Goal: Information Seeking & Learning: Learn about a topic

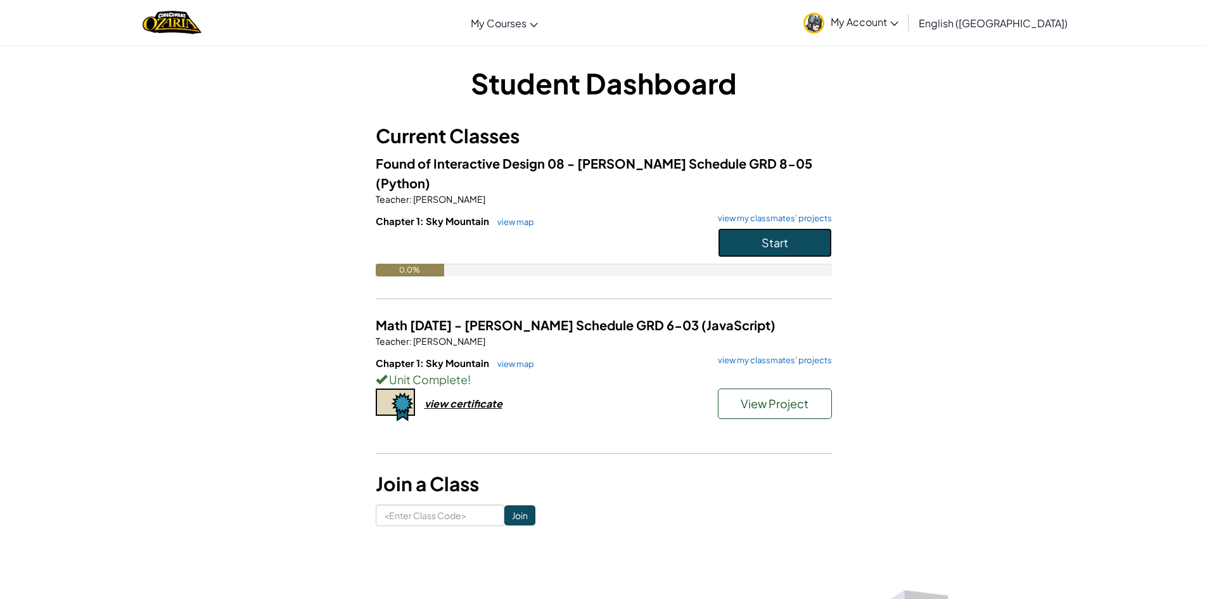
click at [784, 234] on button "Start" at bounding box center [775, 242] width 114 height 29
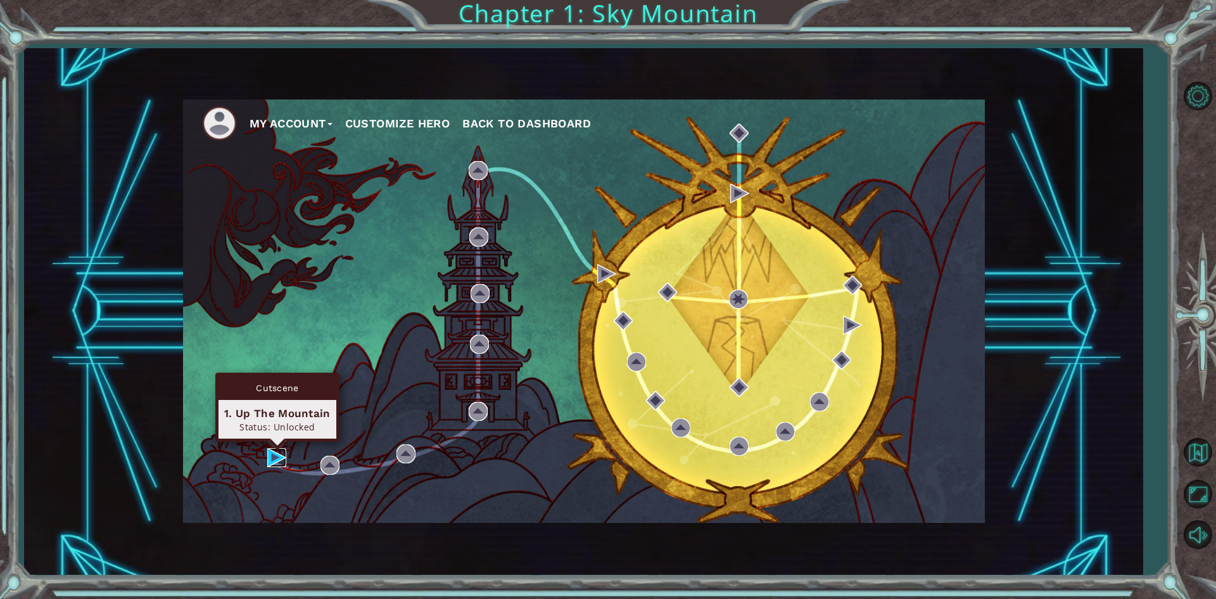
click at [269, 457] on img at bounding box center [276, 457] width 19 height 19
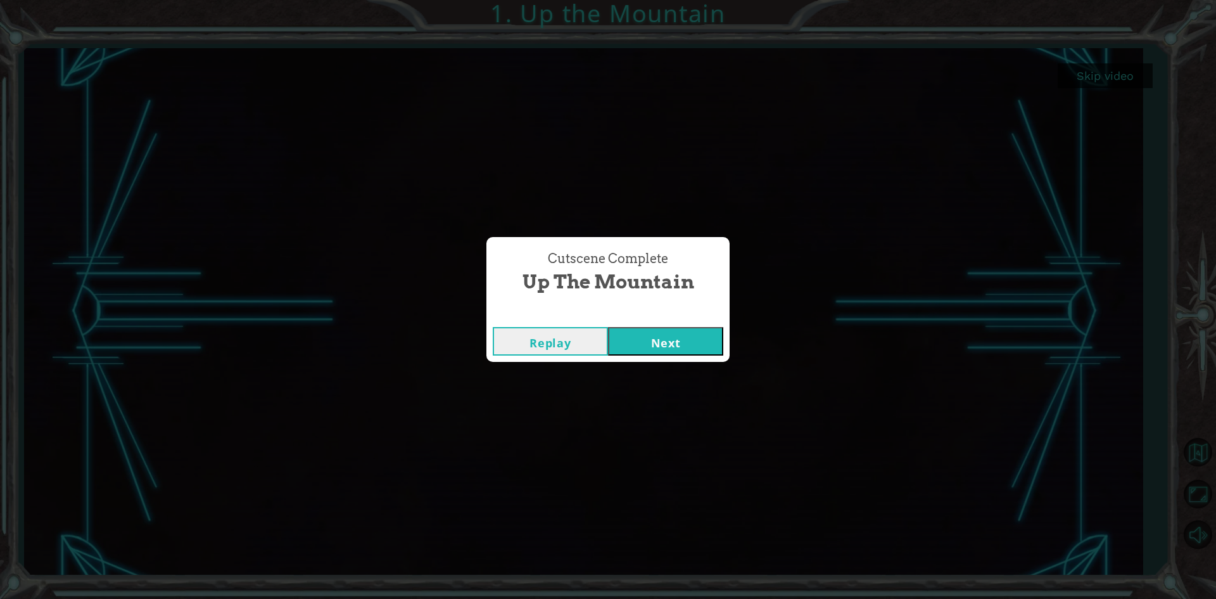
click at [710, 341] on button "Next" at bounding box center [665, 341] width 115 height 29
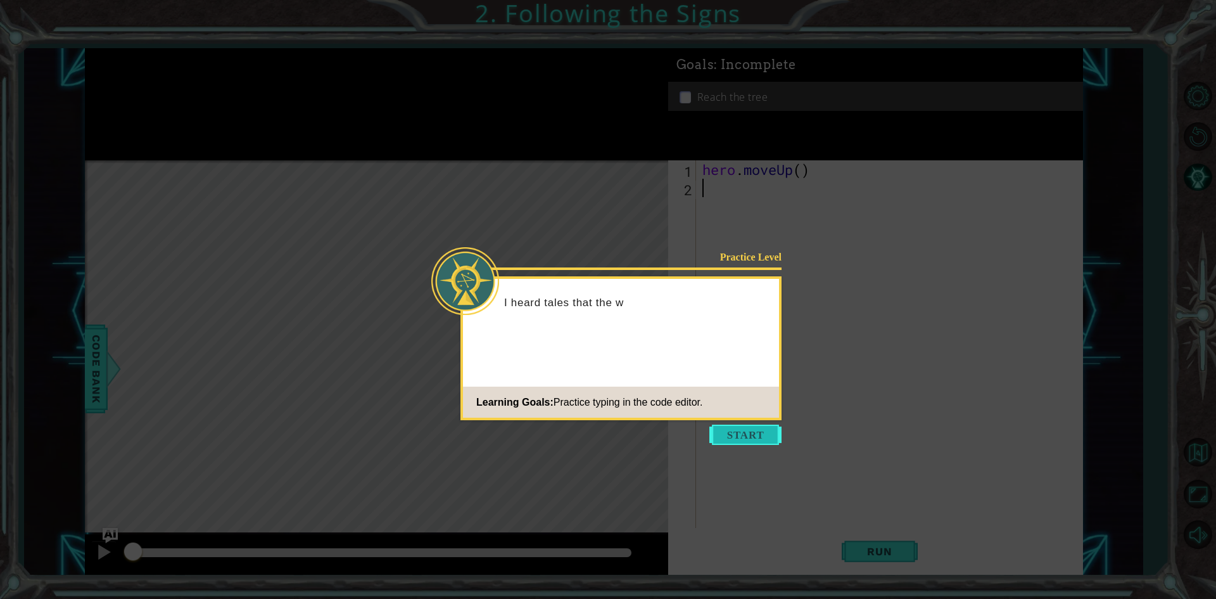
click at [744, 436] on button "Start" at bounding box center [745, 434] width 72 height 20
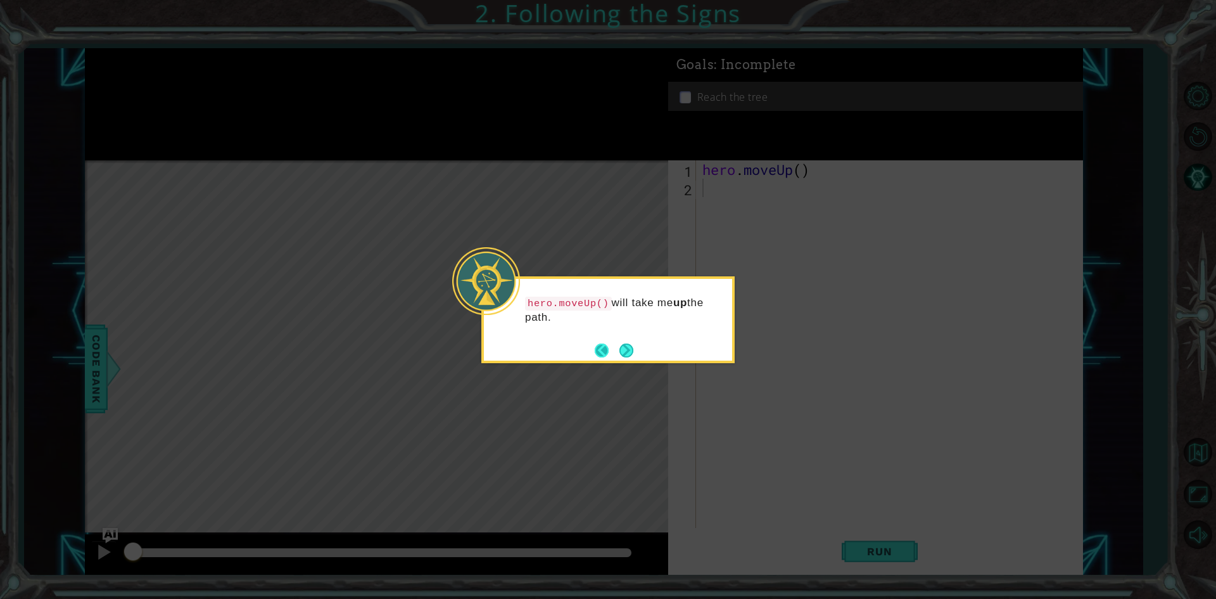
click at [614, 348] on button "Back" at bounding box center [607, 350] width 25 height 14
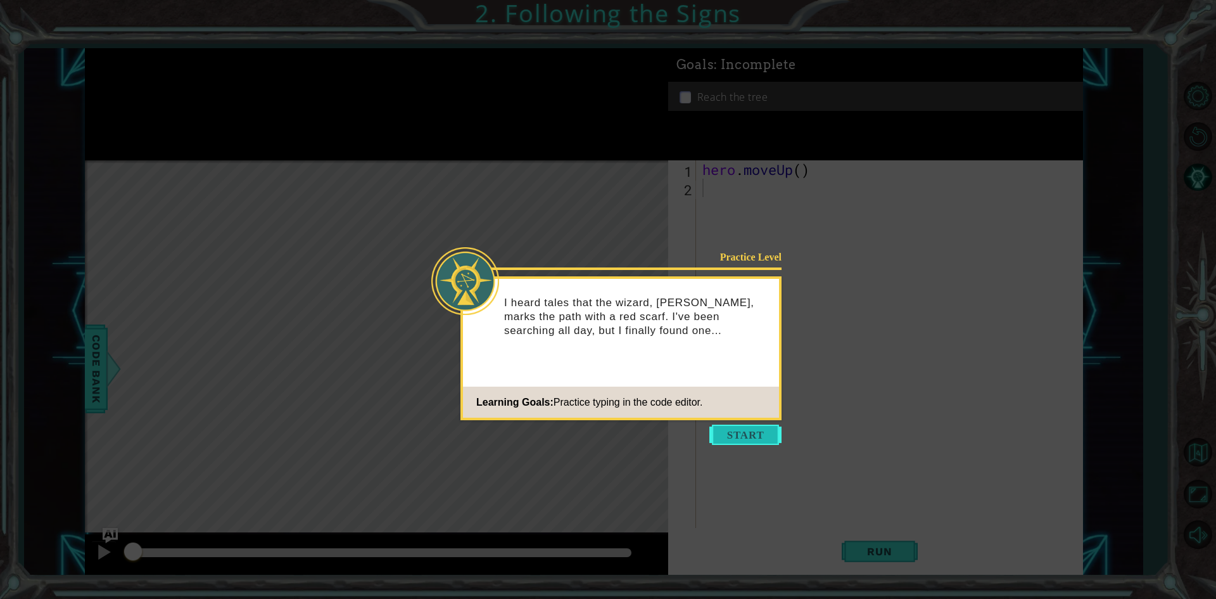
click at [724, 440] on button "Start" at bounding box center [745, 434] width 72 height 20
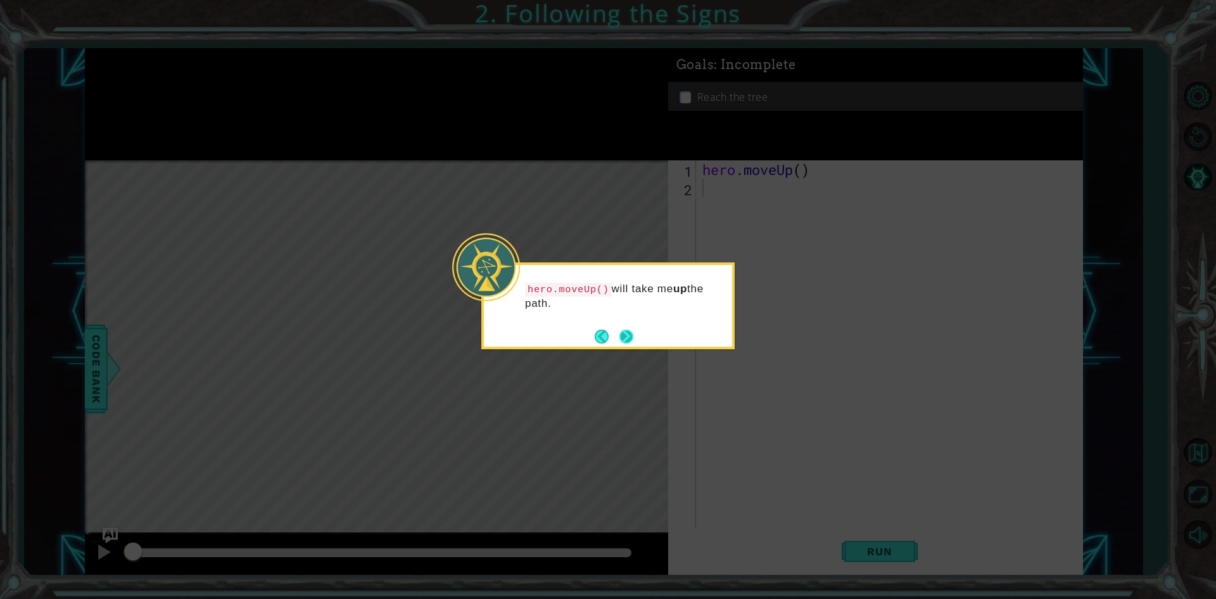
click at [626, 332] on button "Next" at bounding box center [626, 336] width 15 height 15
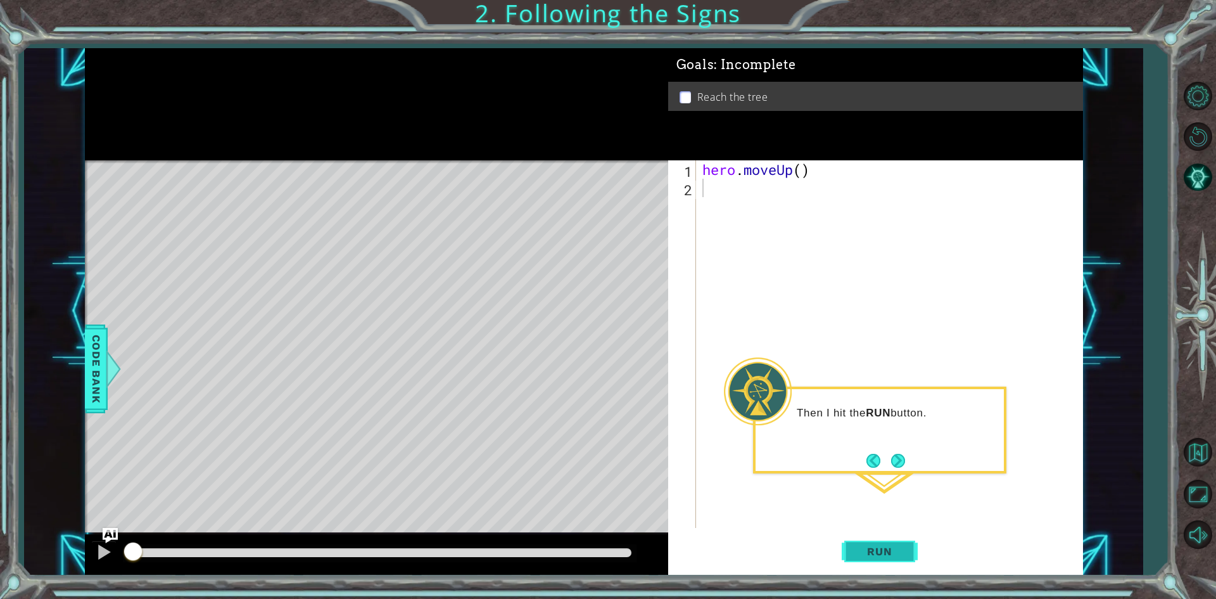
click at [886, 555] on span "Run" at bounding box center [879, 551] width 50 height 13
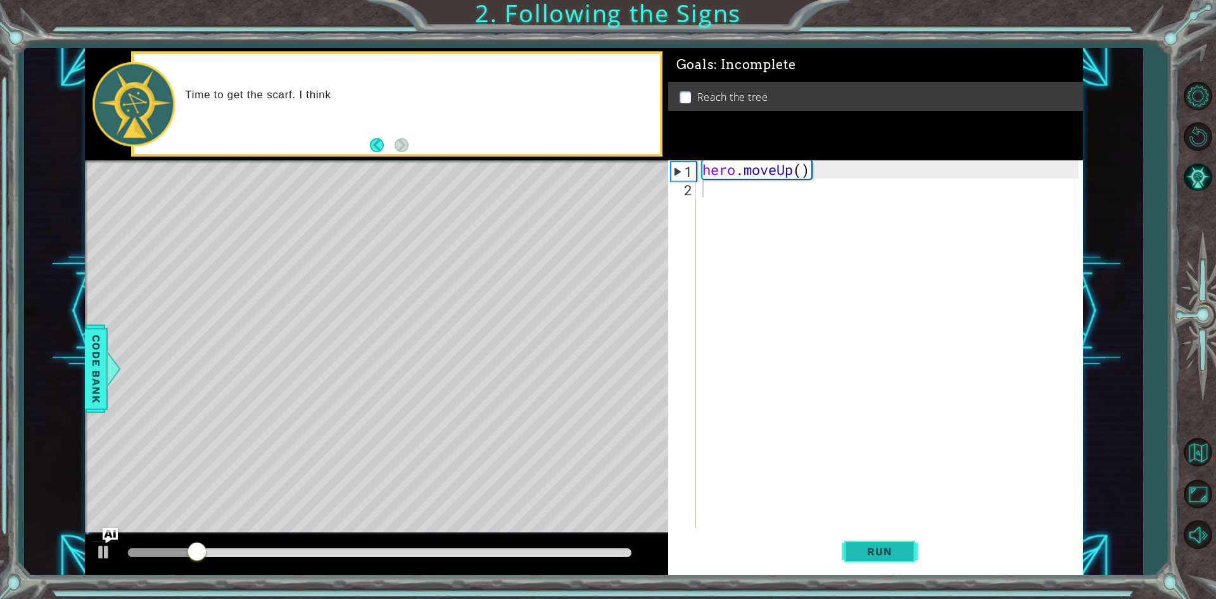
click at [886, 555] on span "Run" at bounding box center [879, 551] width 50 height 13
click at [455, 85] on div "If I us" at bounding box center [417, 104] width 483 height 45
type textarea "hero.moveUp()"
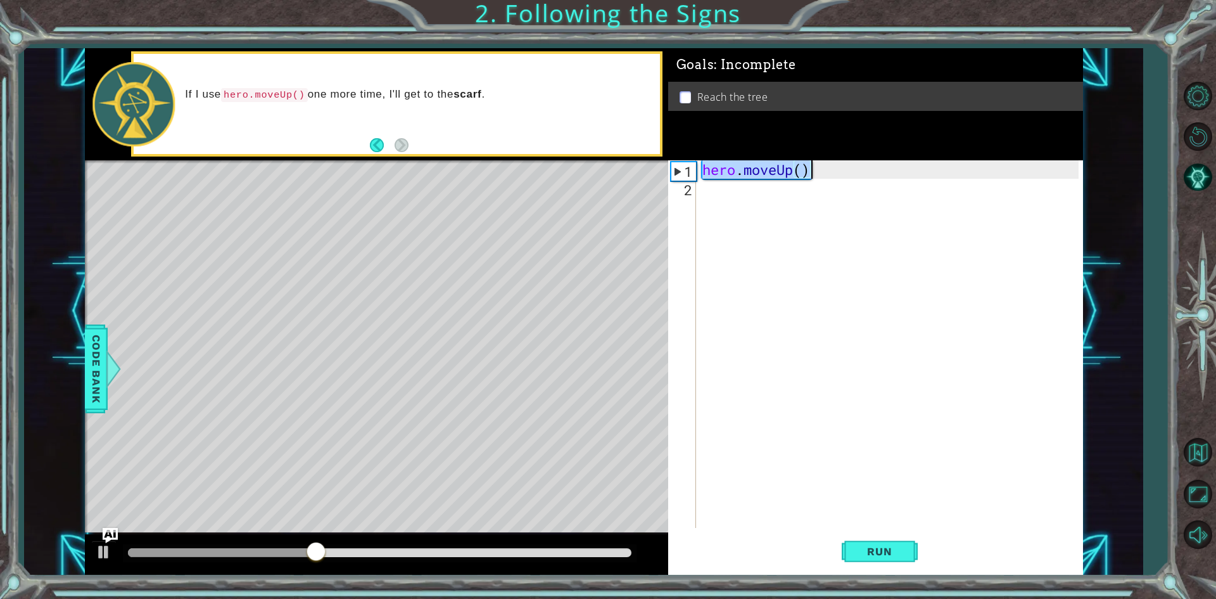
drag, startPoint x: 702, startPoint y: 170, endPoint x: 836, endPoint y: 169, distance: 133.7
click at [836, 169] on div "hero . moveUp ( )" at bounding box center [892, 362] width 385 height 404
click at [786, 212] on div "hero . moveUp ( )" at bounding box center [892, 362] width 385 height 404
paste textarea "hero.moveUp()"
type textarea "hero.moveUp()"
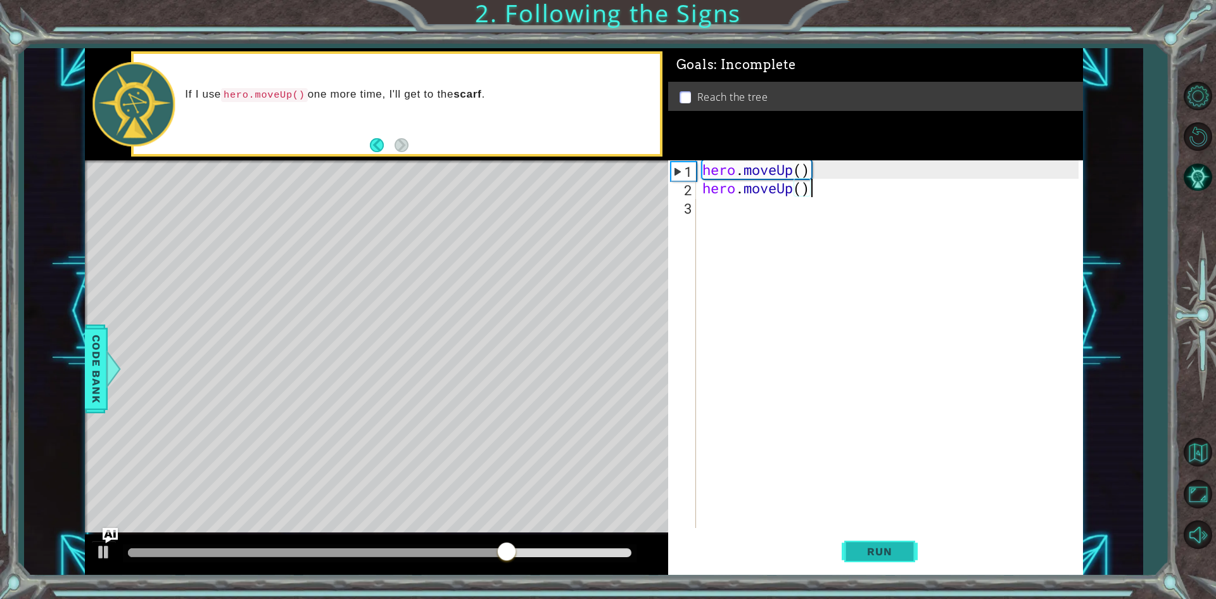
click at [854, 548] on button "Run" at bounding box center [880, 551] width 76 height 41
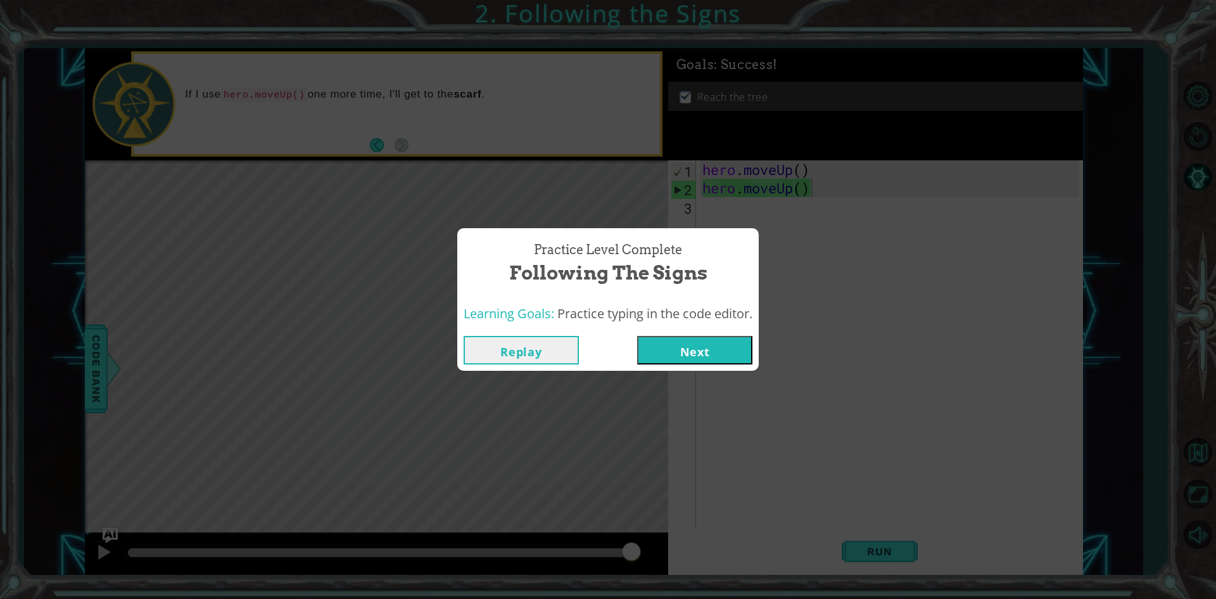
click at [661, 346] on button "Next" at bounding box center [694, 350] width 115 height 29
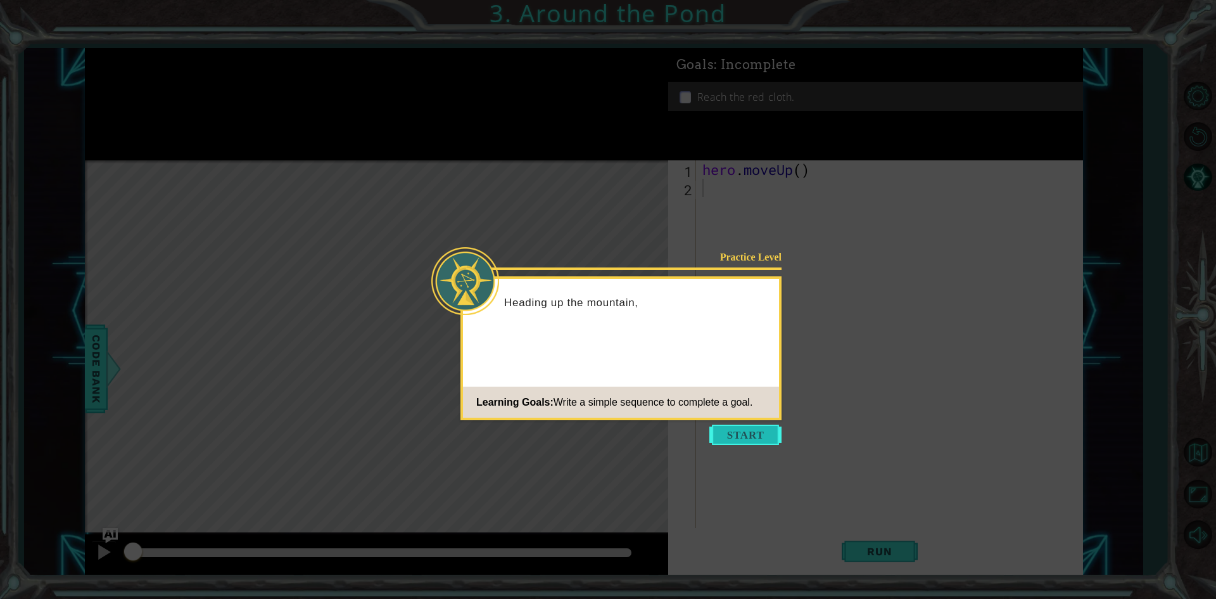
click at [747, 432] on button "Start" at bounding box center [745, 434] width 72 height 20
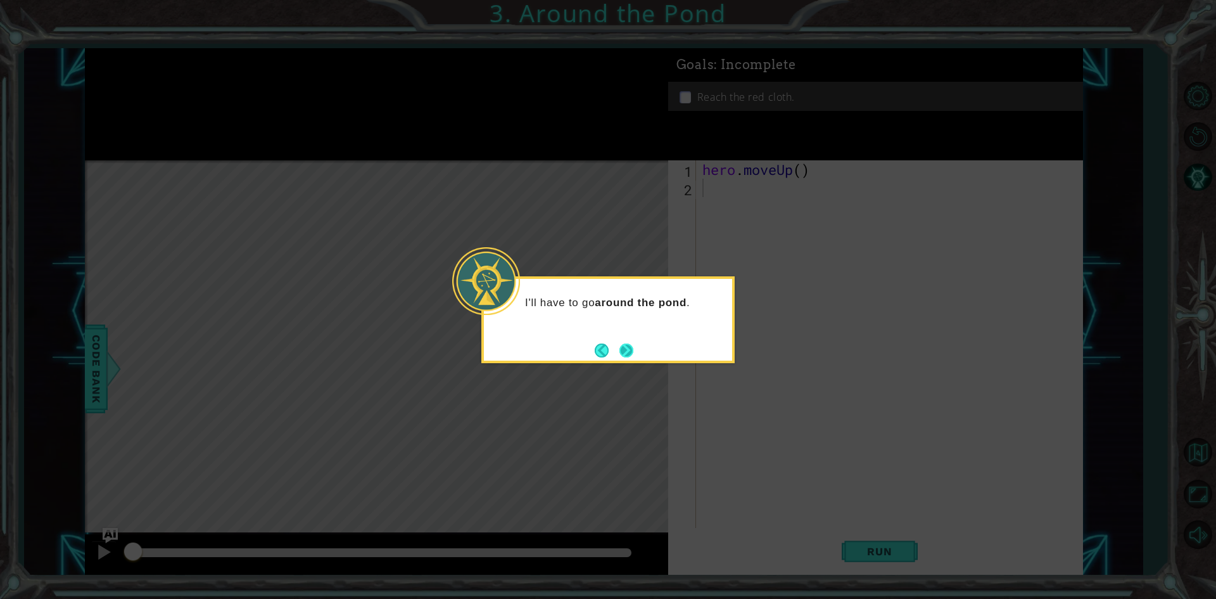
click at [633, 354] on button "Next" at bounding box center [626, 350] width 14 height 14
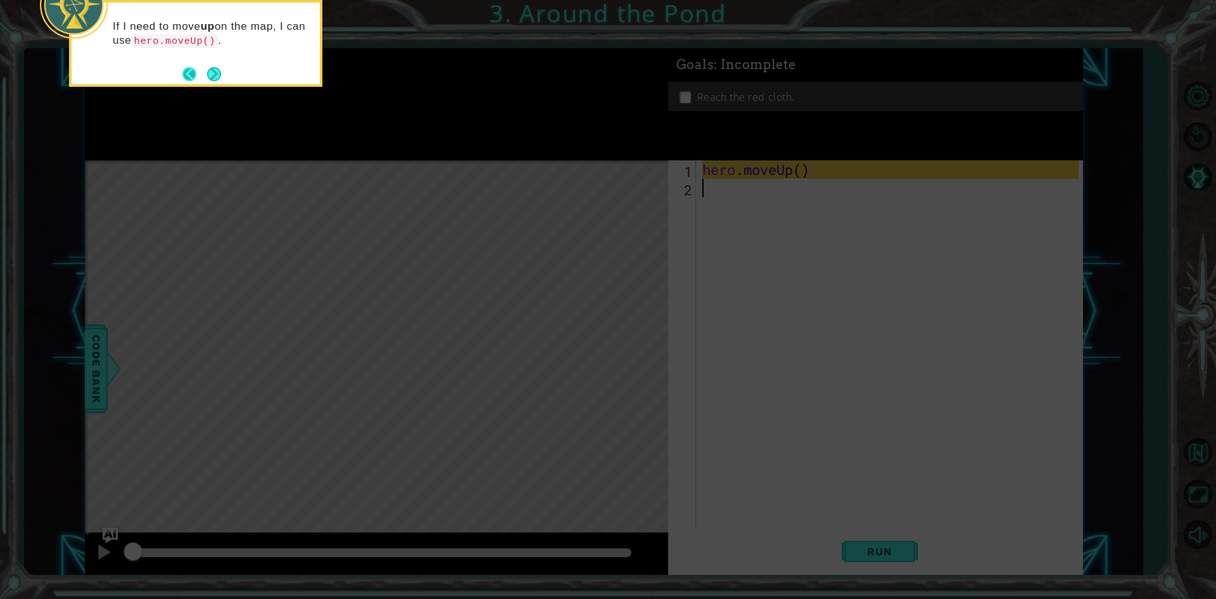
click at [203, 72] on button "Back" at bounding box center [194, 74] width 25 height 14
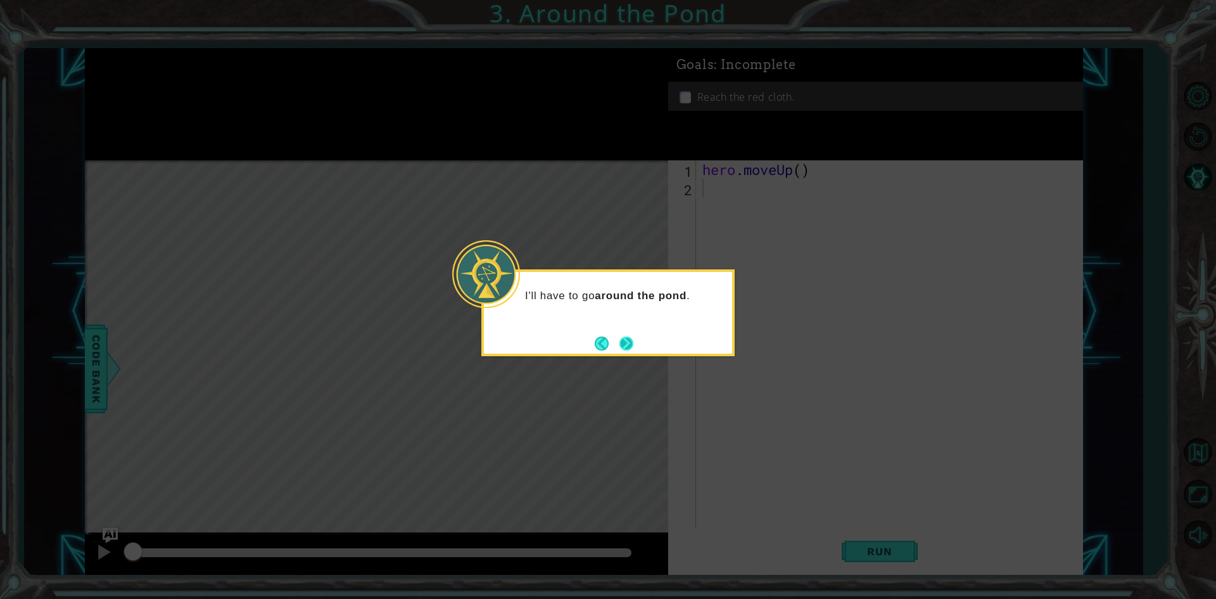
click at [633, 350] on button "Next" at bounding box center [626, 343] width 14 height 14
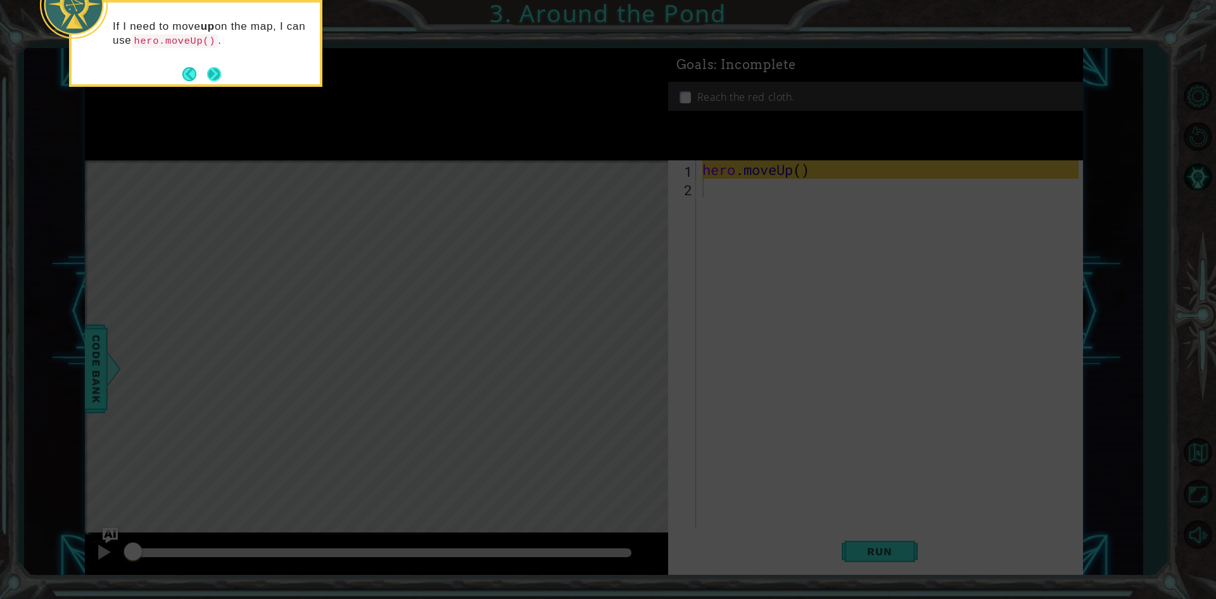
click at [219, 67] on button "Next" at bounding box center [214, 74] width 14 height 14
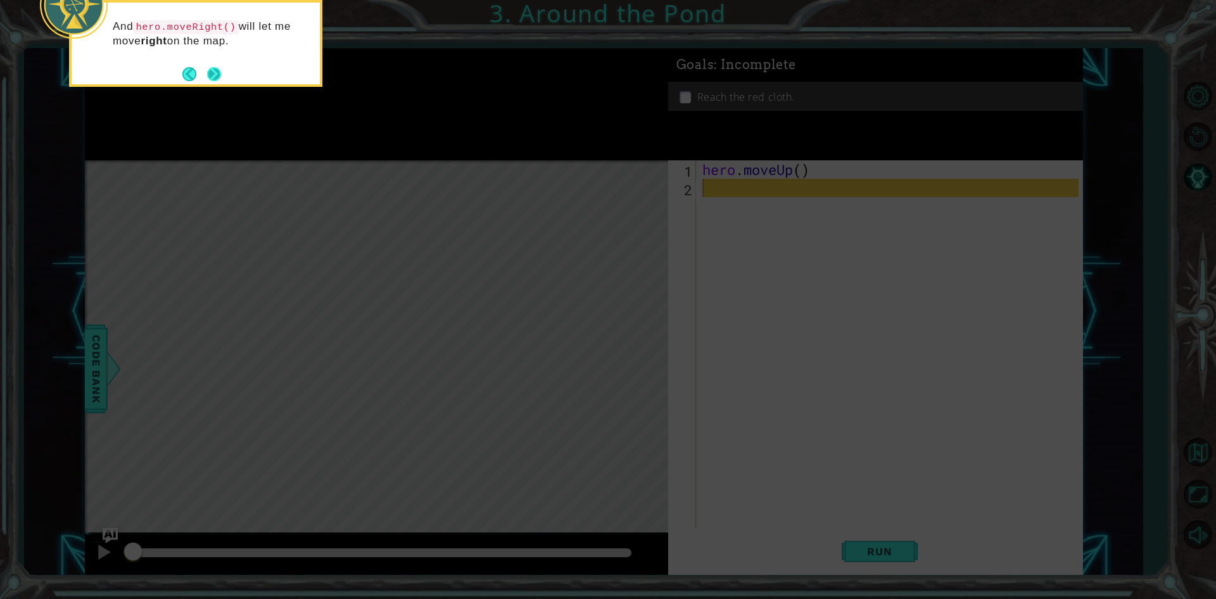
click at [215, 72] on button "Next" at bounding box center [214, 74] width 14 height 14
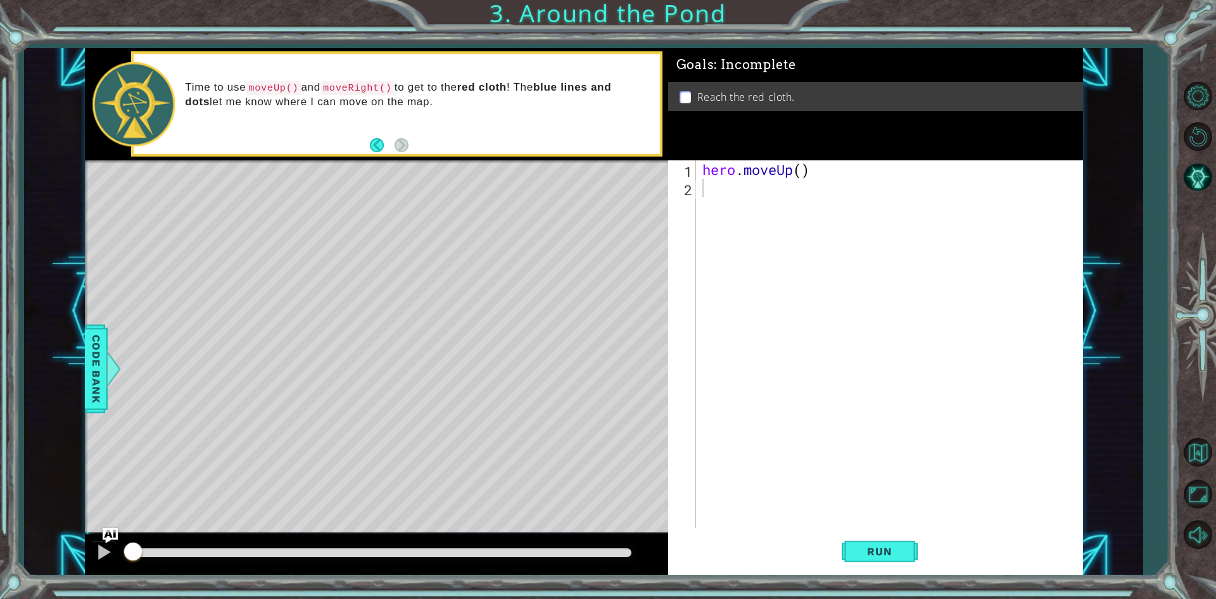
drag, startPoint x: 697, startPoint y: 171, endPoint x: 732, endPoint y: 175, distance: 35.1
click at [732, 175] on div "1 2 hero . moveUp ( ) ההההההההההההההההההההההההההההההההההההההההההההההההההההההההה…" at bounding box center [873, 343] width 410 height 367
drag, startPoint x: 702, startPoint y: 170, endPoint x: 810, endPoint y: 170, distance: 108.3
click at [810, 170] on div "hero . moveUp ( )" at bounding box center [892, 362] width 385 height 404
type textarea "hero.moveUp()"
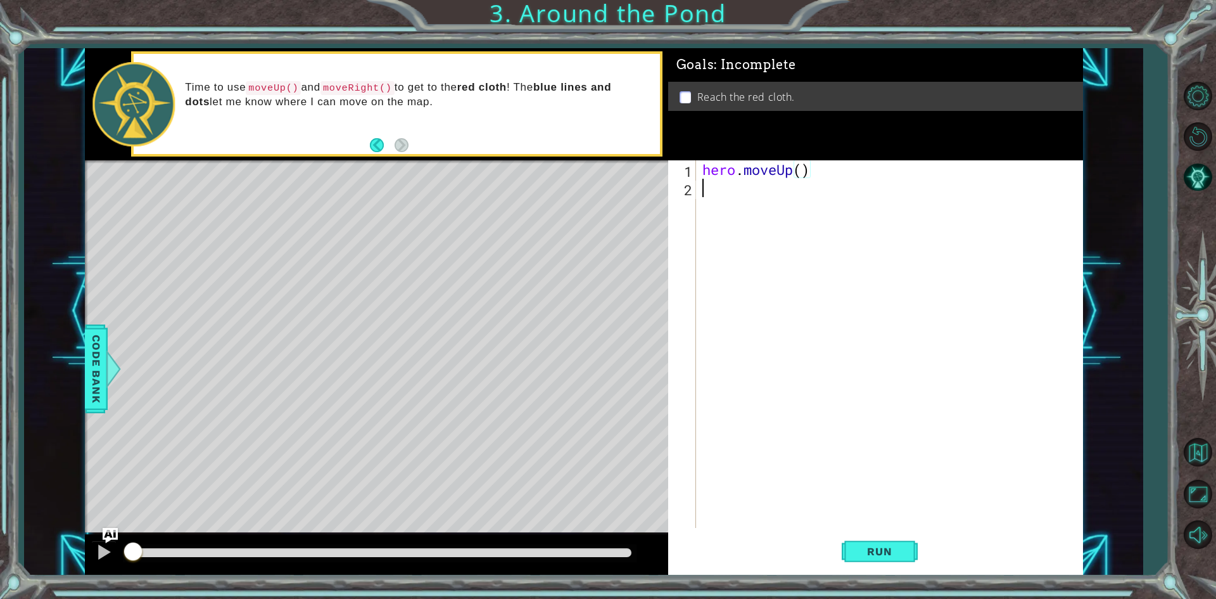
click at [749, 190] on div "hero . moveUp ( )" at bounding box center [892, 362] width 385 height 404
paste textarea "hero.moveUp()"
type textarea "hero.moveUp()"
click at [762, 219] on div "hero . moveUp ( ) hero . moveUp ( )" at bounding box center [892, 362] width 385 height 404
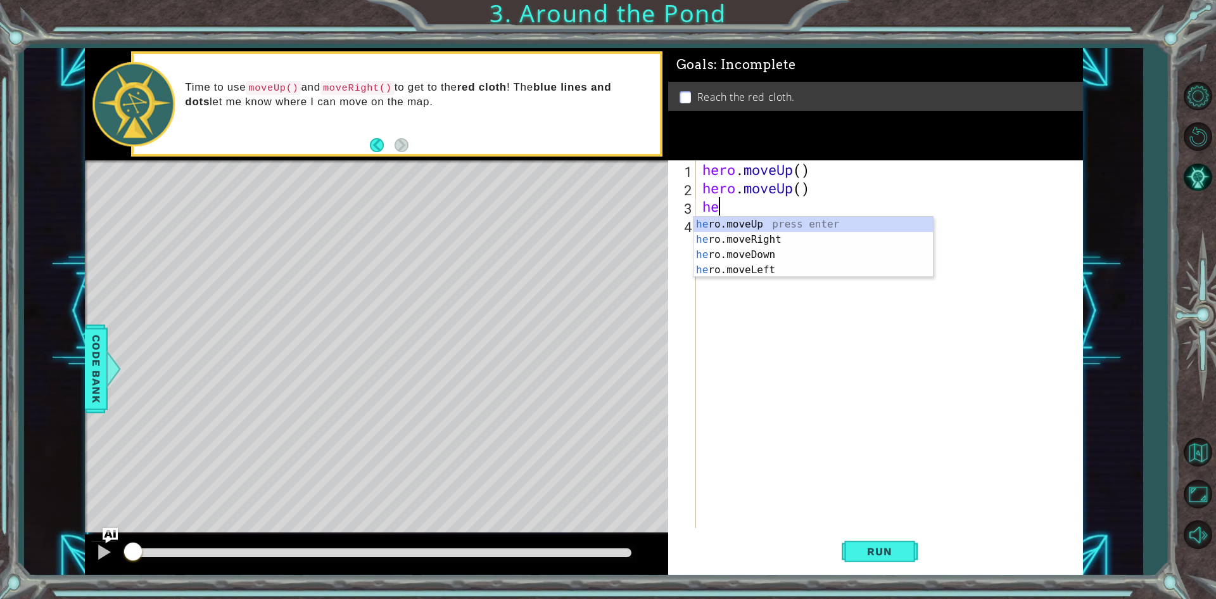
type textarea "her"
click at [757, 246] on div "her o.moveUp press enter her o.moveRight press enter her o.moveDown press enter…" at bounding box center [813, 262] width 239 height 91
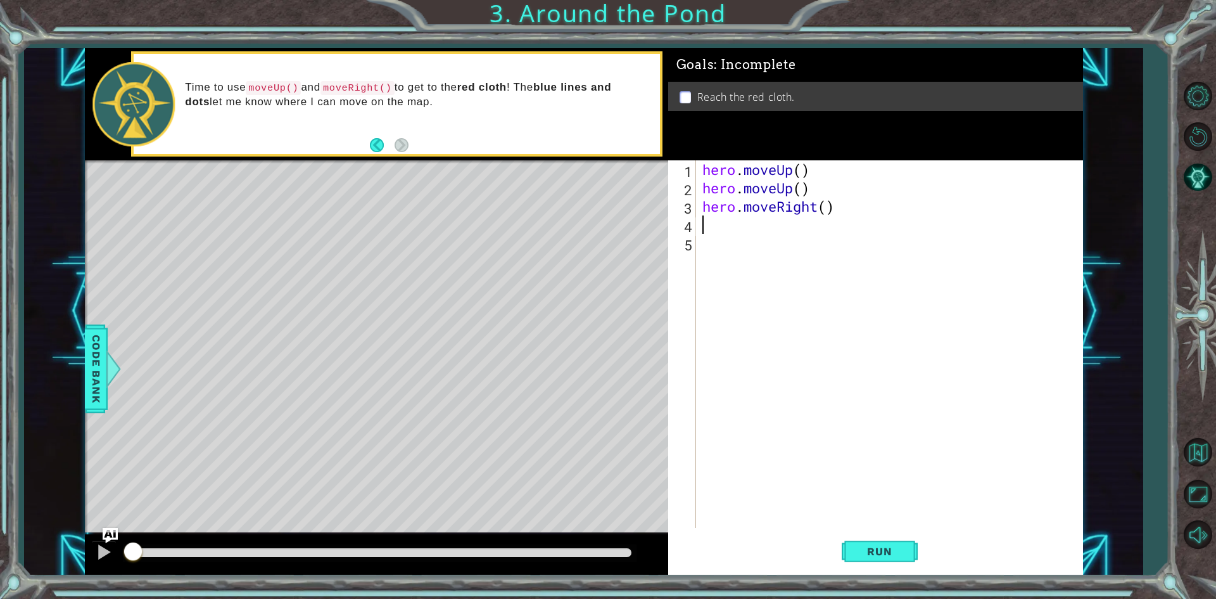
click at [829, 192] on div "hero . moveUp ( ) hero . moveUp ( ) hero . moveRight ( )" at bounding box center [892, 362] width 385 height 404
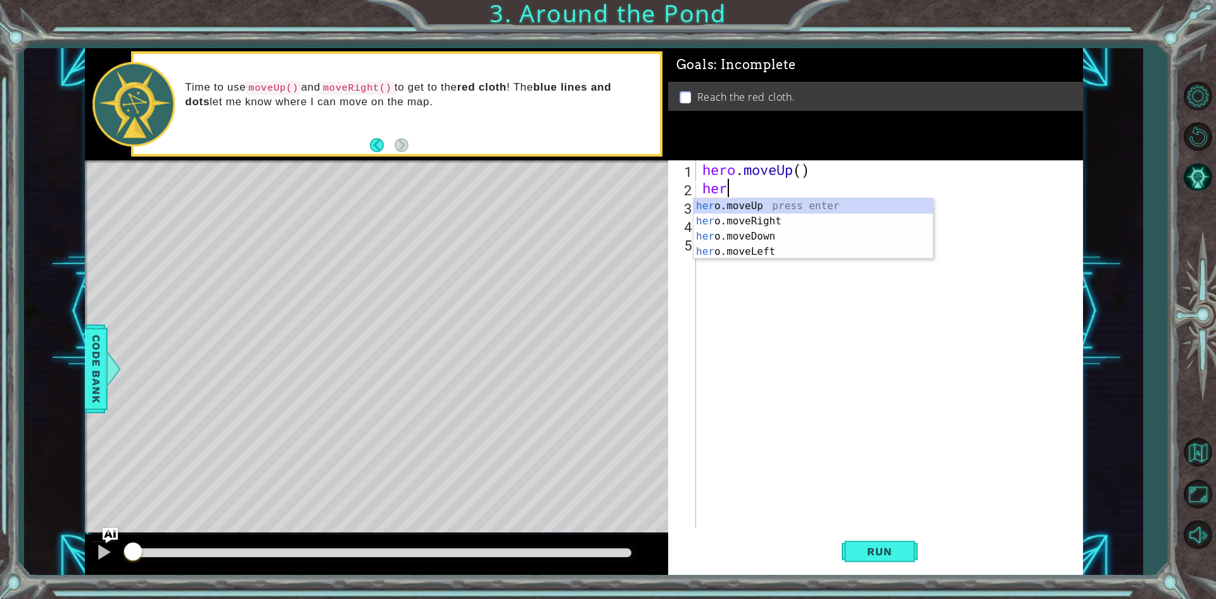
type textarea "h"
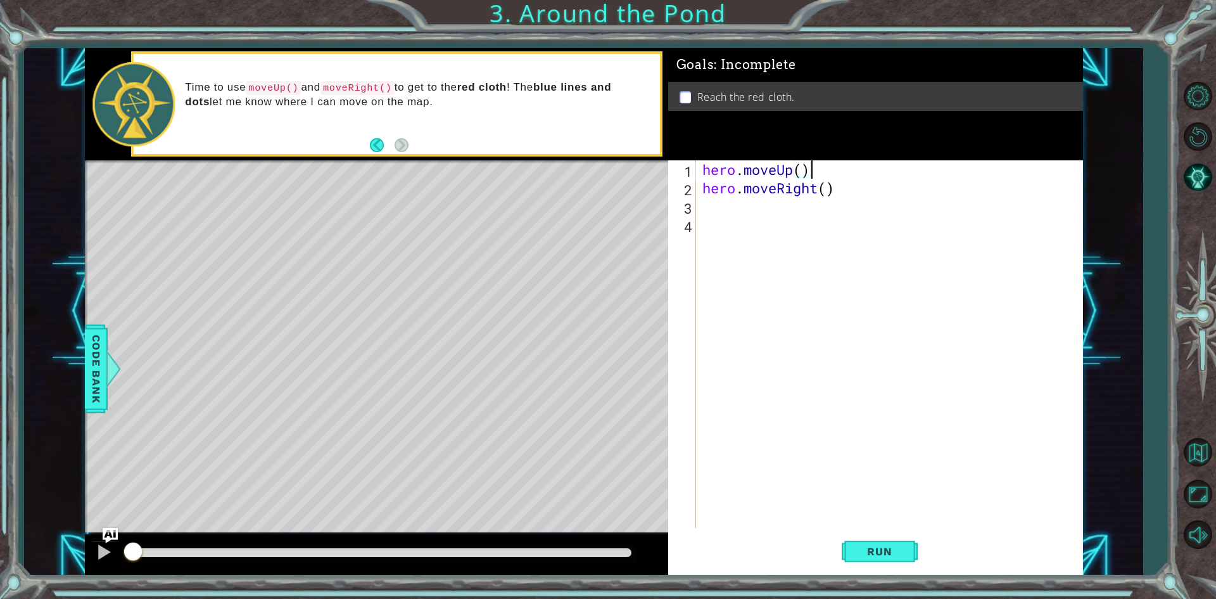
click at [804, 167] on div "hero . moveUp ( ) hero . moveRight ( )" at bounding box center [892, 362] width 385 height 404
type textarea "hero.moveUp(2)"
click at [875, 544] on button "Run" at bounding box center [880, 551] width 76 height 41
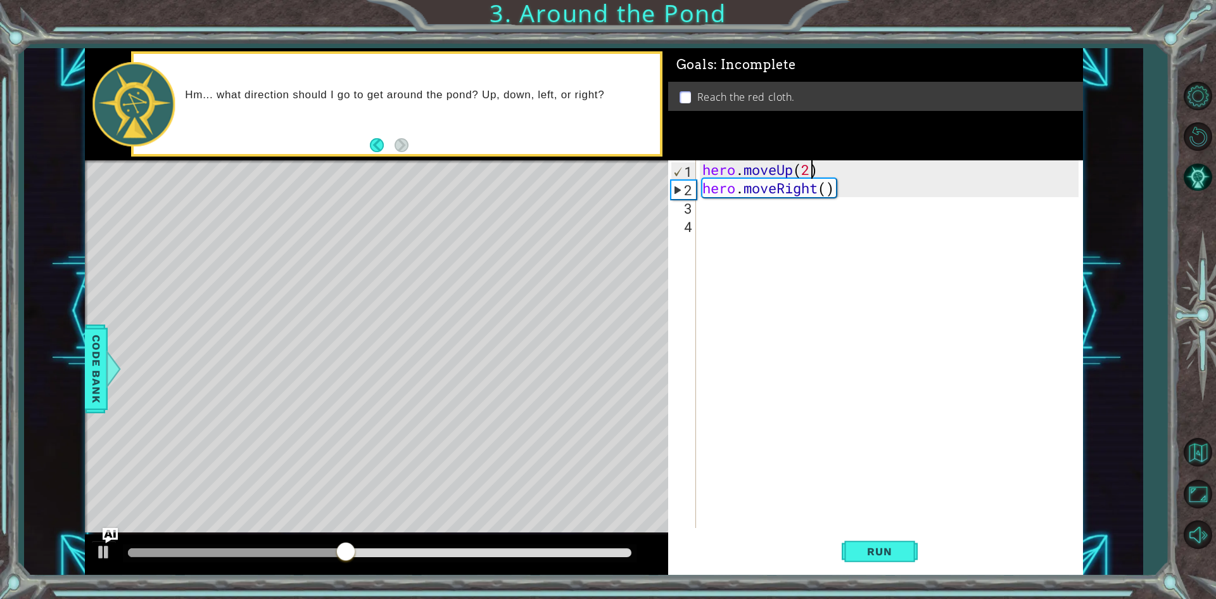
click at [751, 221] on div "hero . moveUp ( 2 ) hero . moveRight ( )" at bounding box center [892, 362] width 385 height 404
click at [734, 212] on div "hero . moveUp ( 2 ) hero . moveRight ( )" at bounding box center [892, 362] width 385 height 404
drag, startPoint x: 828, startPoint y: 168, endPoint x: 706, endPoint y: 162, distance: 123.0
click at [706, 162] on div "hero . moveUp ( 2 ) hero . moveRight ( )" at bounding box center [892, 362] width 385 height 404
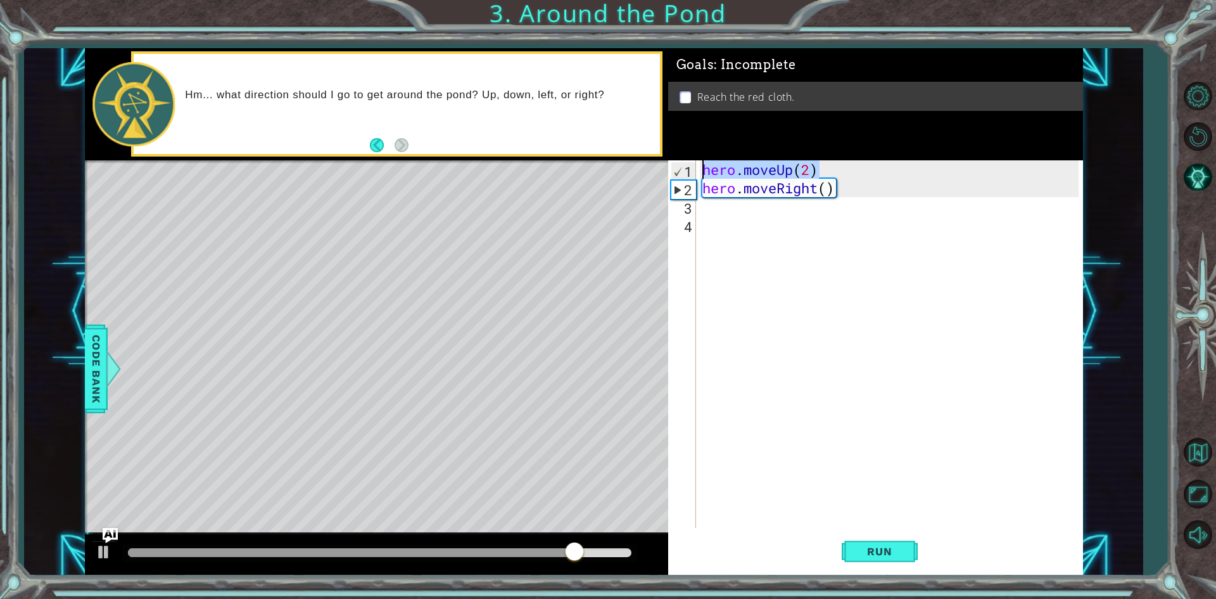
type textarea "hero.moveUp(2)"
click at [743, 212] on div "hero . moveUp ( 2 ) hero . moveRight ( )" at bounding box center [892, 362] width 385 height 404
paste textarea "hero.moveUp(2)"
type textarea "hero.moveUp(2)"
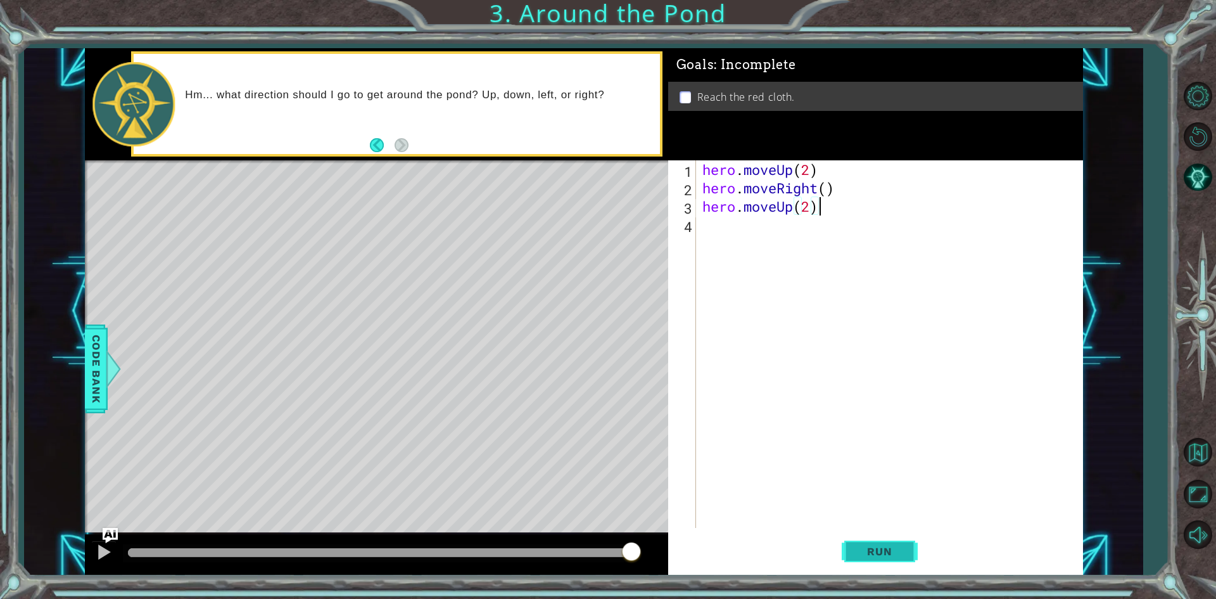
drag, startPoint x: 879, startPoint y: 561, endPoint x: 873, endPoint y: 557, distance: 6.5
click at [875, 559] on button "Run" at bounding box center [880, 551] width 76 height 41
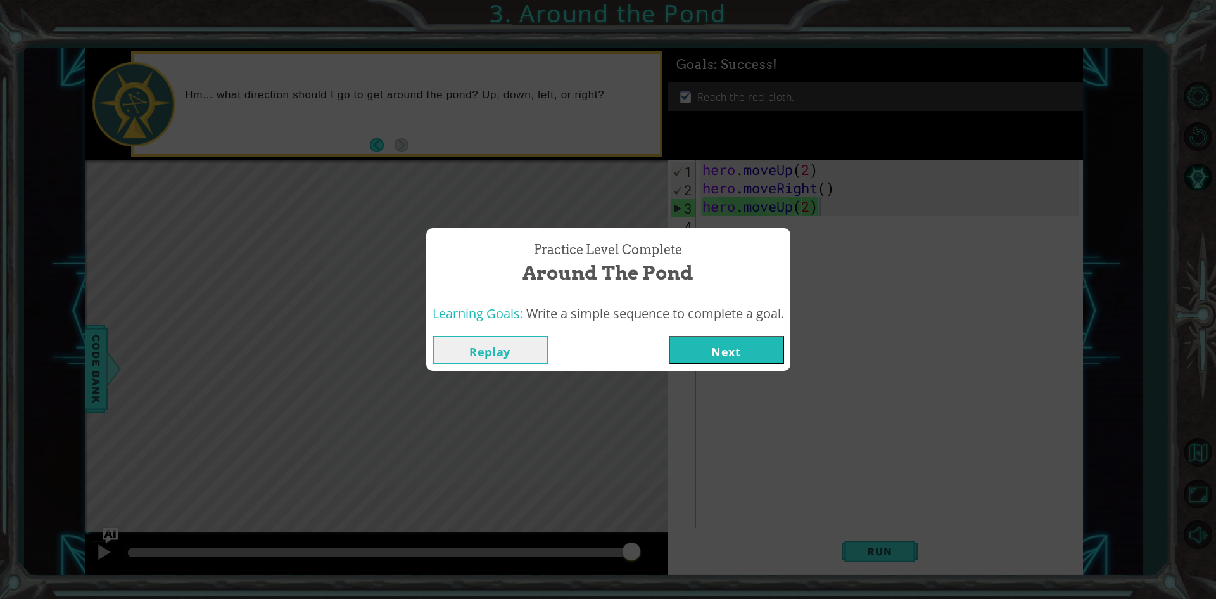
click at [767, 322] on span "Write a simple sequence to complete a goal." at bounding box center [655, 313] width 258 height 17
click at [754, 341] on button "Next" at bounding box center [726, 350] width 115 height 29
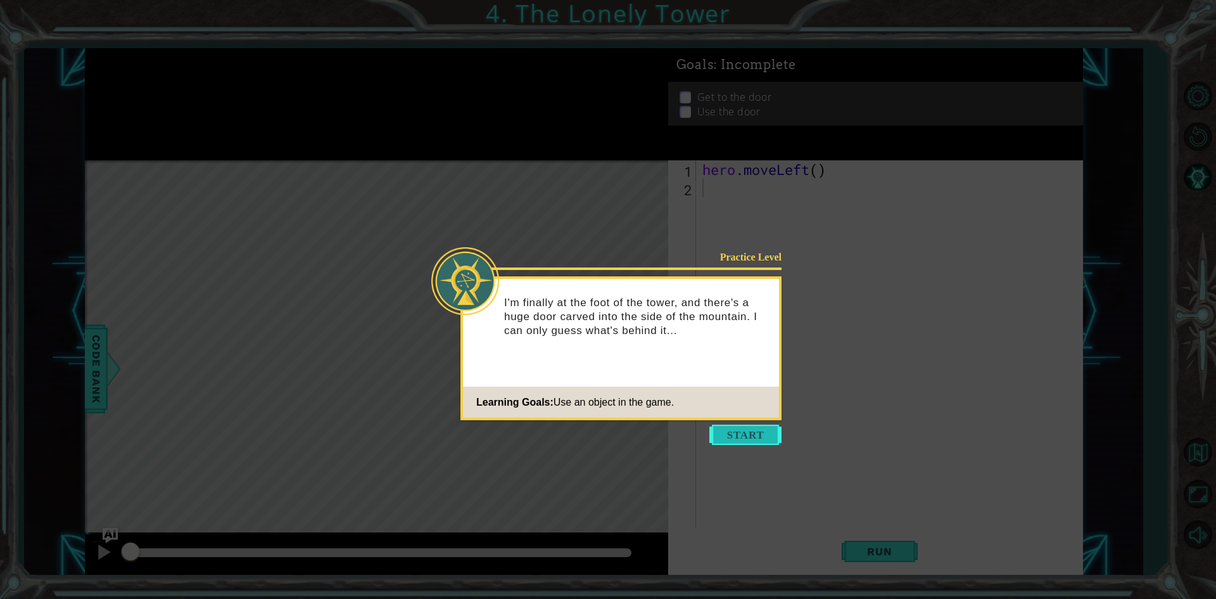
click at [718, 439] on button "Start" at bounding box center [745, 434] width 72 height 20
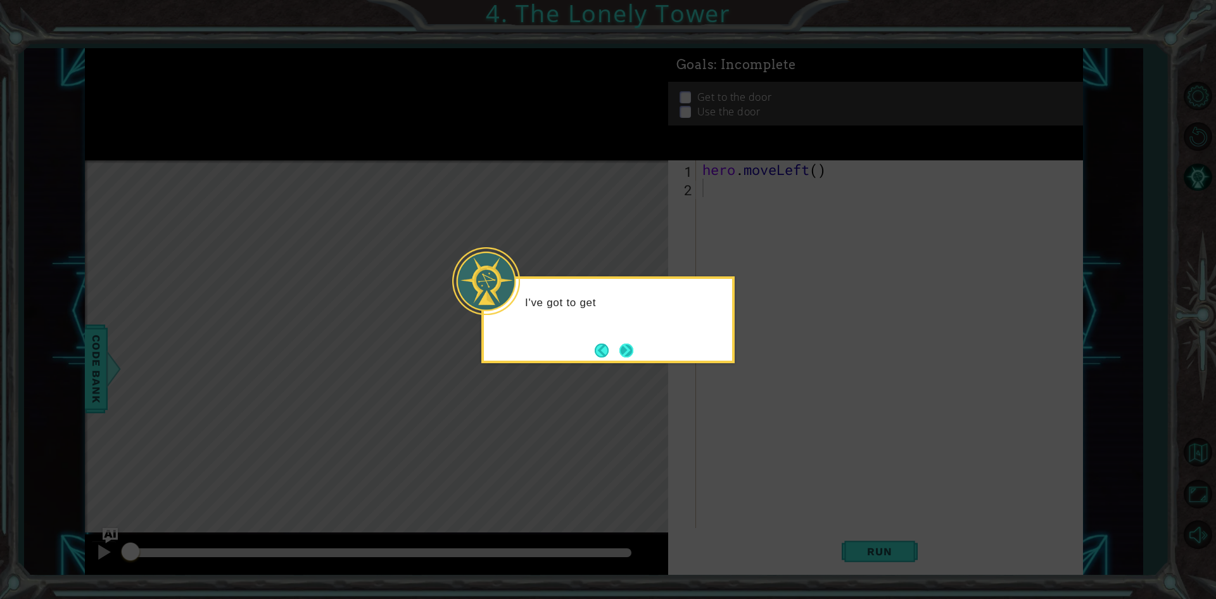
drag, startPoint x: 613, startPoint y: 348, endPoint x: 628, endPoint y: 350, distance: 15.3
click at [619, 350] on footer at bounding box center [614, 350] width 39 height 19
click at [628, 350] on button "Next" at bounding box center [626, 350] width 14 height 14
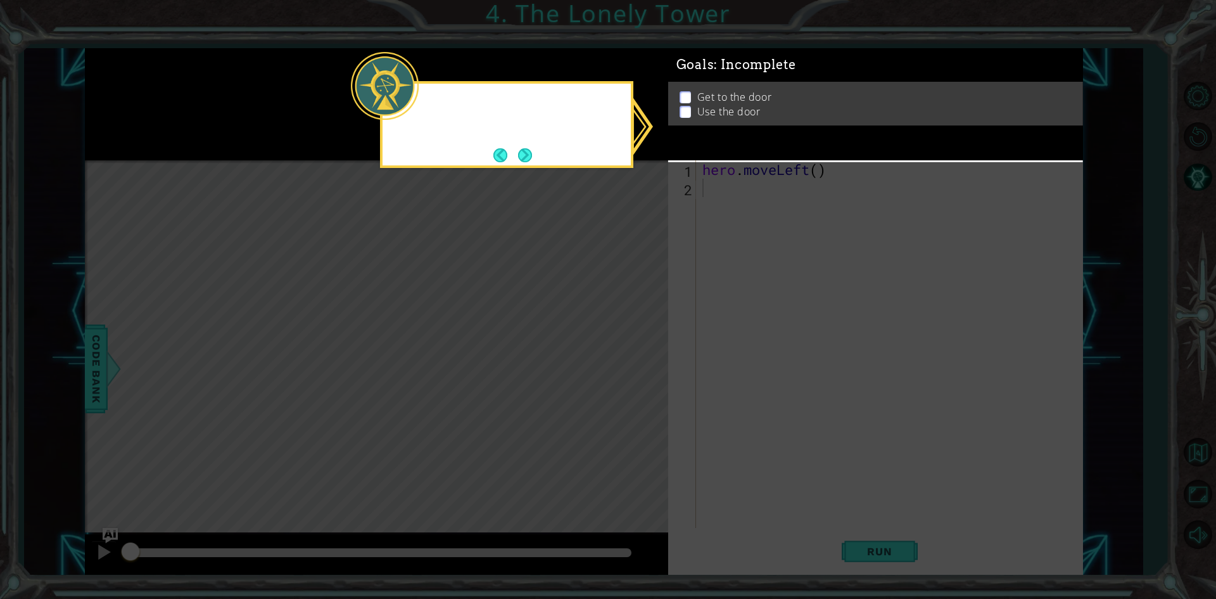
click at [628, 350] on icon at bounding box center [608, 299] width 1216 height 599
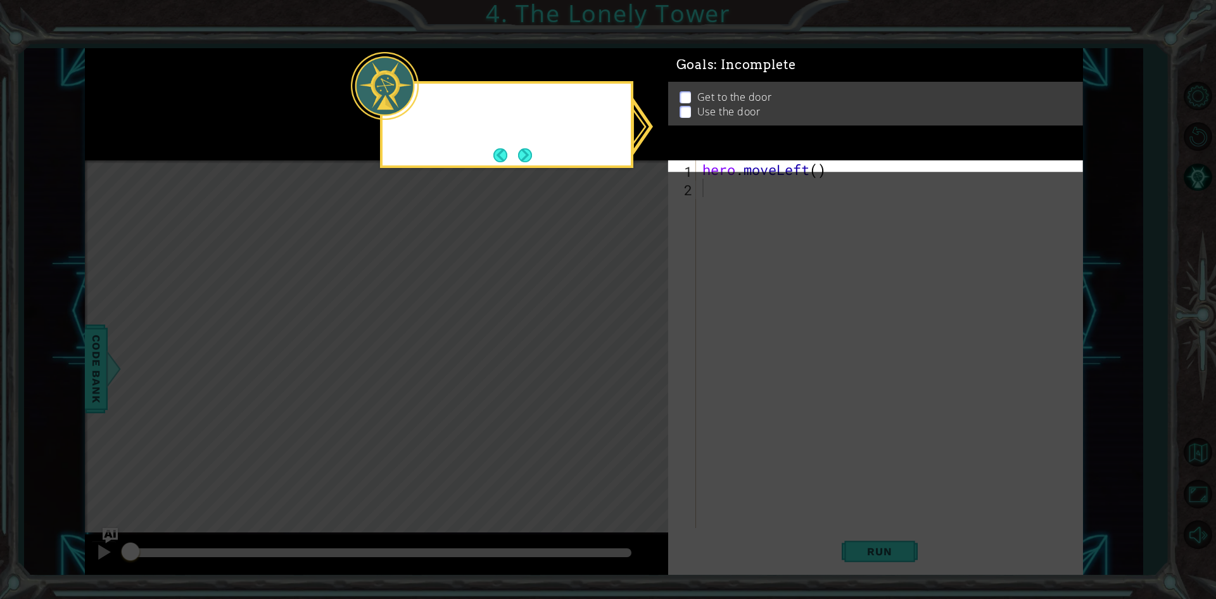
click at [628, 350] on icon at bounding box center [608, 299] width 1216 height 599
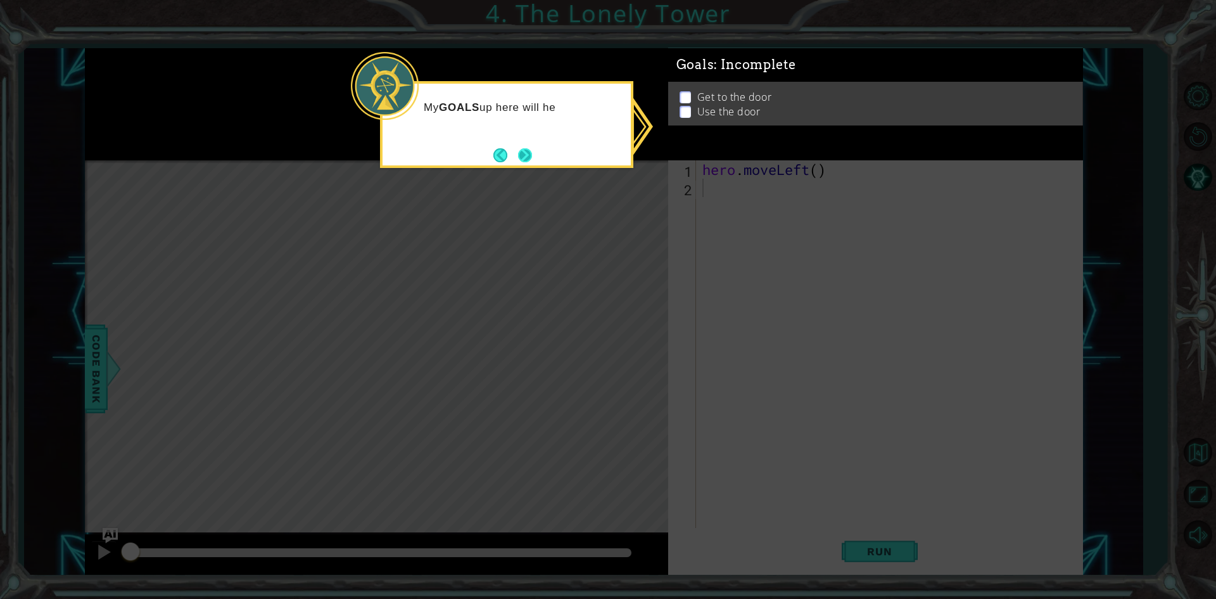
click at [518, 162] on button "Next" at bounding box center [525, 155] width 14 height 14
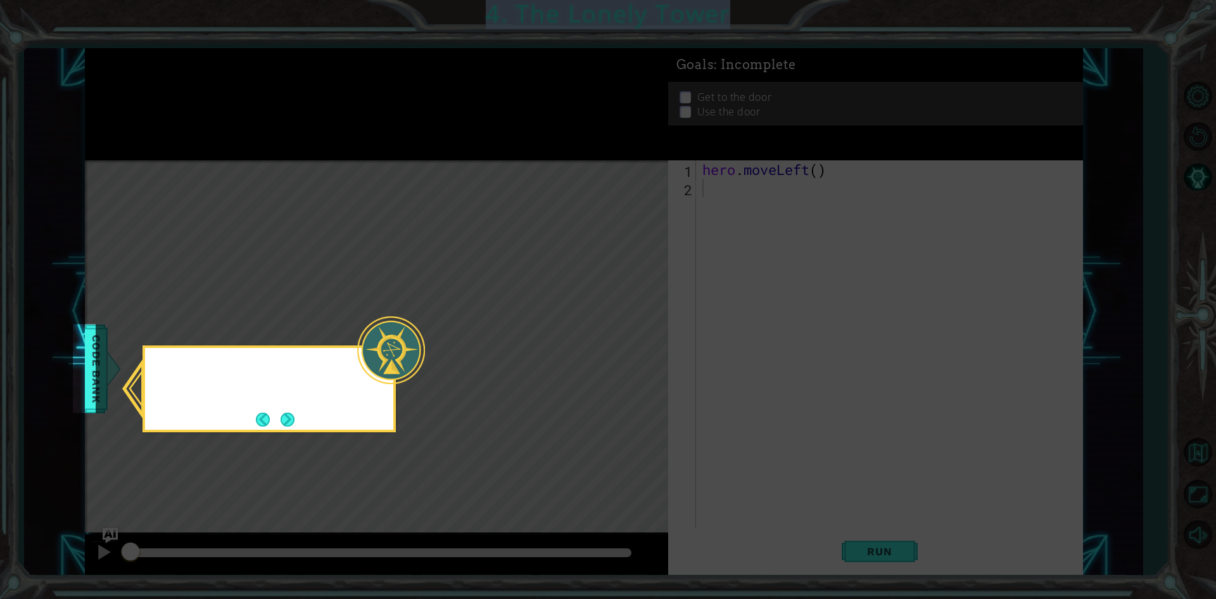
click at [517, 163] on icon at bounding box center [608, 299] width 1216 height 599
click at [521, 168] on icon at bounding box center [608, 299] width 1216 height 599
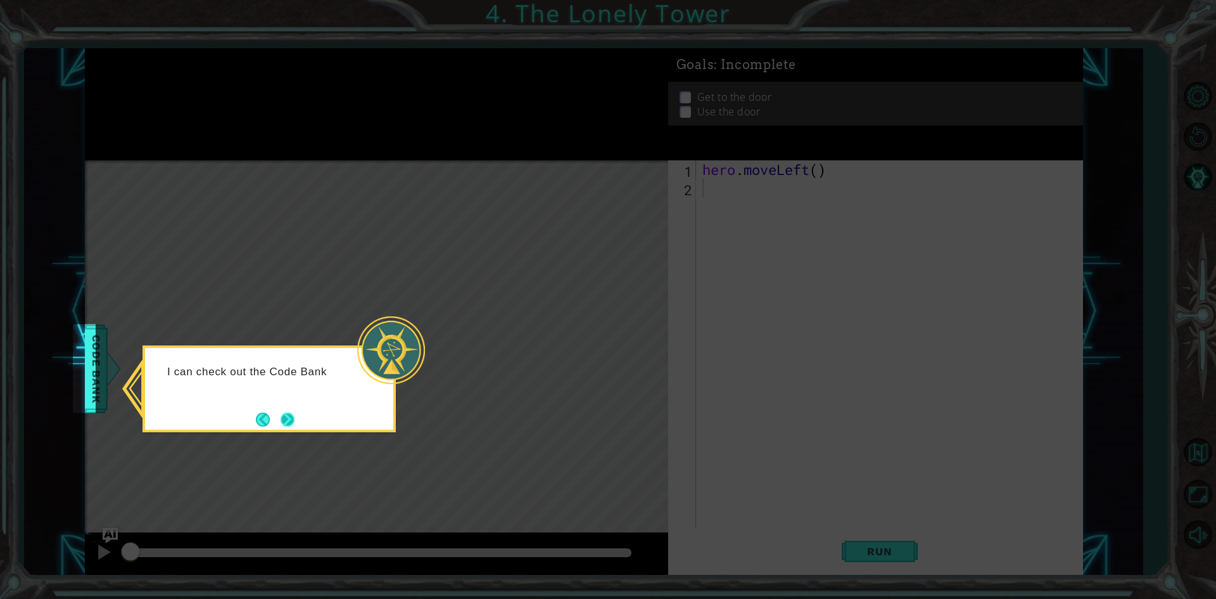
click at [288, 417] on button "Next" at bounding box center [288, 419] width 14 height 14
click at [289, 417] on div "Level Map" at bounding box center [377, 346] width 585 height 373
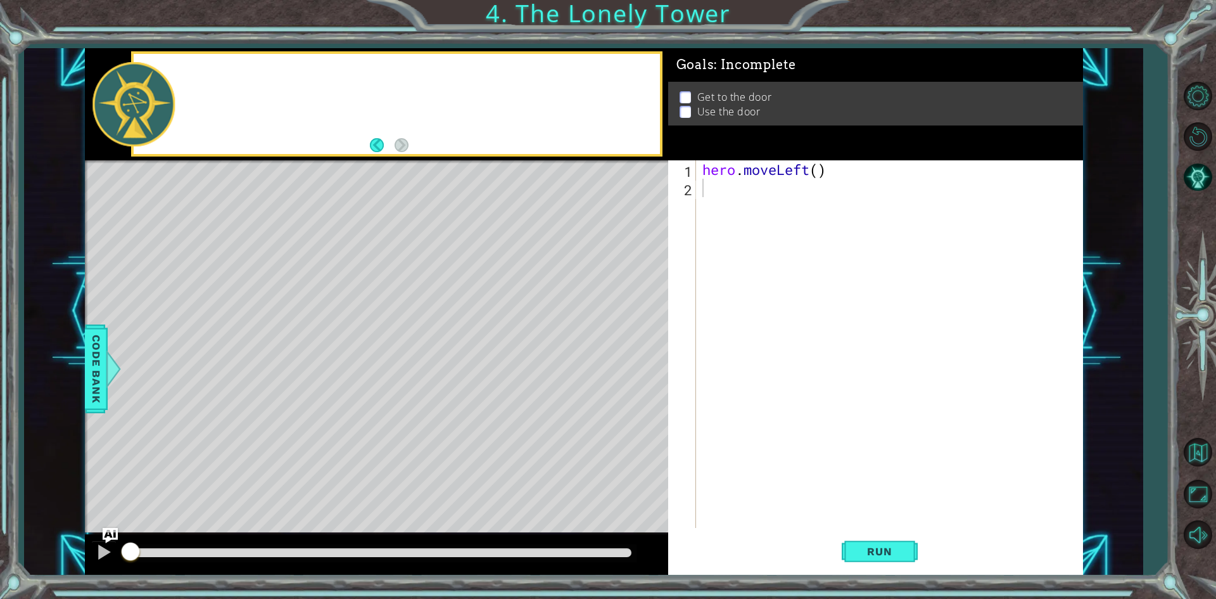
click at [289, 417] on div "Level Map" at bounding box center [377, 346] width 585 height 373
click at [727, 191] on div "hero . moveLeft ( )" at bounding box center [892, 362] width 385 height 404
click at [818, 167] on div "hero . moveLeft ( )" at bounding box center [892, 362] width 385 height 404
type textarea "hero.moveLeft(2)"
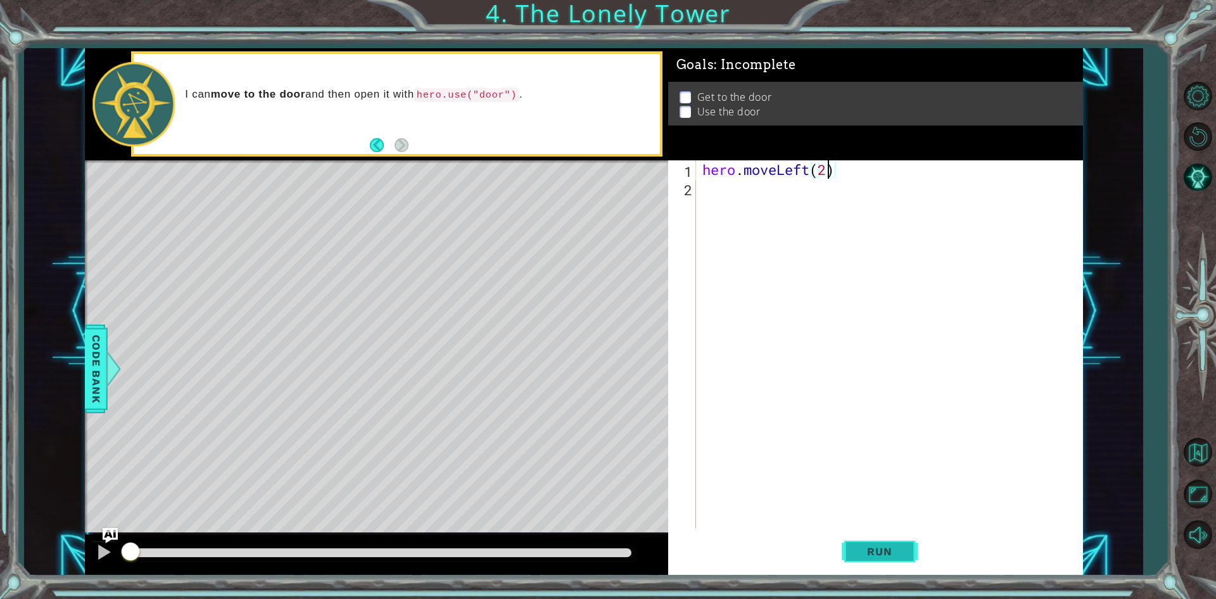
click at [880, 547] on span "Run" at bounding box center [879, 551] width 50 height 13
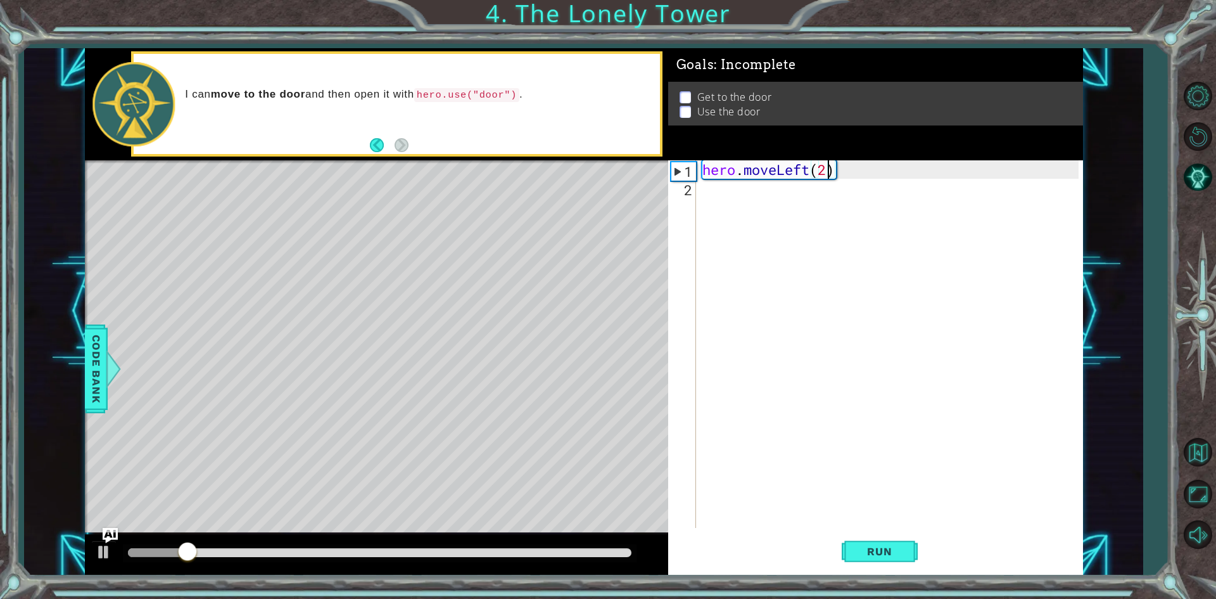
click at [818, 187] on div "hero . moveLeft ( 2 )" at bounding box center [892, 362] width 385 height 404
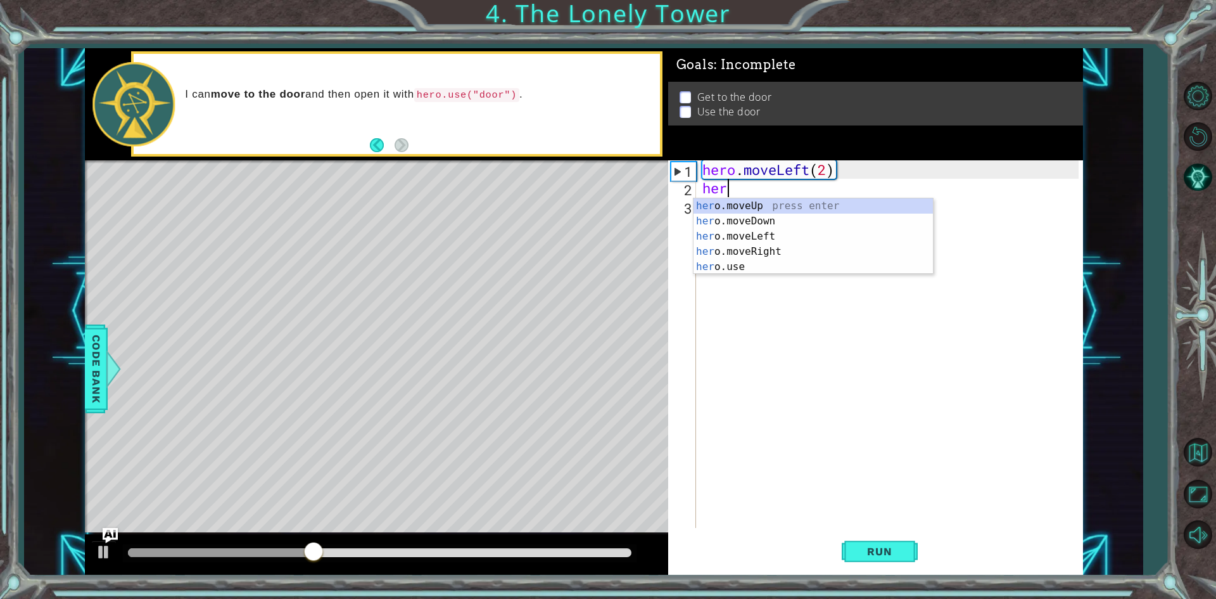
scroll to position [0, 0]
type textarea "h"
type textarea "up"
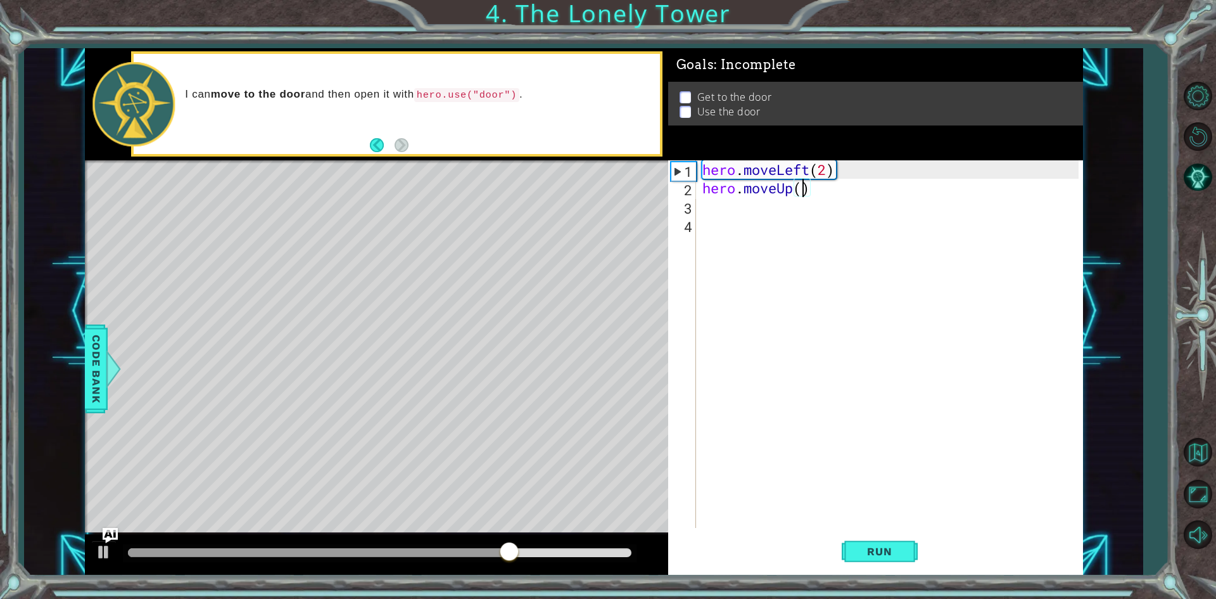
type textarea "hero.moveUp(2)"
type textarea "right"
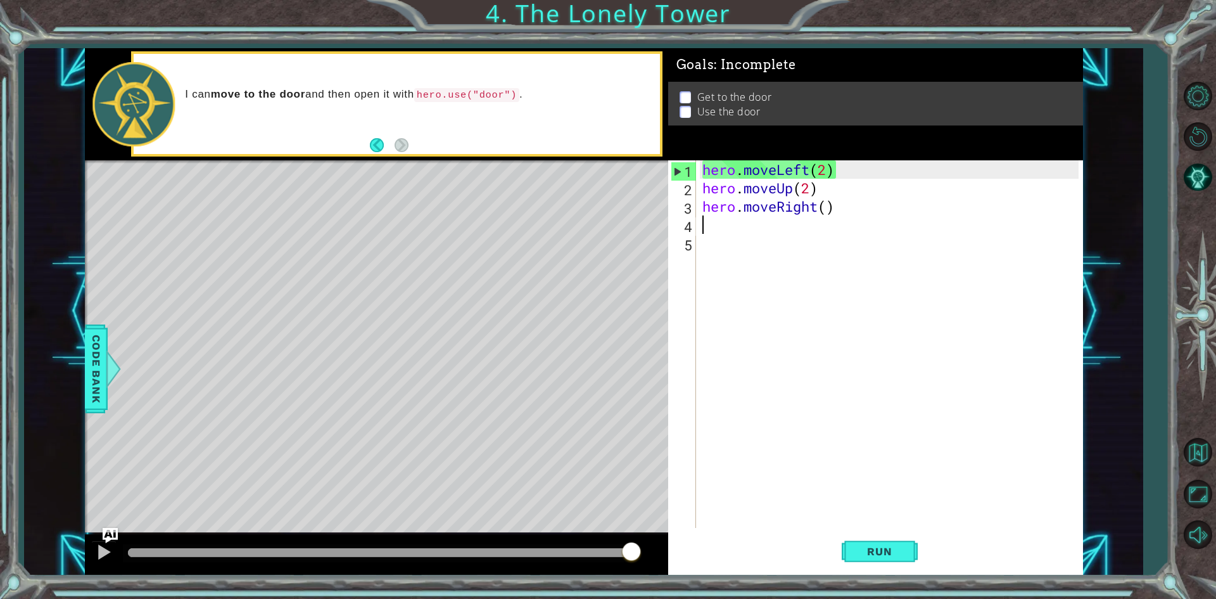
click at [827, 205] on div "hero . moveLeft ( 2 ) hero . moveUp ( 2 ) hero . moveRight ( )" at bounding box center [892, 362] width 385 height 404
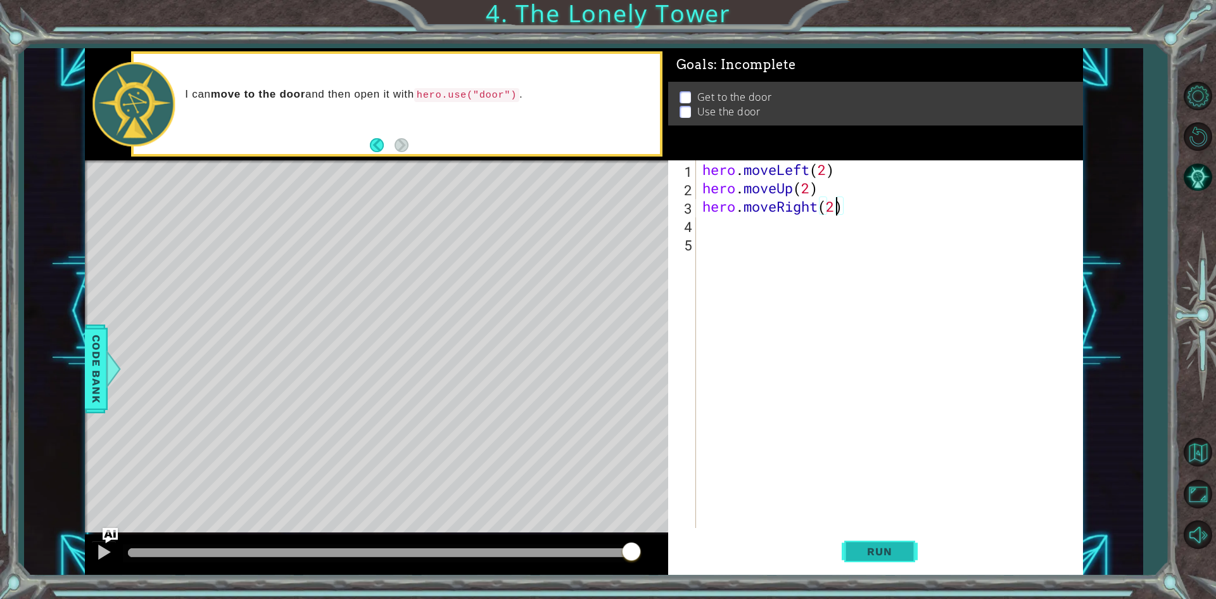
type textarea "hero.moveRight(2)"
click at [868, 568] on button "Run" at bounding box center [880, 551] width 76 height 41
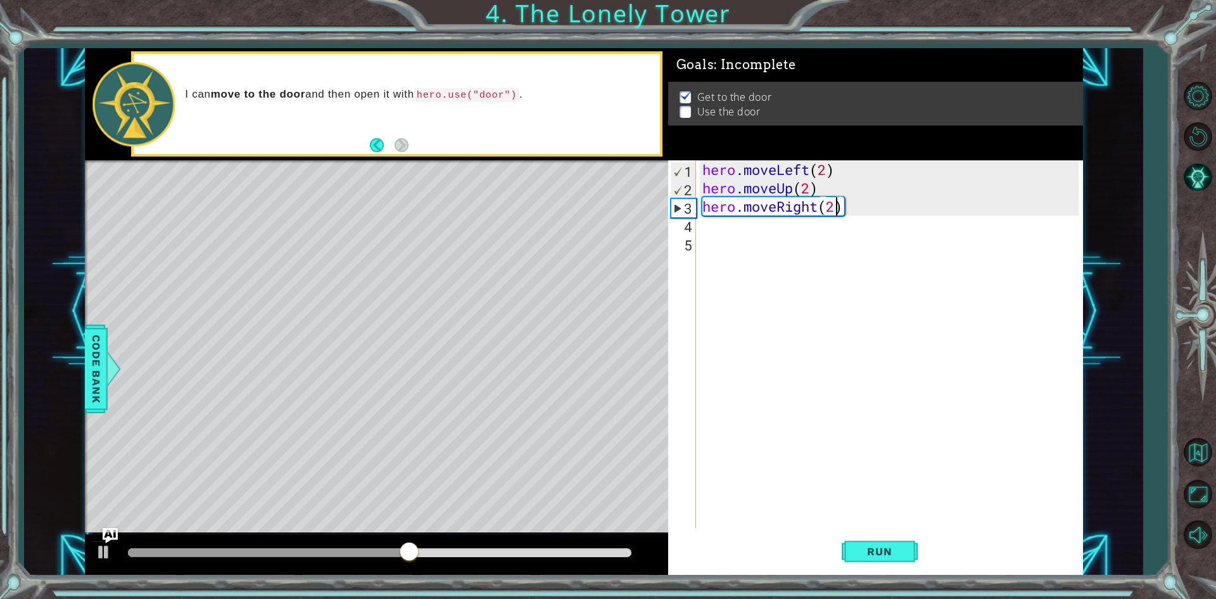
click at [766, 239] on div "hero . moveLeft ( 2 ) hero . moveUp ( 2 ) hero . moveRight ( 2 )" at bounding box center [892, 362] width 385 height 404
click at [777, 227] on div "hero . moveLeft ( 2 ) hero . moveUp ( 2 ) hero . moveRight ( 2 )" at bounding box center [892, 362] width 385 height 404
type textarea "hero.use("door")"
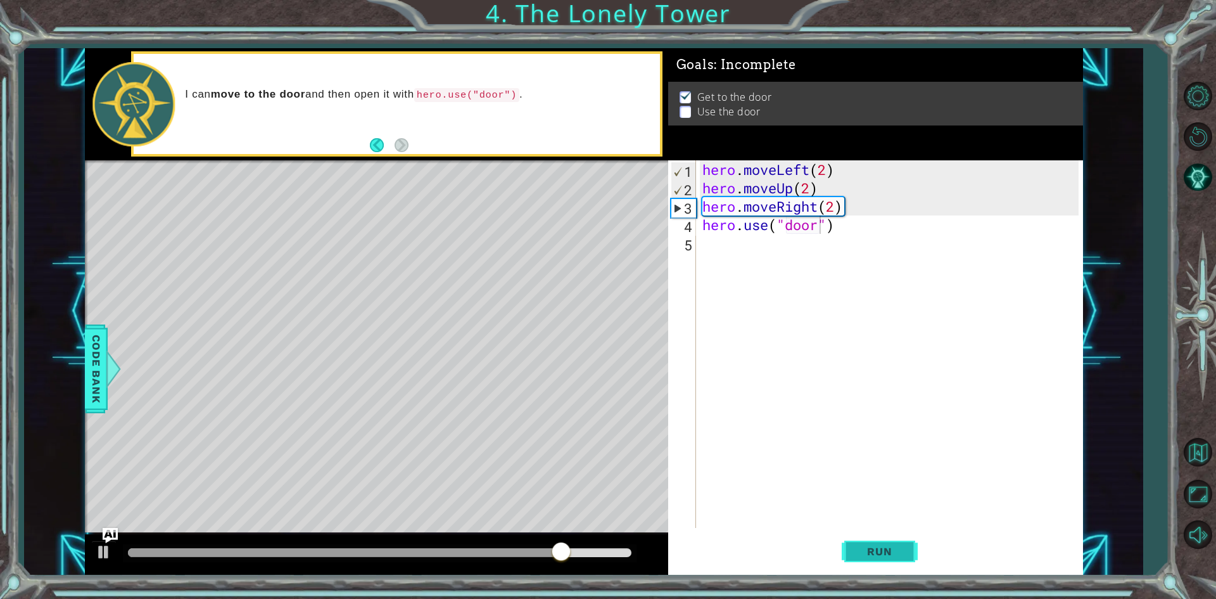
click at [896, 546] on span "Run" at bounding box center [879, 551] width 50 height 13
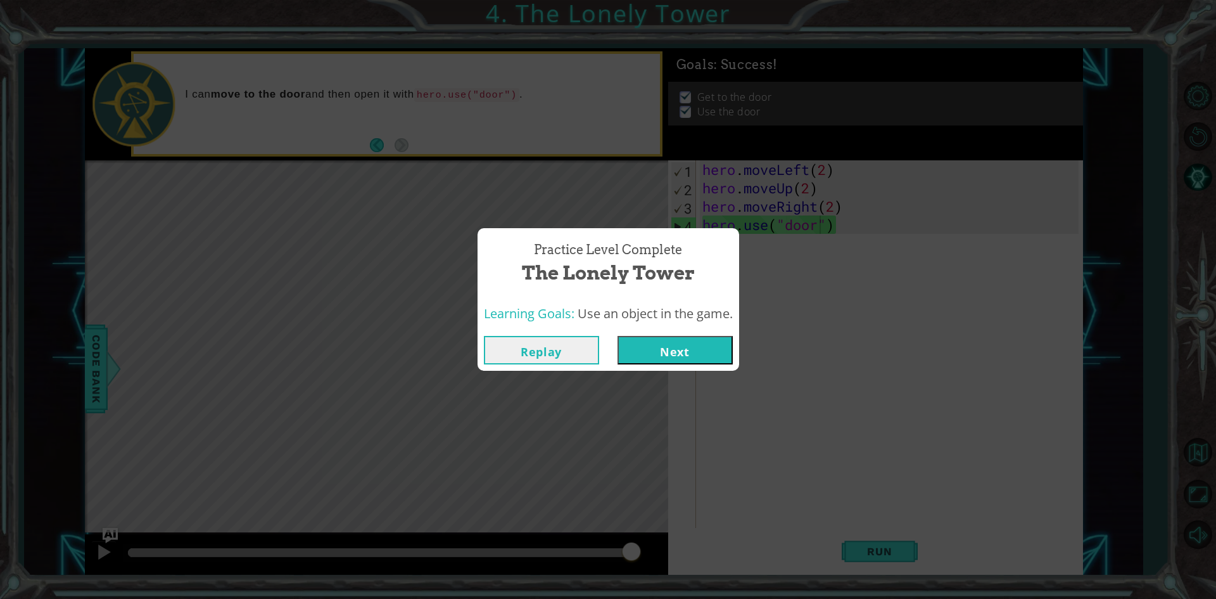
click at [650, 326] on div "Learning Goals: Use an object in the game." at bounding box center [609, 313] width 262 height 31
click at [661, 369] on div "Replay Next" at bounding box center [609, 349] width 262 height 41
click at [676, 345] on button "Next" at bounding box center [675, 350] width 115 height 29
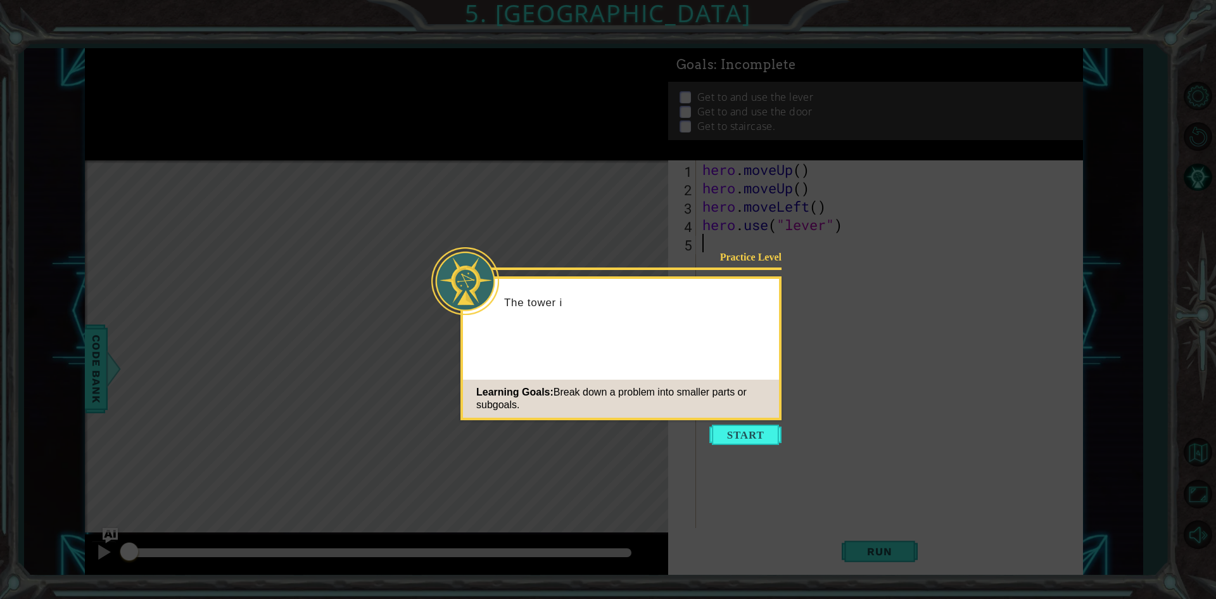
click at [729, 422] on icon at bounding box center [608, 299] width 1216 height 599
click at [730, 425] on body "1 ההההההההההההההההההההההההההההההההההההההההההההההההההההההההההההההההההההההההההההה…" at bounding box center [608, 299] width 1216 height 599
click at [733, 429] on button "Start" at bounding box center [745, 434] width 72 height 20
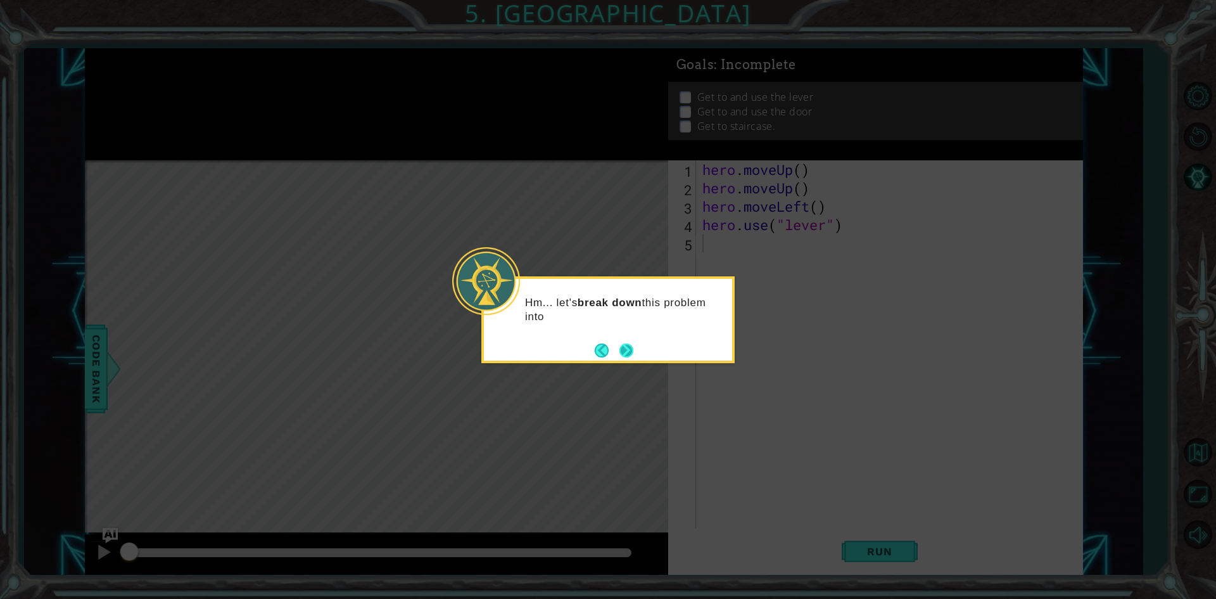
click at [631, 352] on button "Next" at bounding box center [626, 350] width 14 height 14
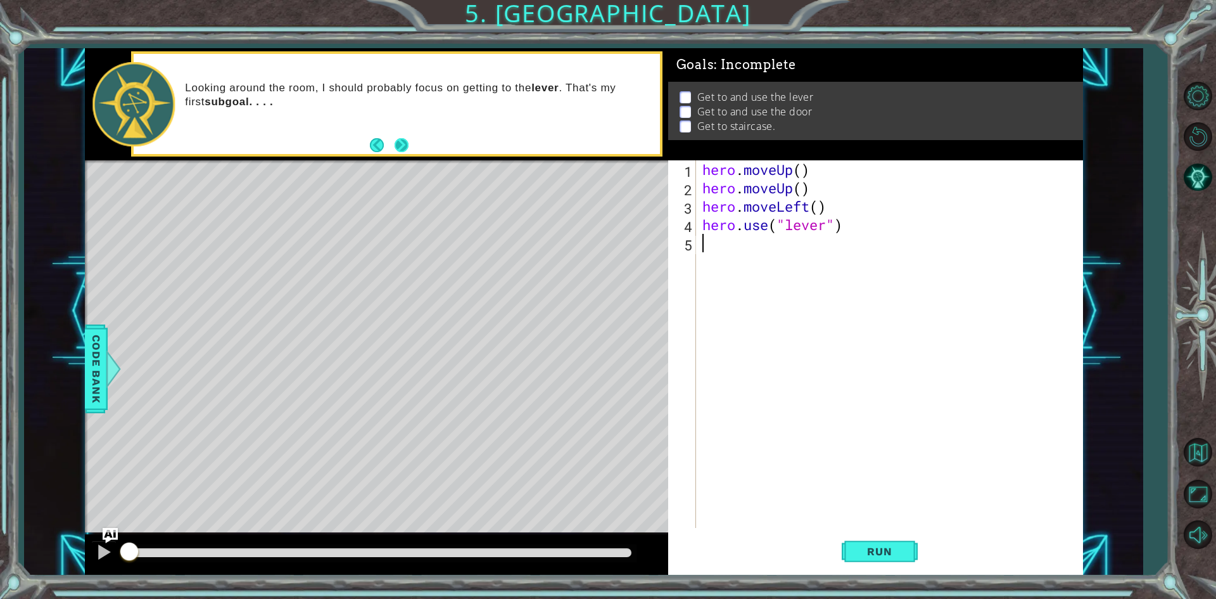
click at [402, 144] on button "Next" at bounding box center [402, 144] width 15 height 15
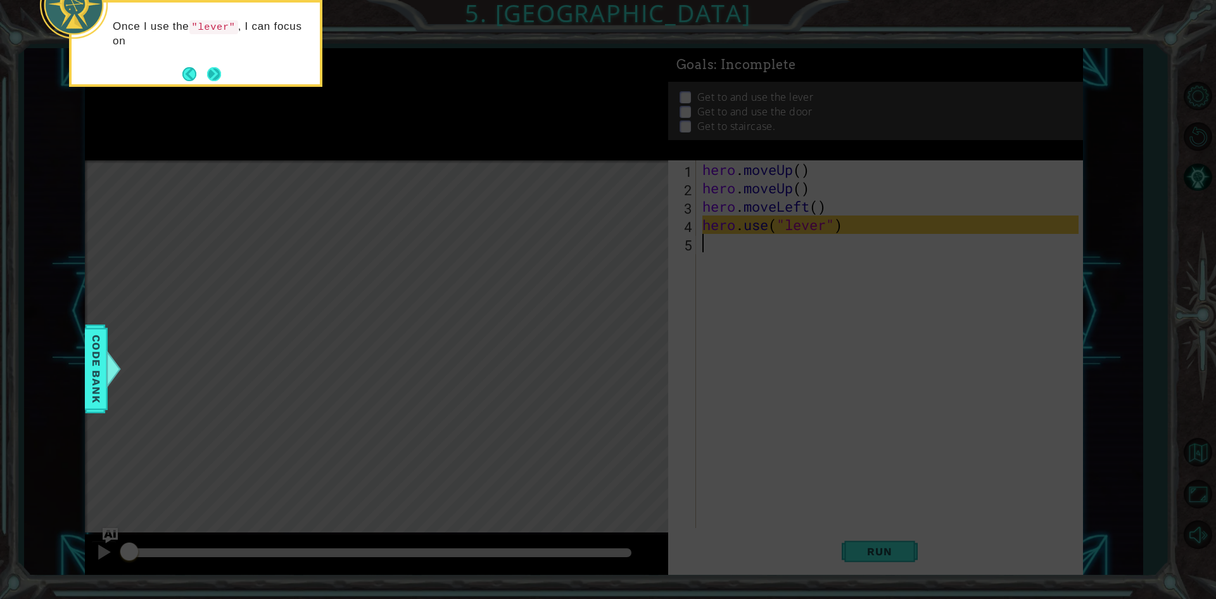
click at [221, 74] on button "Next" at bounding box center [214, 74] width 14 height 14
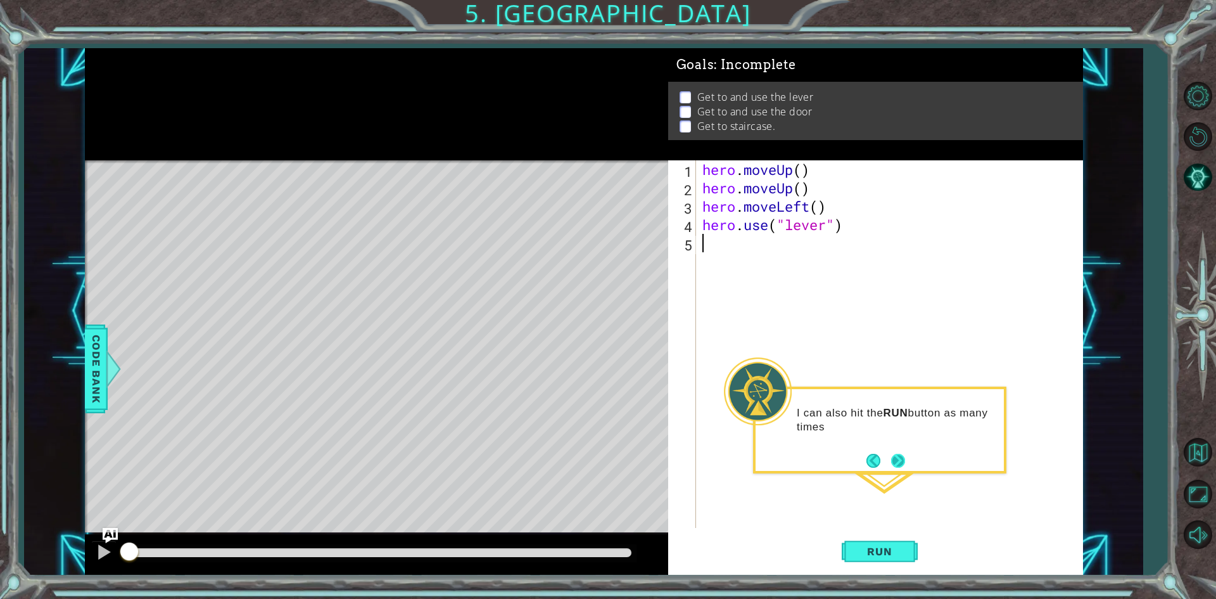
click at [899, 460] on button "Next" at bounding box center [898, 461] width 14 height 14
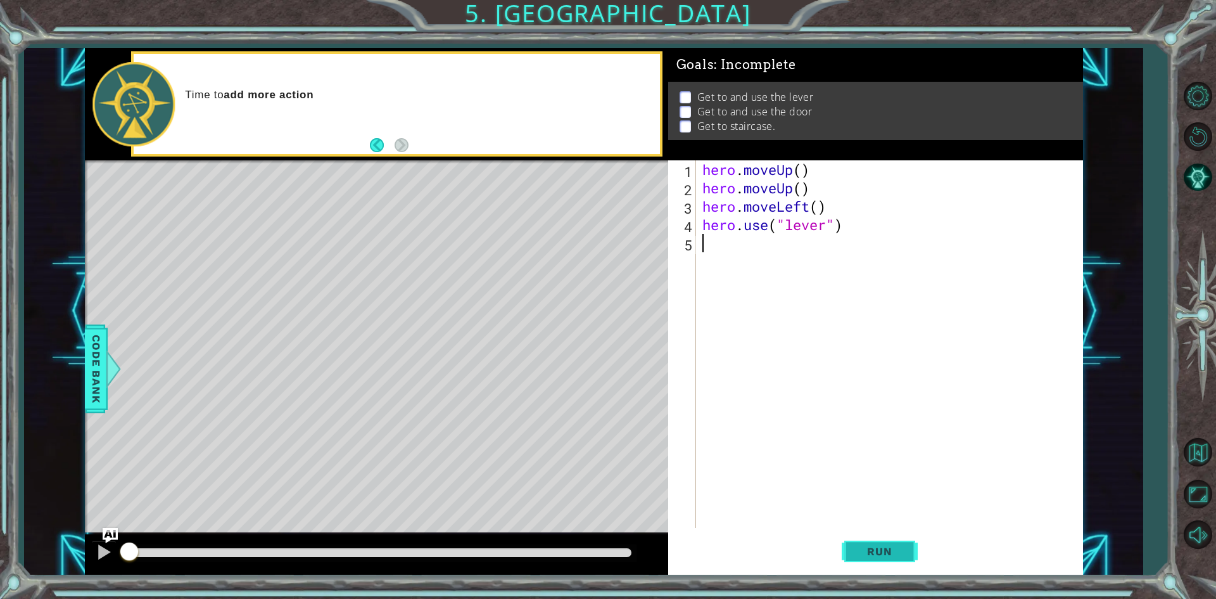
click at [868, 542] on button "Run" at bounding box center [880, 551] width 76 height 41
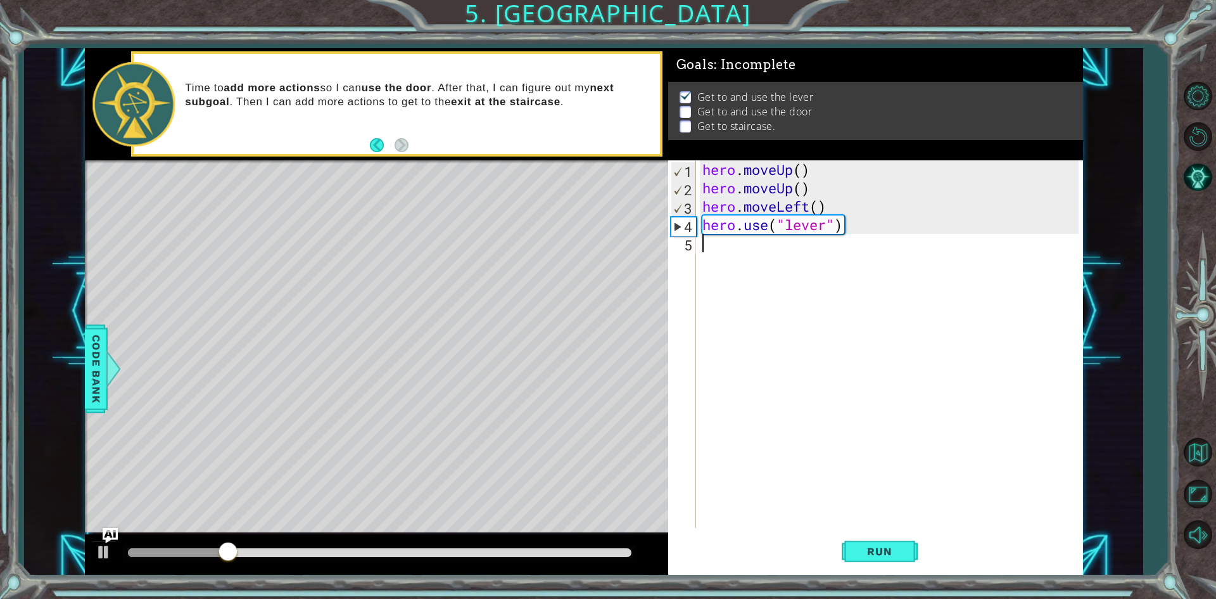
click at [751, 245] on div "hero . moveUp ( ) hero . moveUp ( ) hero . moveLeft ( ) hero . use ( "lever" )" at bounding box center [892, 362] width 385 height 404
type textarea "l"
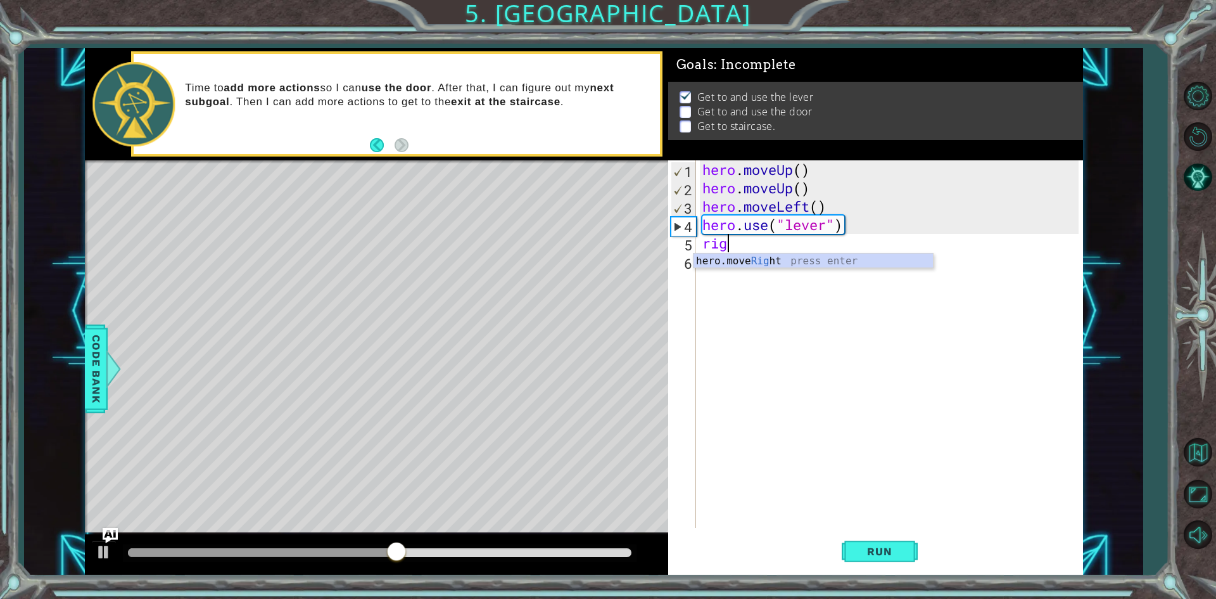
type textarea "rigt"
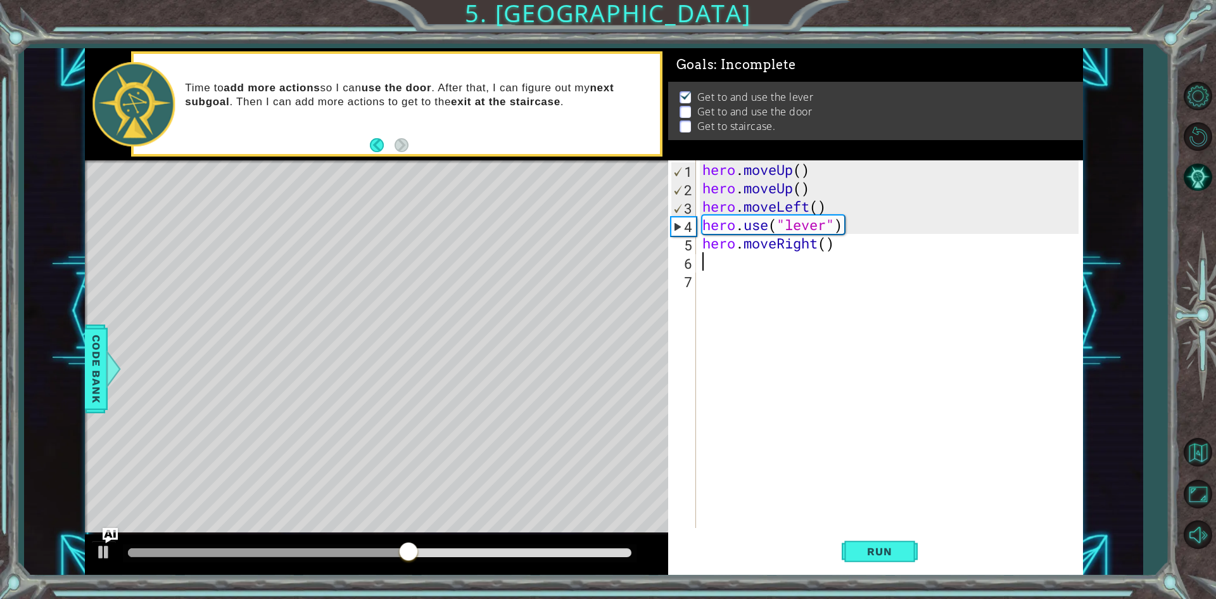
scroll to position [0, 0]
click at [827, 244] on div "hero . moveUp ( ) hero . moveUp ( ) hero . moveLeft ( ) hero . use ( "lever" ) …" at bounding box center [892, 362] width 385 height 404
type textarea "hero.moveRight(3)"
click at [871, 544] on button "Run" at bounding box center [880, 551] width 76 height 41
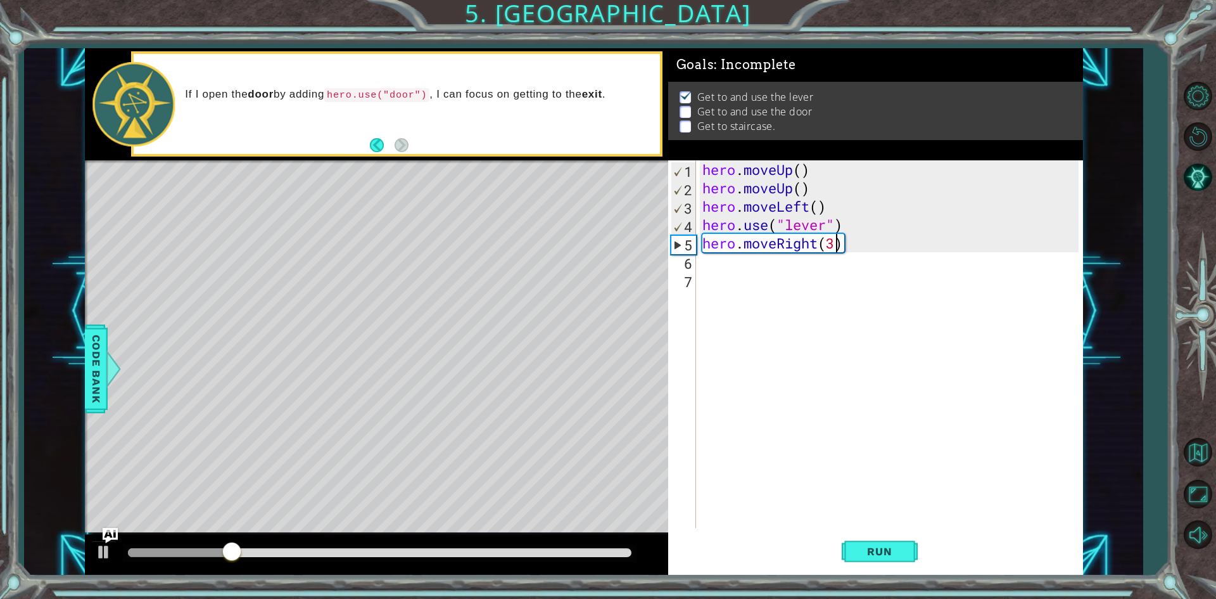
click at [730, 260] on div "hero . moveUp ( ) hero . moveUp ( ) hero . moveLeft ( ) hero . use ( "lever" ) …" at bounding box center [892, 362] width 385 height 404
type textarea "hero.use("door")"
click at [851, 550] on button "Run" at bounding box center [880, 551] width 76 height 41
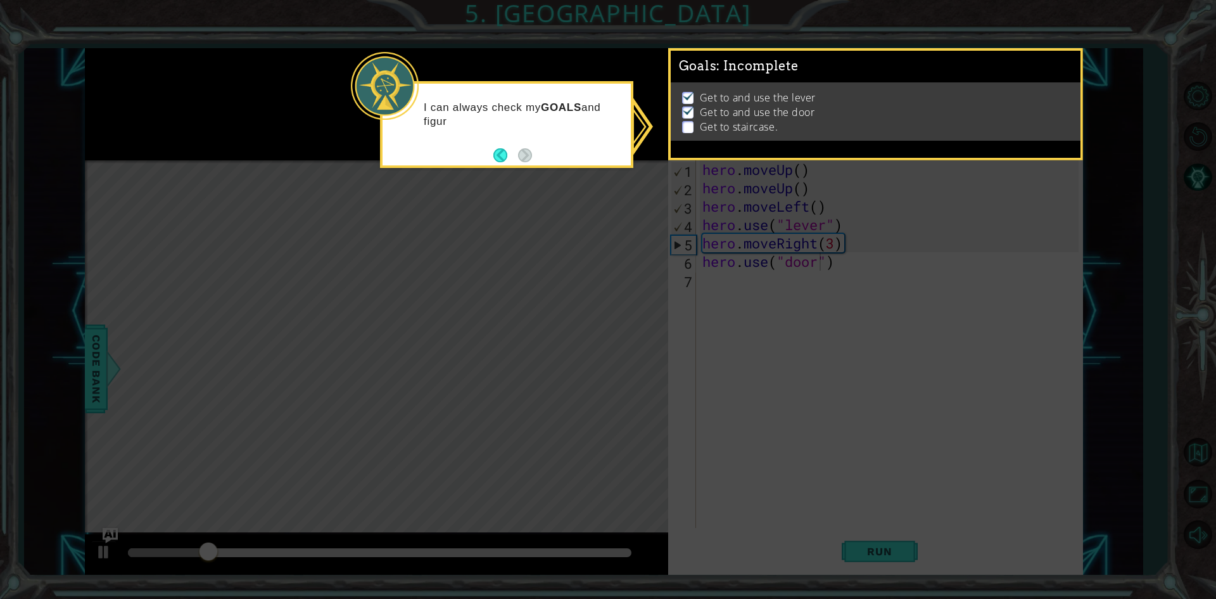
click at [532, 182] on icon at bounding box center [608, 299] width 1216 height 599
click at [504, 153] on button "Back" at bounding box center [505, 155] width 25 height 14
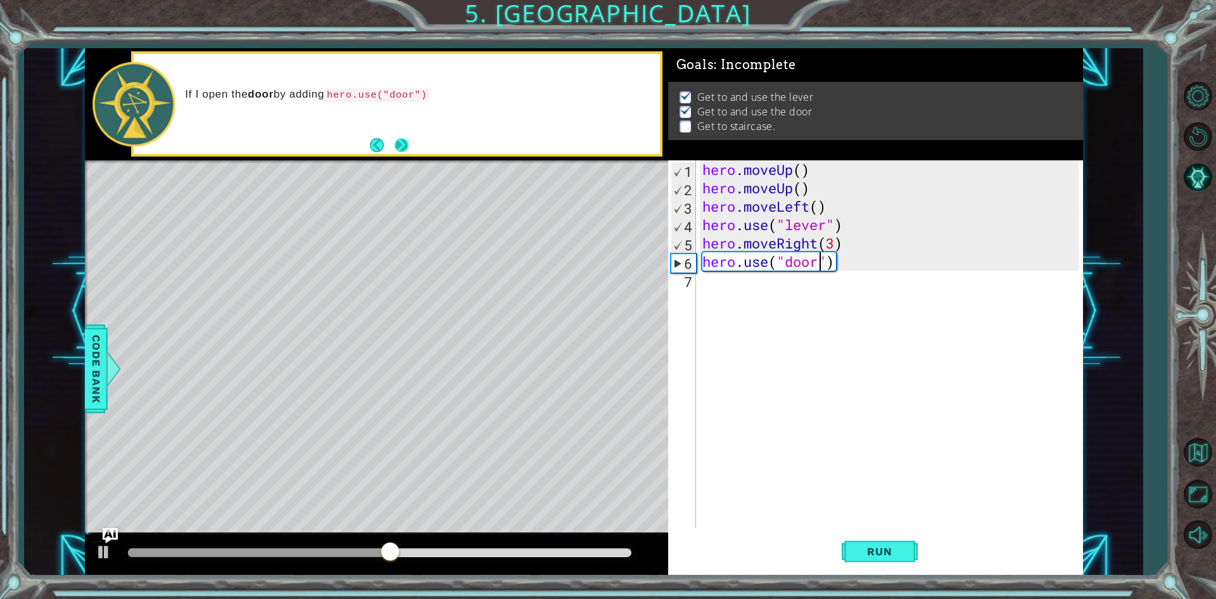
click at [398, 156] on div "If I open the door by adding hero.use("door")" at bounding box center [396, 103] width 531 height 105
click at [398, 143] on button "Next" at bounding box center [402, 145] width 14 height 14
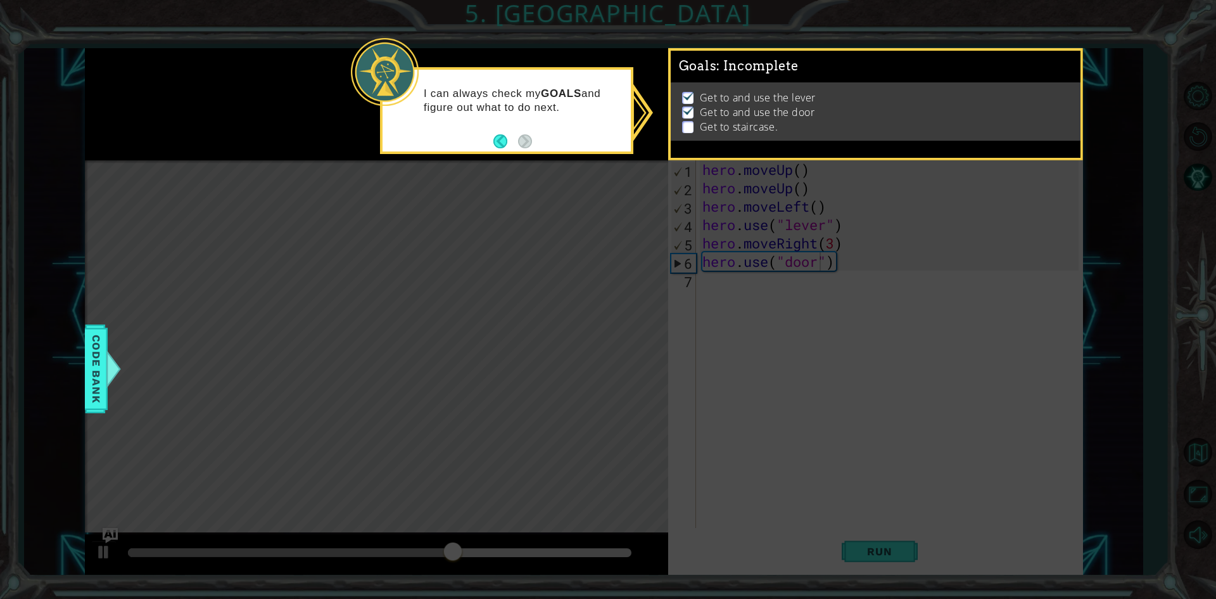
click at [782, 105] on p "Get to and use the door" at bounding box center [757, 112] width 115 height 14
drag, startPoint x: 781, startPoint y: 105, endPoint x: 762, endPoint y: 102, distance: 19.2
click at [776, 105] on p "Get to and use the door" at bounding box center [757, 112] width 115 height 14
click at [701, 129] on p "Get to staircase." at bounding box center [739, 127] width 78 height 14
drag, startPoint x: 686, startPoint y: 124, endPoint x: 694, endPoint y: 239, distance: 116.2
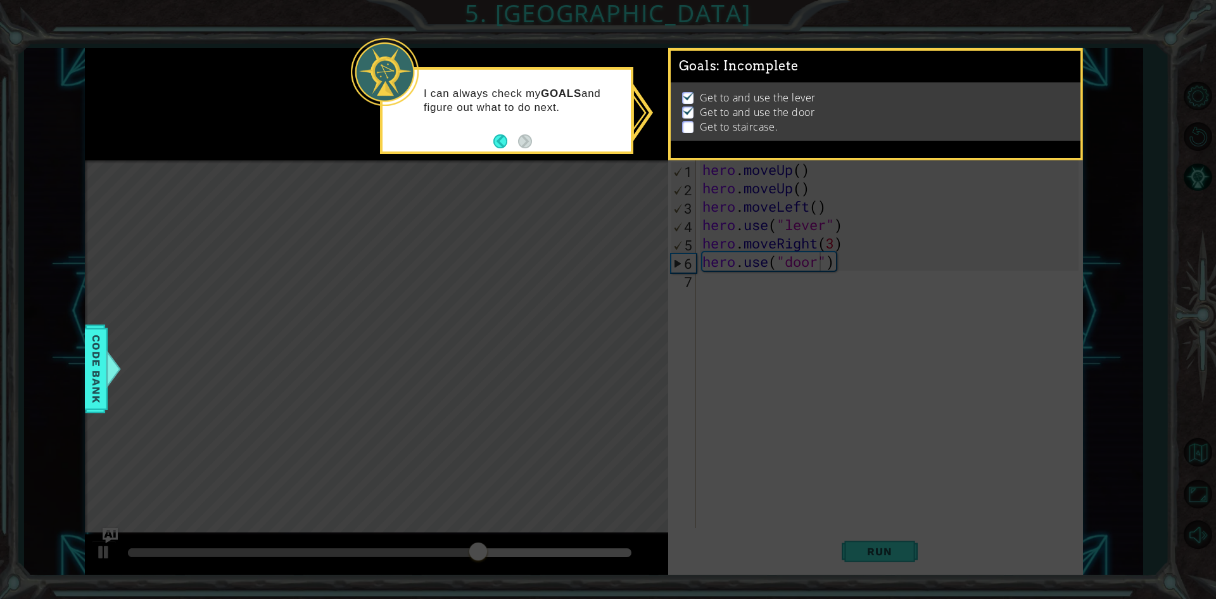
click at [687, 124] on p at bounding box center [687, 127] width 11 height 12
drag, startPoint x: 708, startPoint y: 334, endPoint x: 709, endPoint y: 322, distance: 12.1
click at [708, 327] on icon at bounding box center [608, 299] width 1216 height 599
click at [713, 314] on icon at bounding box center [608, 299] width 1216 height 599
drag, startPoint x: 712, startPoint y: 308, endPoint x: 597, endPoint y: 208, distance: 152.7
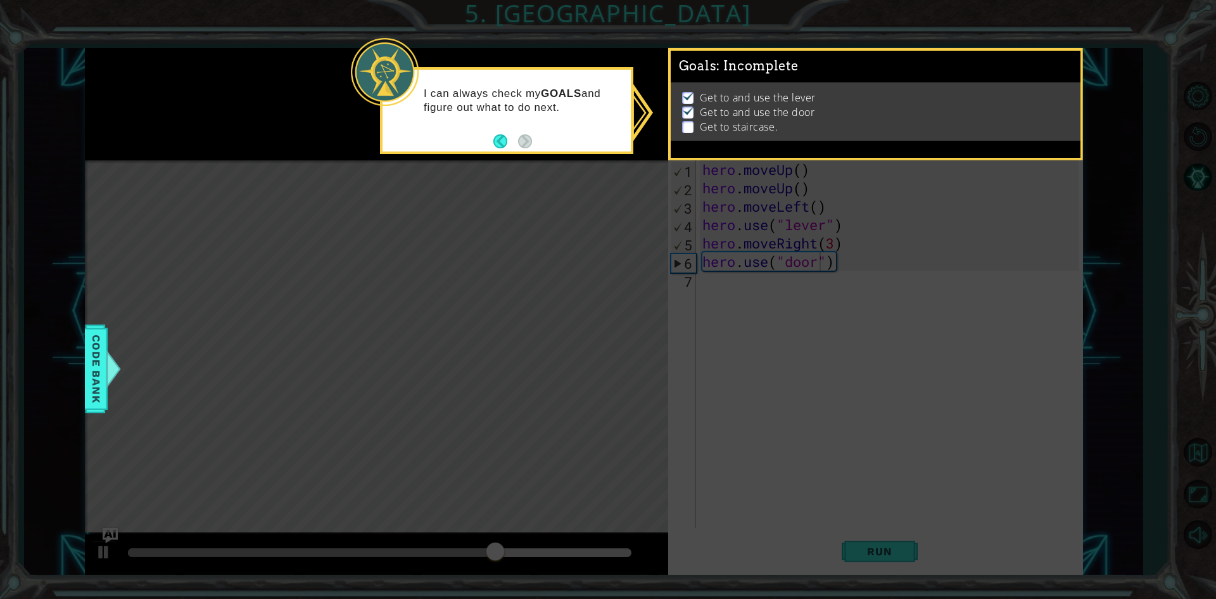
click at [708, 303] on icon at bounding box center [608, 299] width 1216 height 599
click at [507, 141] on button "Back" at bounding box center [505, 141] width 25 height 14
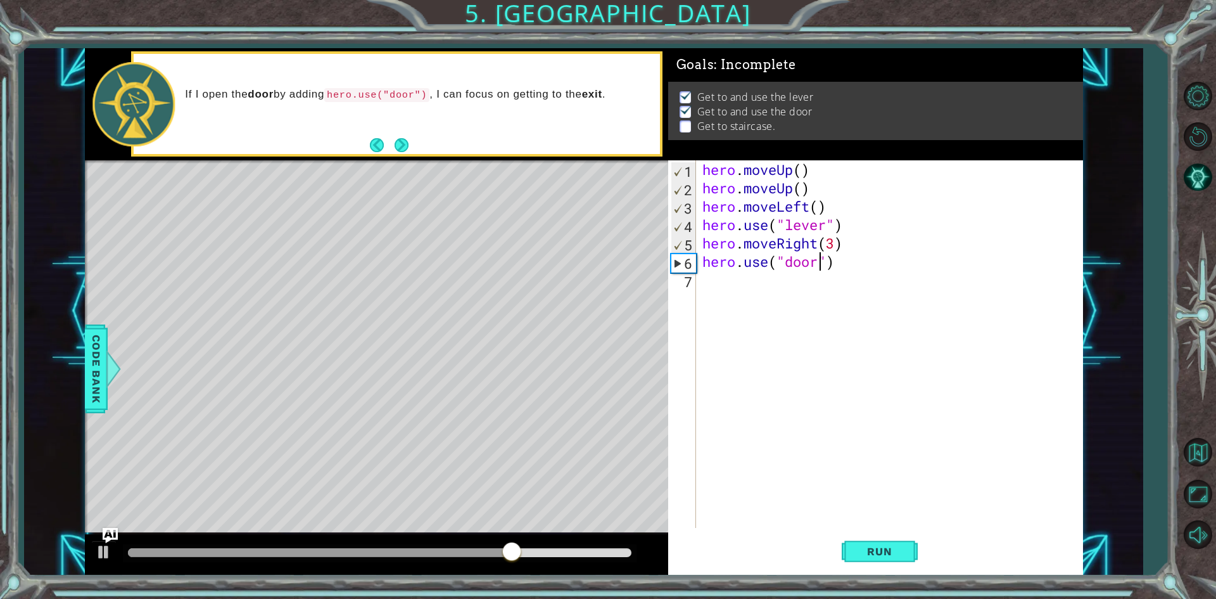
click at [505, 141] on div "If I open the door by adding hero.use("door") , I can focus on getting to the e…" at bounding box center [397, 104] width 526 height 100
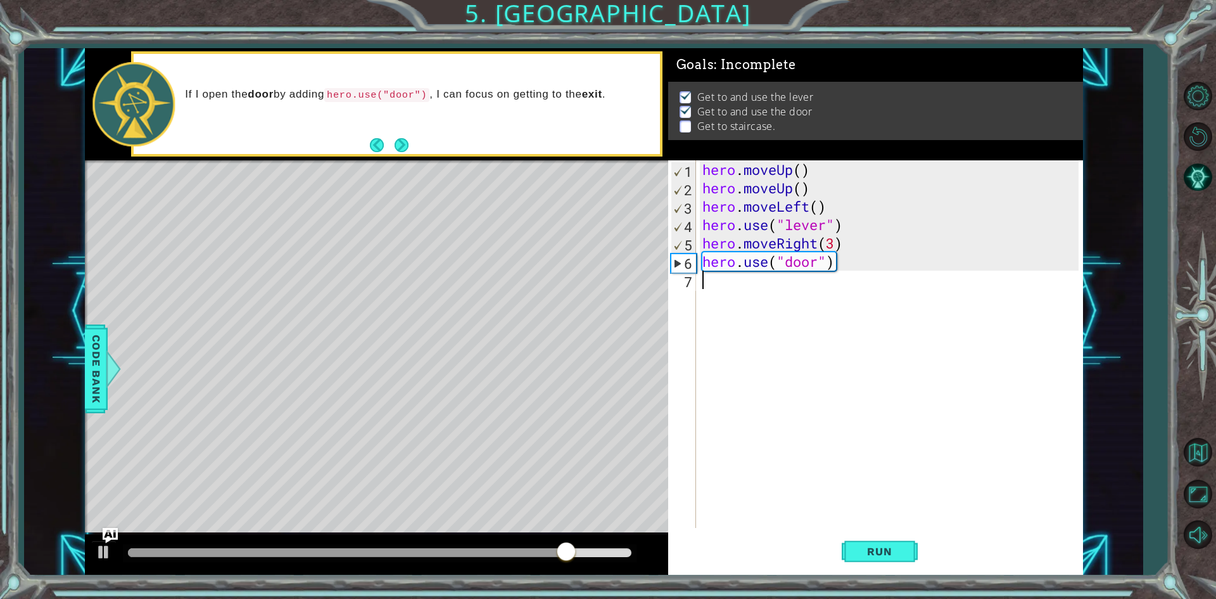
scroll to position [0, 0]
drag, startPoint x: 761, startPoint y: 288, endPoint x: 764, endPoint y: 298, distance: 11.2
click at [762, 301] on div "hero . moveUp ( ) hero . moveUp ( ) hero . moveLeft ( ) hero . use ( "lever" ) …" at bounding box center [892, 362] width 385 height 404
type textarea "up"
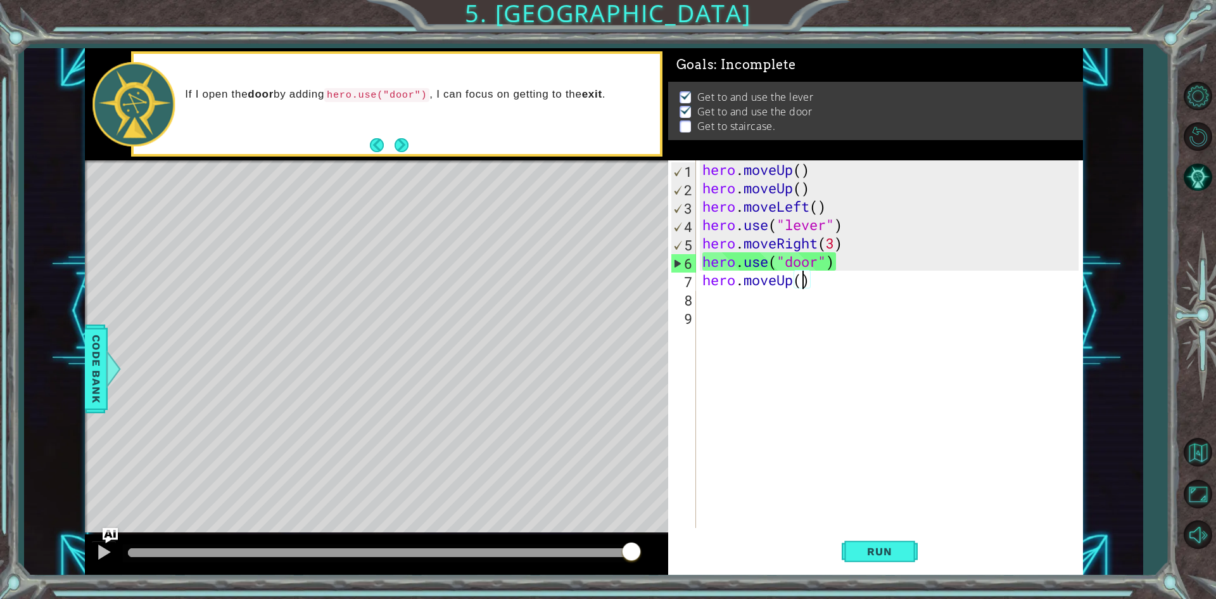
type textarea "hero.moveUp(2)"
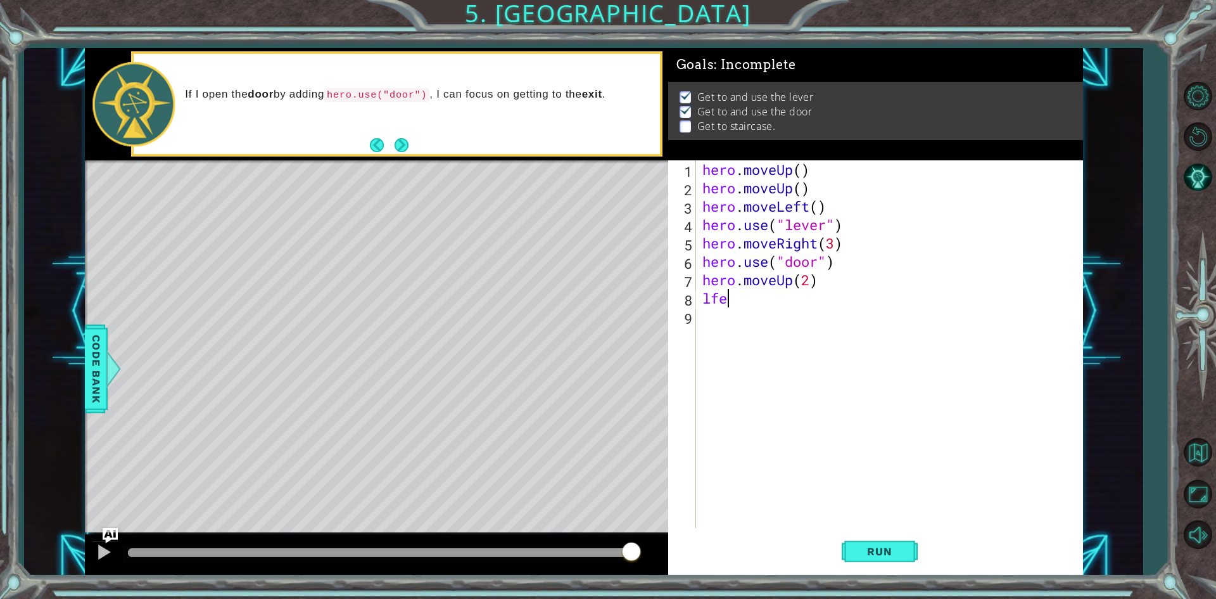
type textarea "l"
type textarea "hero.moveLeft(3)"
type textarea "up"
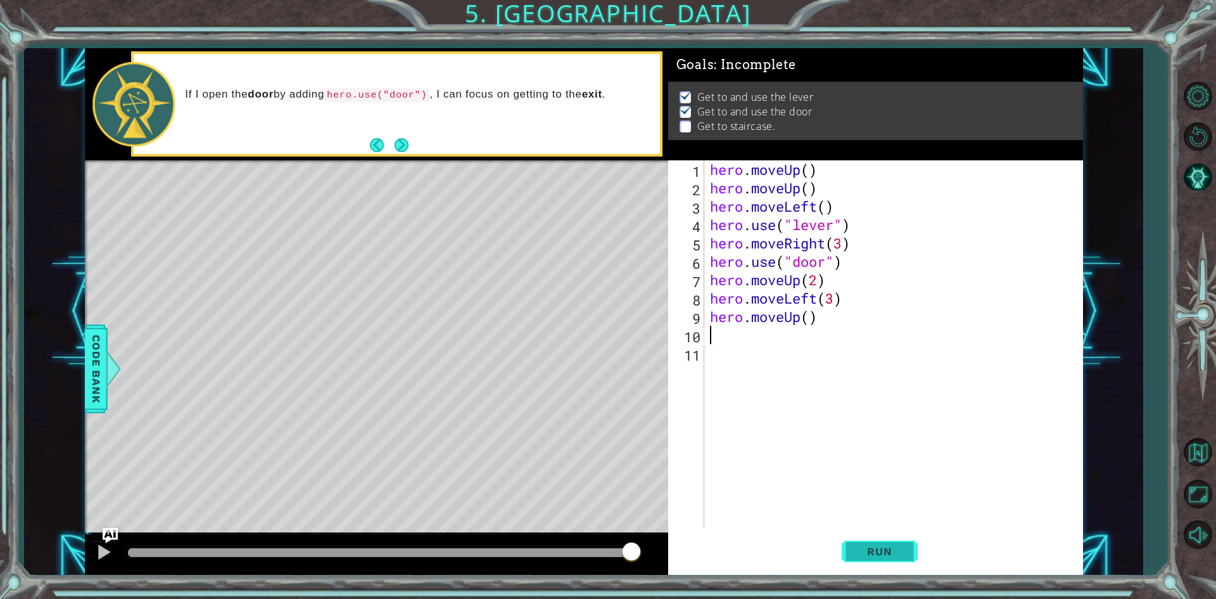
click at [873, 552] on span "Run" at bounding box center [879, 551] width 50 height 13
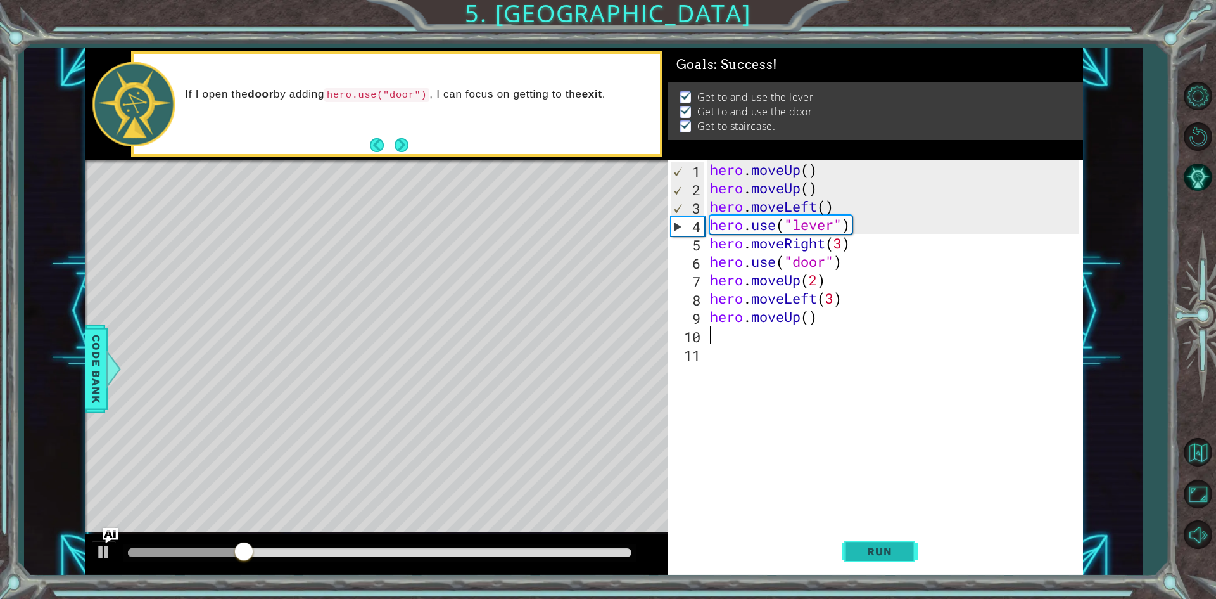
click at [873, 552] on span "Run" at bounding box center [879, 551] width 50 height 13
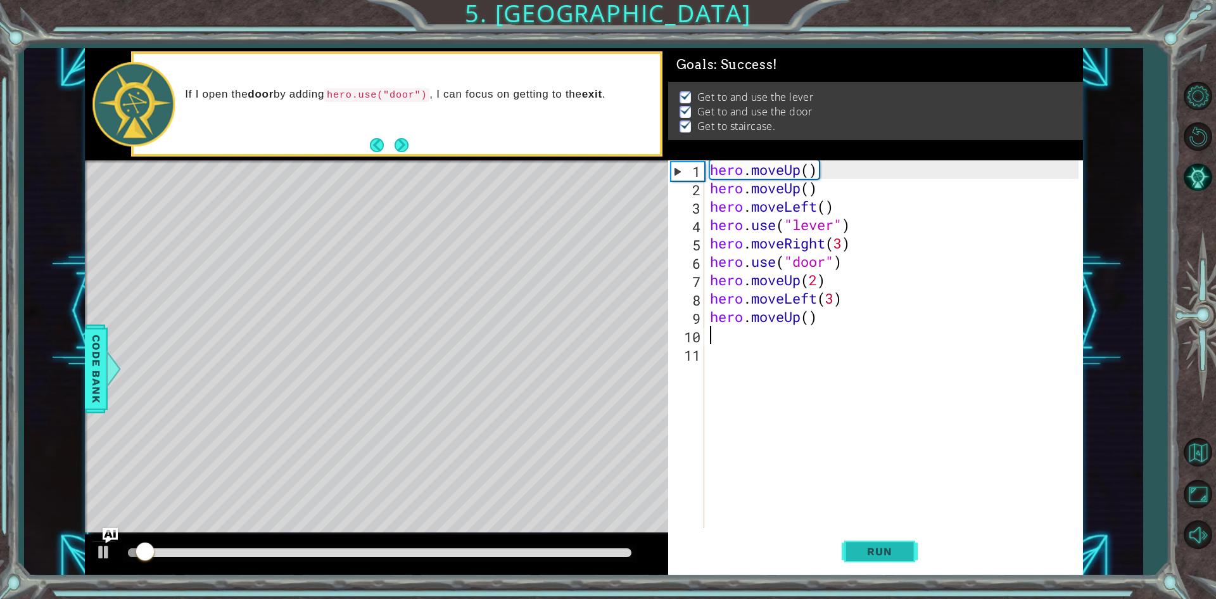
click at [873, 552] on span "Run" at bounding box center [879, 551] width 50 height 13
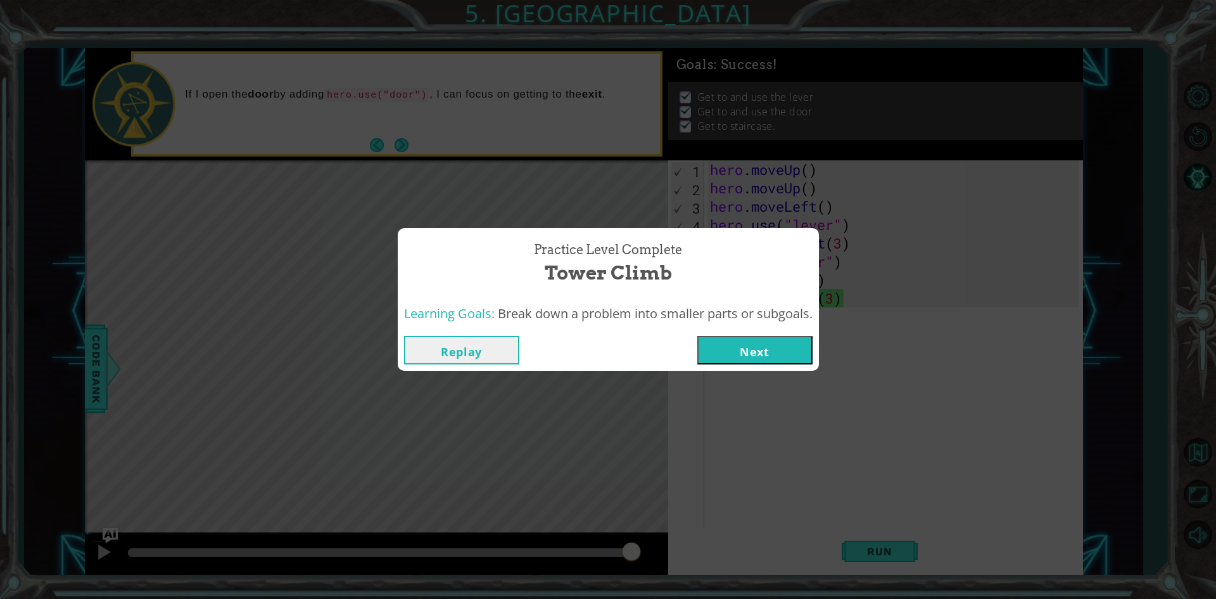
click at [802, 348] on button "Next" at bounding box center [754, 350] width 115 height 29
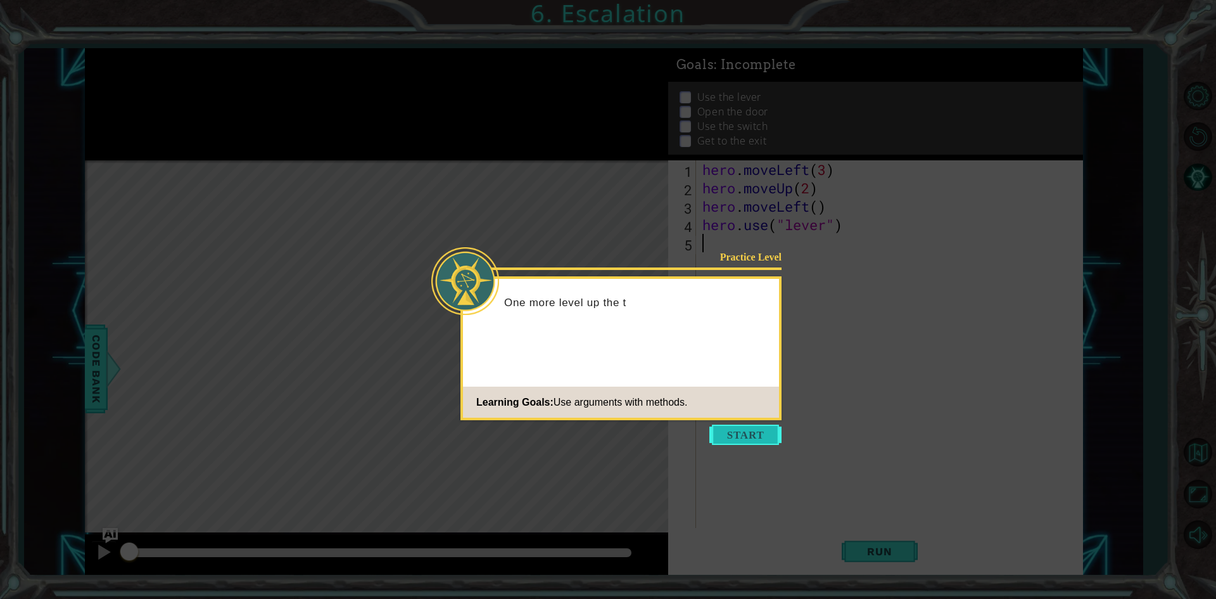
click at [724, 435] on button "Start" at bounding box center [745, 434] width 72 height 20
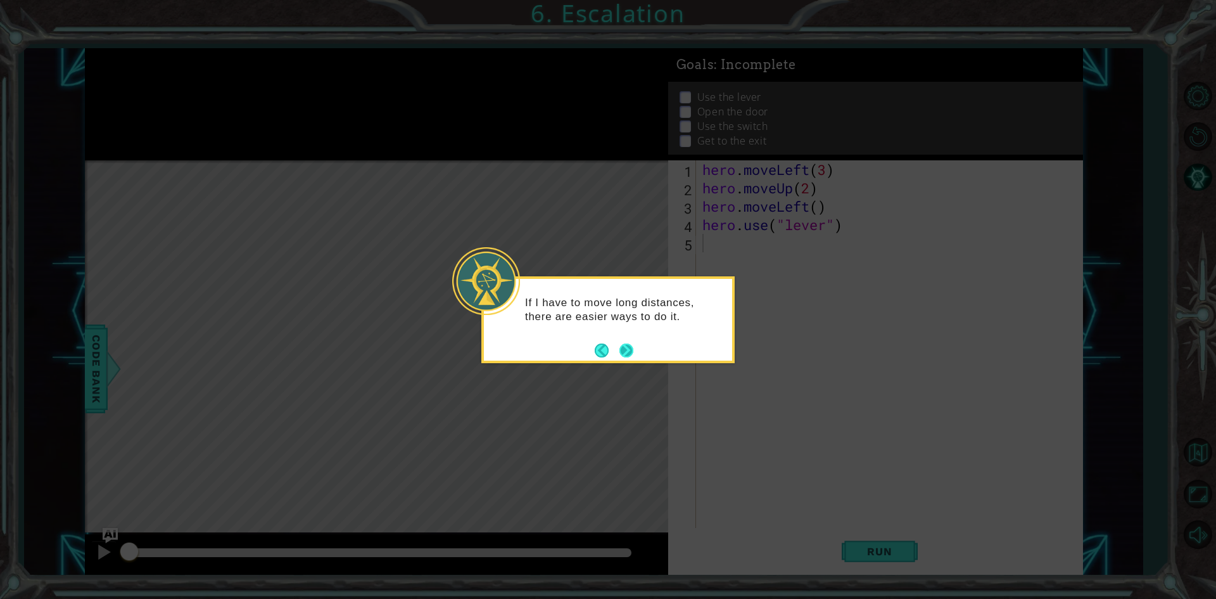
click at [631, 347] on button "Next" at bounding box center [626, 350] width 14 height 14
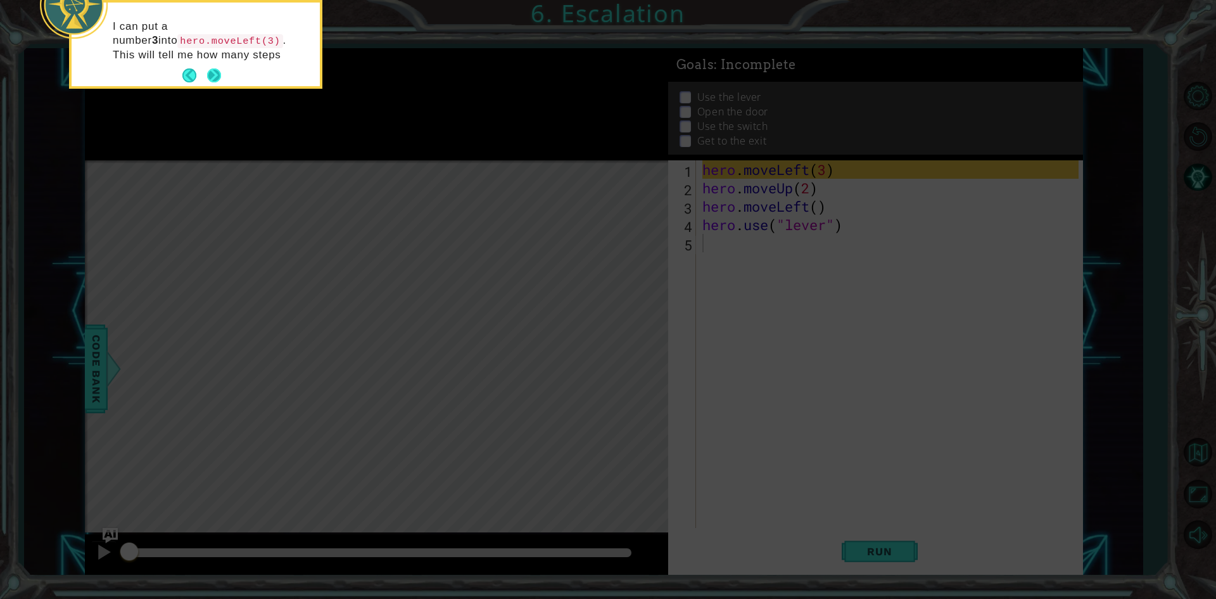
click at [221, 77] on button "Next" at bounding box center [214, 75] width 14 height 14
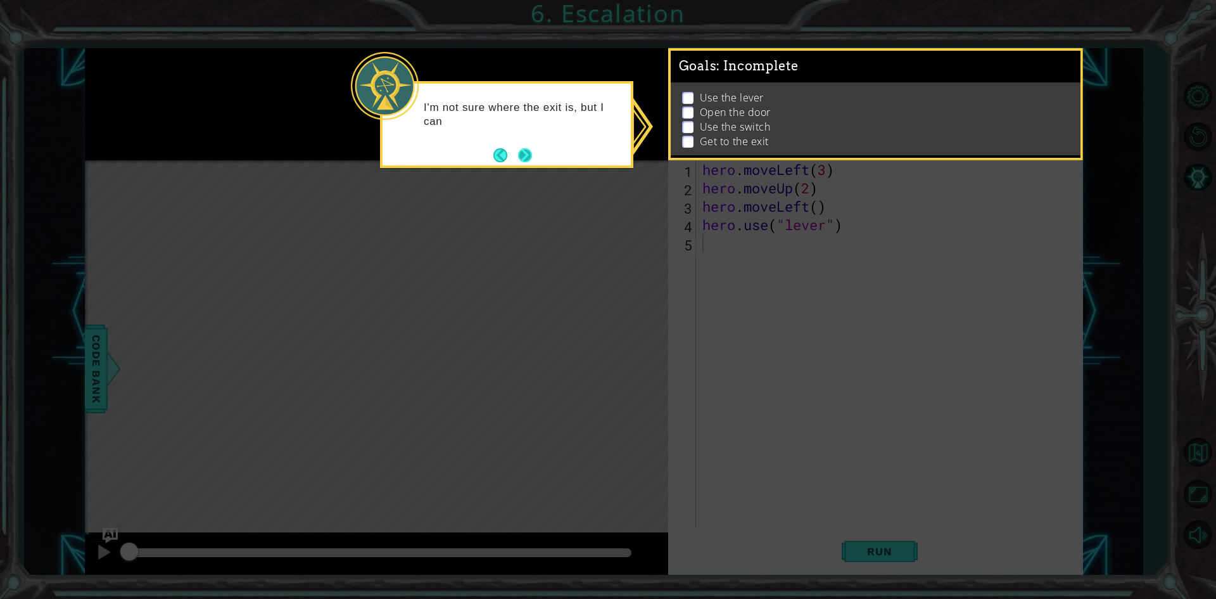
click at [521, 156] on button "Next" at bounding box center [525, 155] width 14 height 14
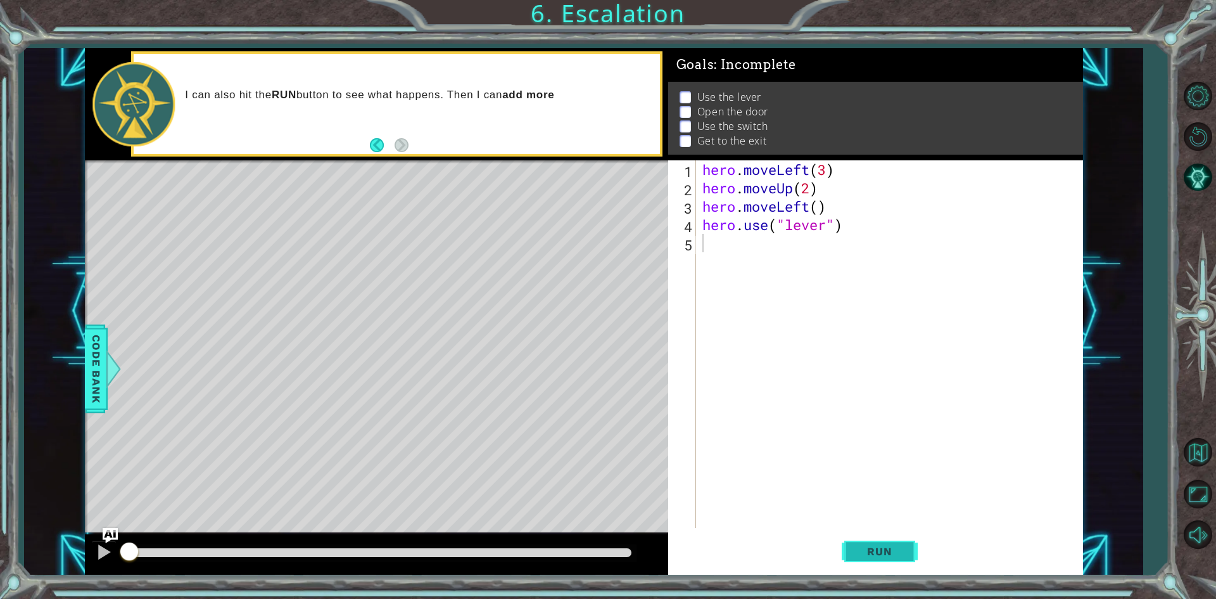
click at [868, 553] on span "Run" at bounding box center [879, 551] width 50 height 13
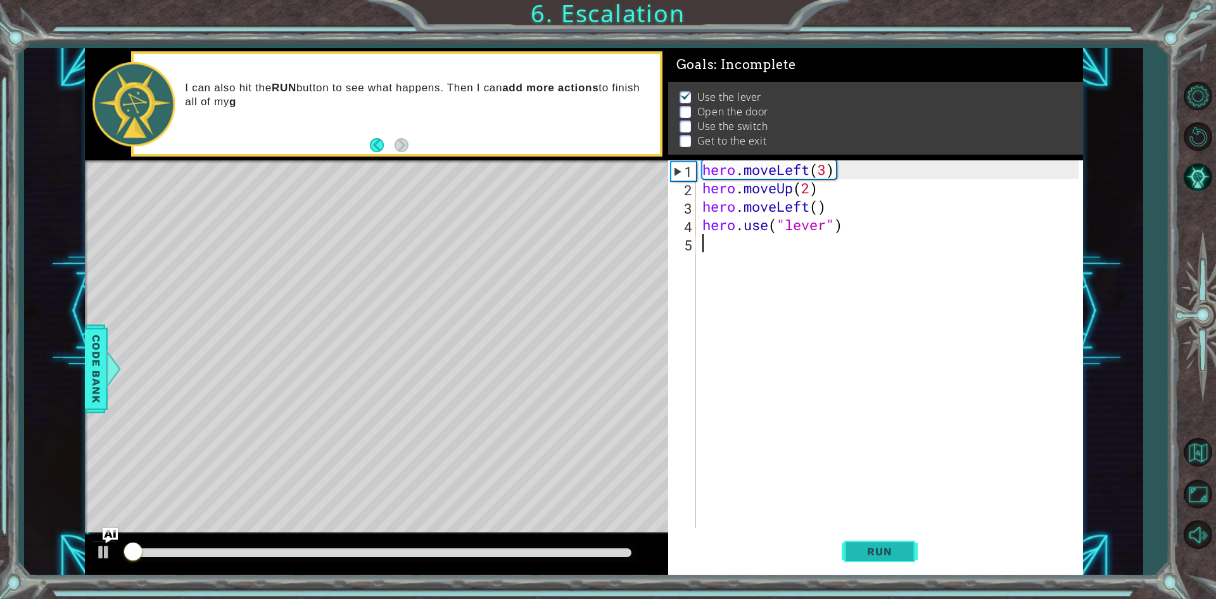
scroll to position [5, 0]
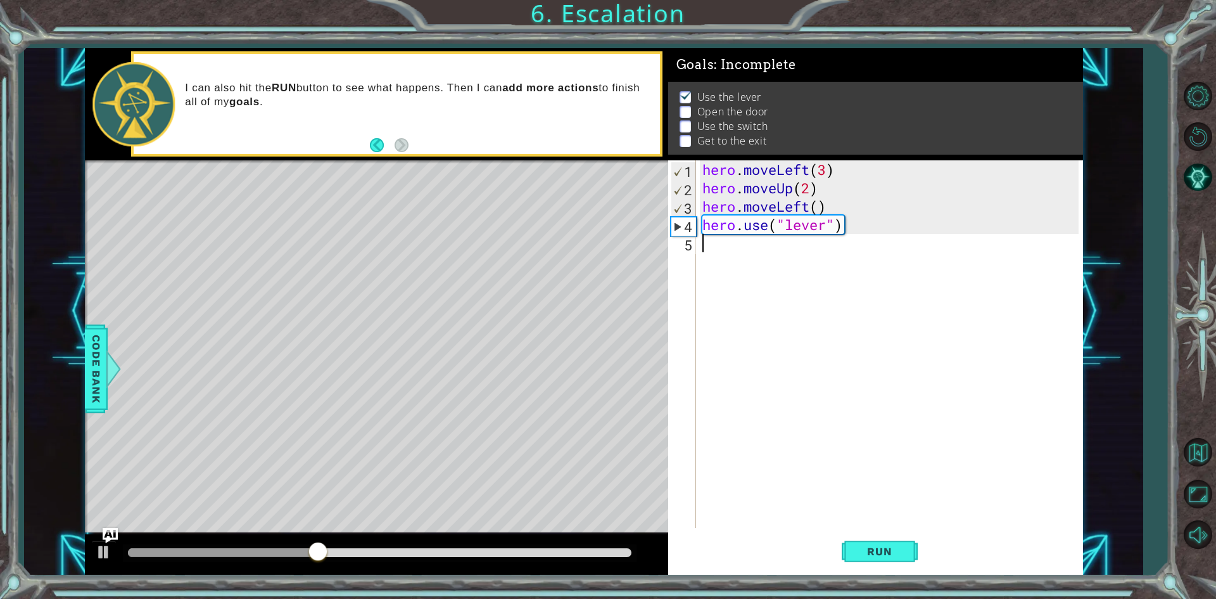
click at [739, 247] on div "hero . moveLeft ( 3 ) hero . moveUp ( 2 ) hero . moveLeft ( ) hero . use ( "lev…" at bounding box center [892, 362] width 385 height 404
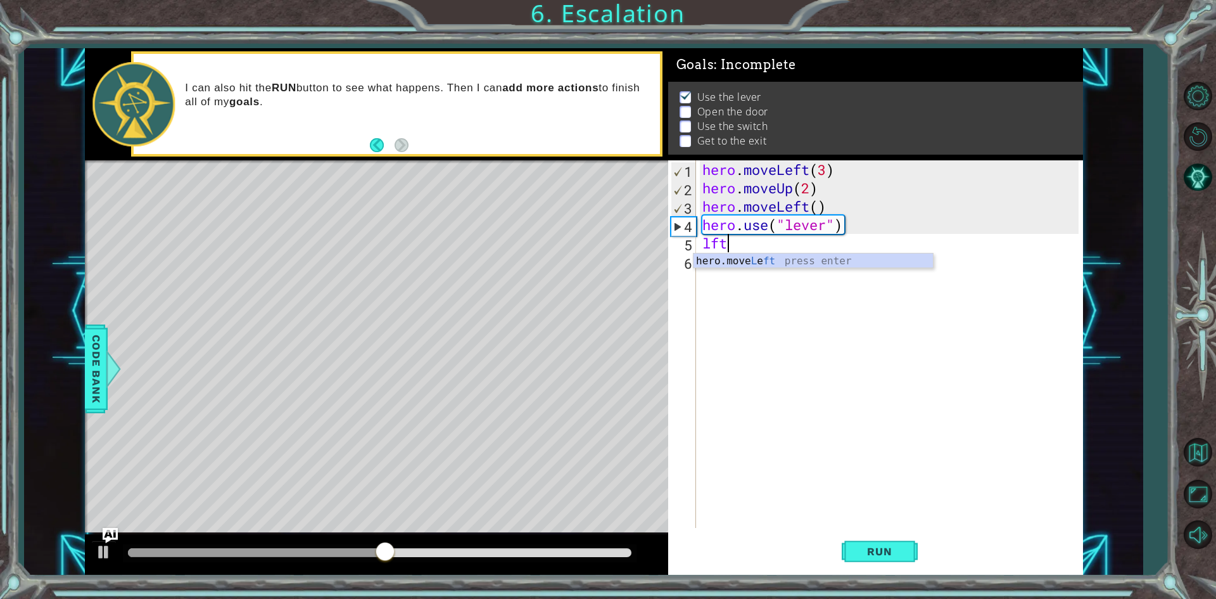
type textarea "hero.moveLeft(1)"
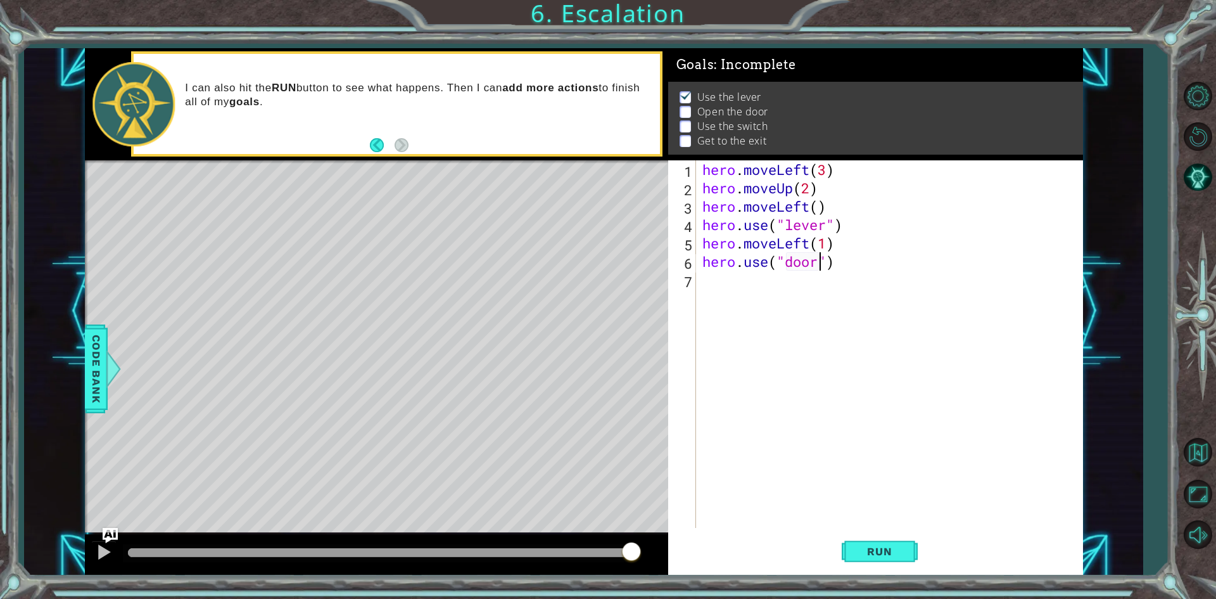
scroll to position [0, 5]
type textarea "hero.use("door")"
click at [880, 552] on span "Run" at bounding box center [879, 551] width 50 height 13
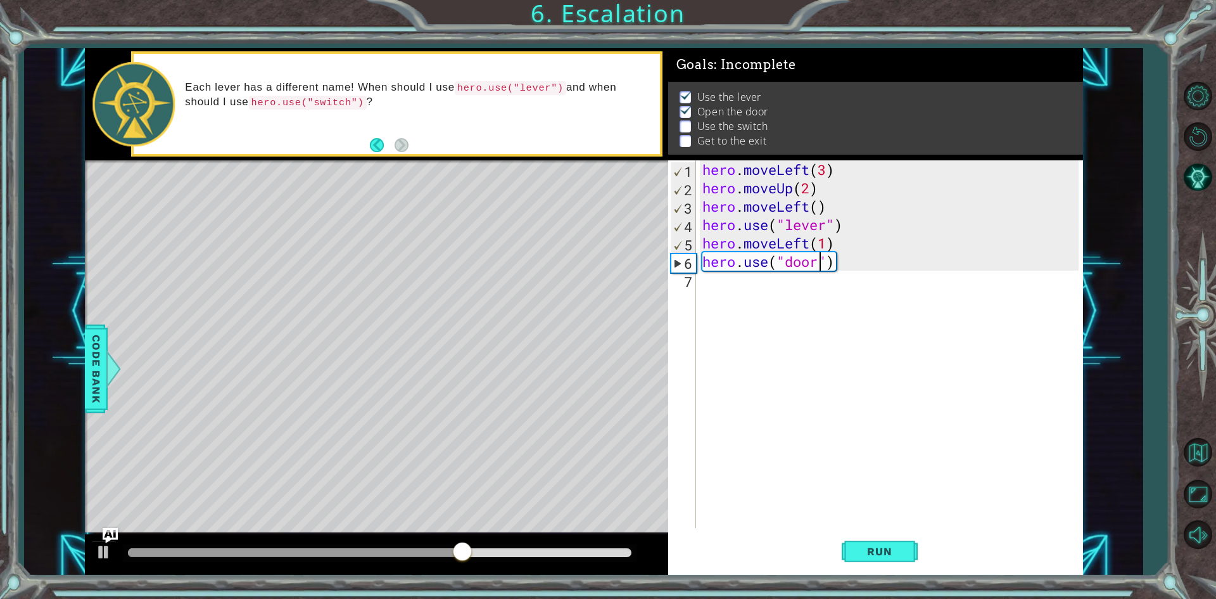
click at [721, 282] on div "hero . moveLeft ( 3 ) hero . moveUp ( 2 ) hero . moveLeft ( ) hero . use ( "lev…" at bounding box center [892, 362] width 385 height 404
type textarea "hero.moveUp(2)"
click at [748, 298] on div "hero . moveLeft ( 3 ) hero . moveUp ( 2 ) hero . moveLeft ( ) hero . use ( "lev…" at bounding box center [892, 362] width 385 height 404
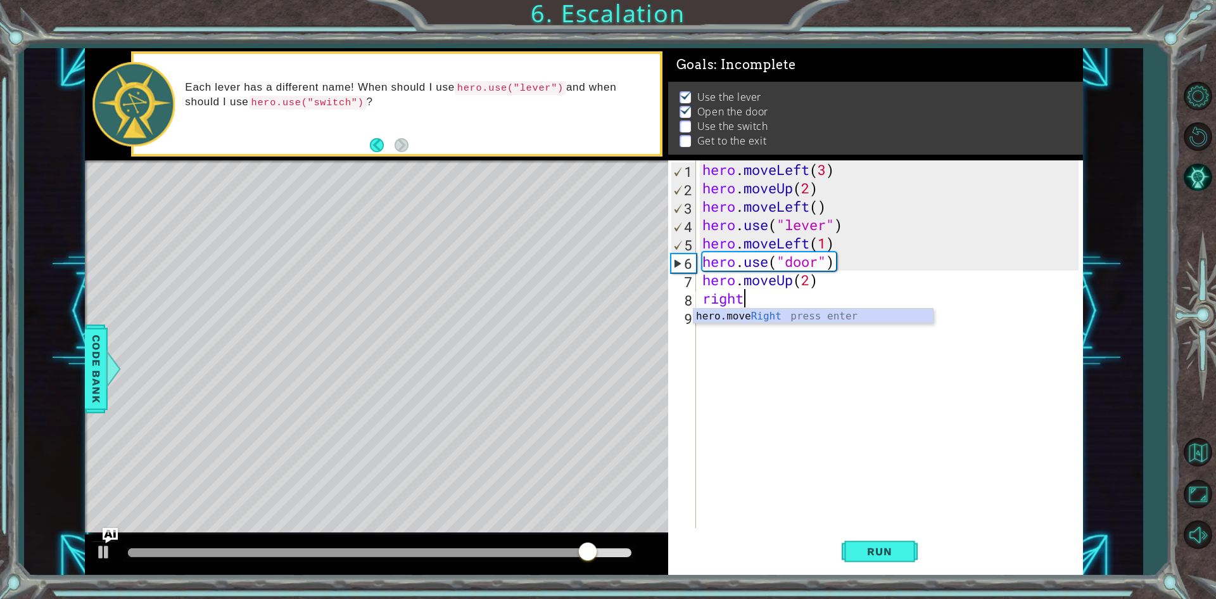
scroll to position [0, 1]
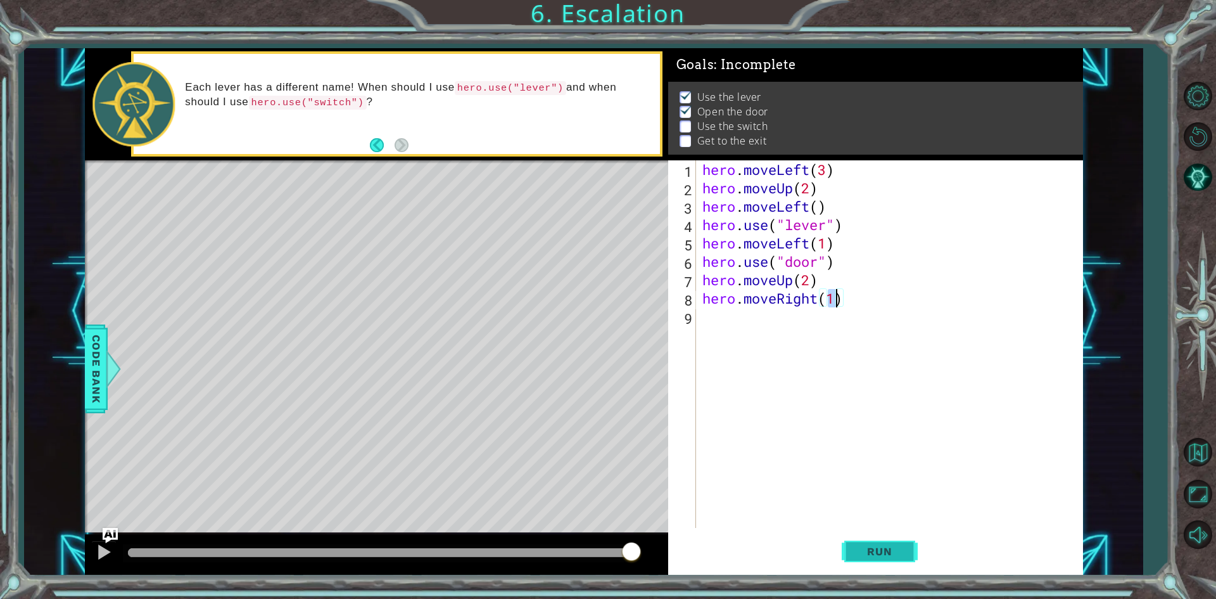
drag, startPoint x: 835, startPoint y: 563, endPoint x: 853, endPoint y: 554, distance: 20.1
click at [847, 558] on div "Run" at bounding box center [879, 551] width 415 height 41
click at [853, 554] on button "Run" at bounding box center [880, 551] width 76 height 41
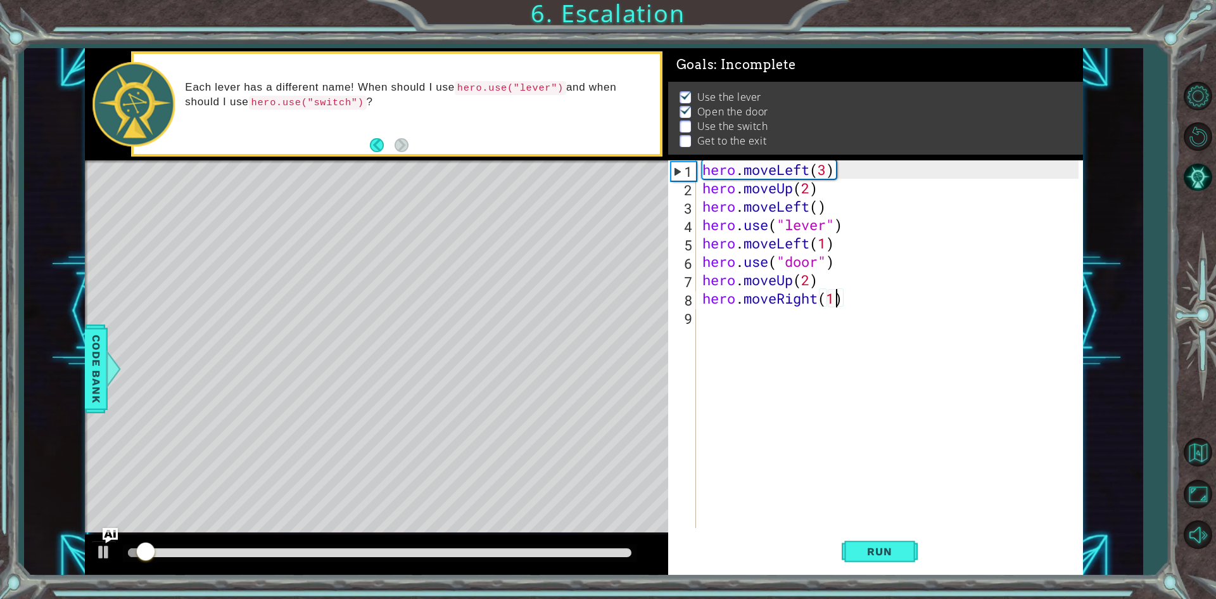
scroll to position [0, 6]
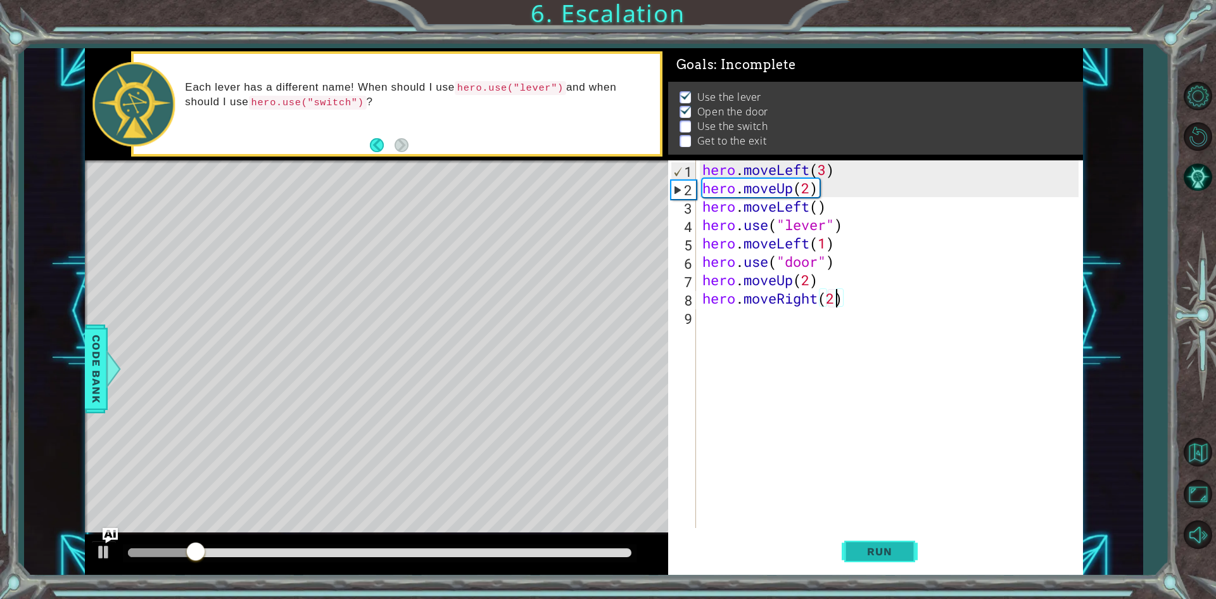
type textarea "hero.moveRight(2)"
click at [873, 545] on span "Run" at bounding box center [879, 551] width 50 height 13
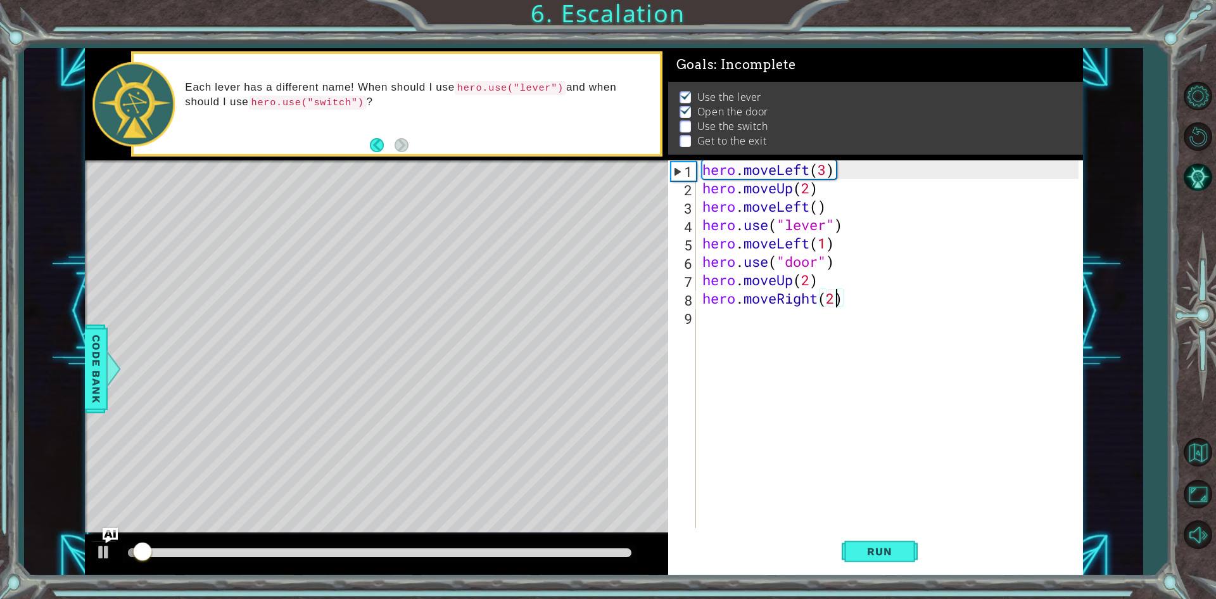
click at [774, 322] on div "hero . moveLeft ( 3 ) hero . moveUp ( 2 ) hero . moveLeft ( ) hero . use ( "lev…" at bounding box center [892, 362] width 385 height 404
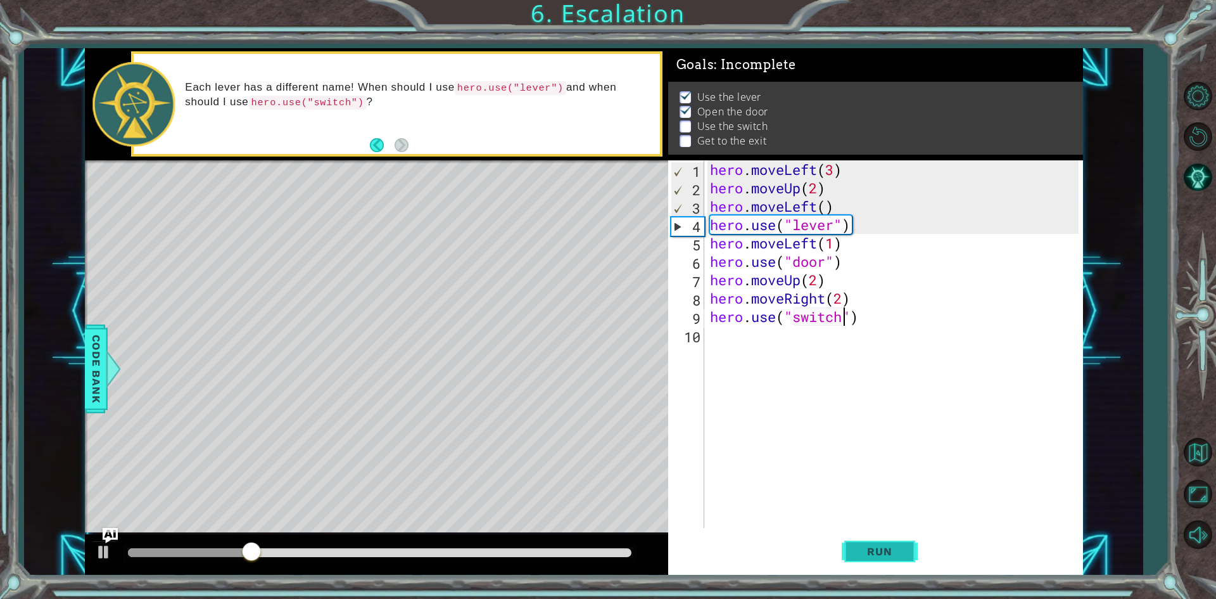
type textarea "hero.use("switch")"
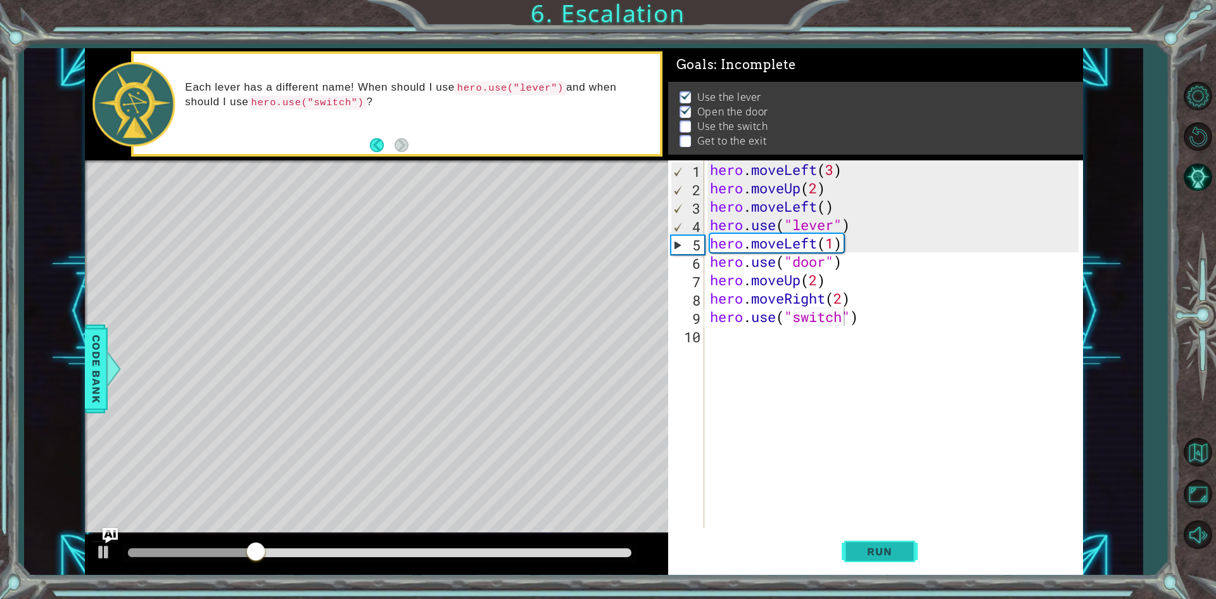
click at [868, 539] on button "Run" at bounding box center [880, 551] width 76 height 41
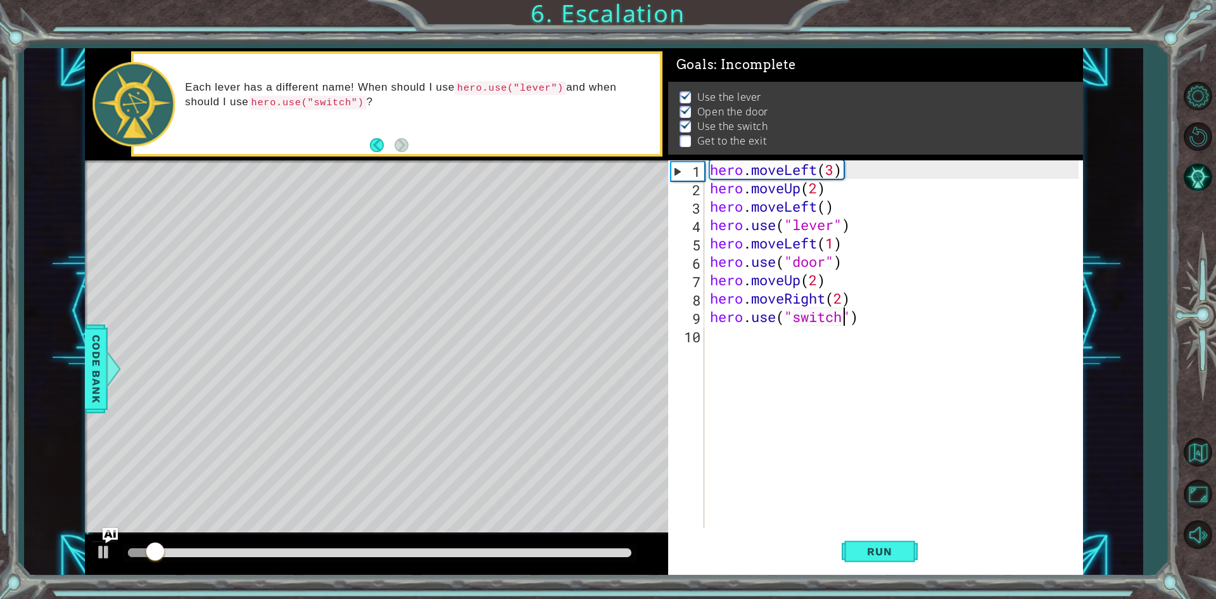
click at [744, 341] on div "hero . moveLeft ( 3 ) hero . moveUp ( 2 ) hero . moveLeft ( ) hero . use ( "lev…" at bounding box center [897, 362] width 378 height 404
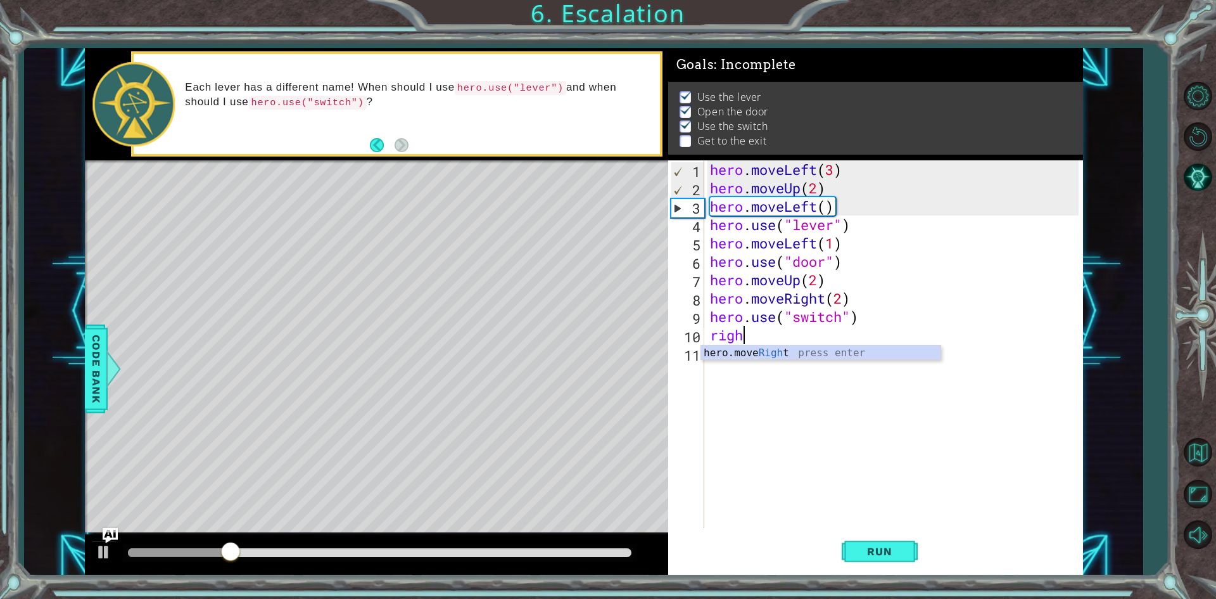
scroll to position [0, 1]
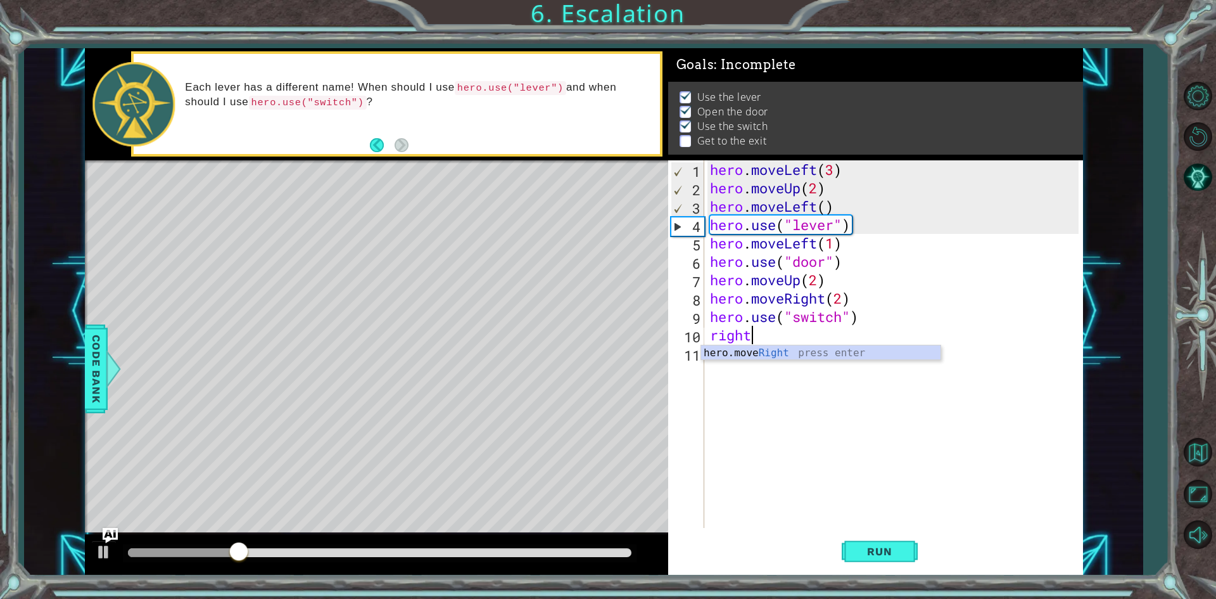
type textarea "hero.moveRight(1)"
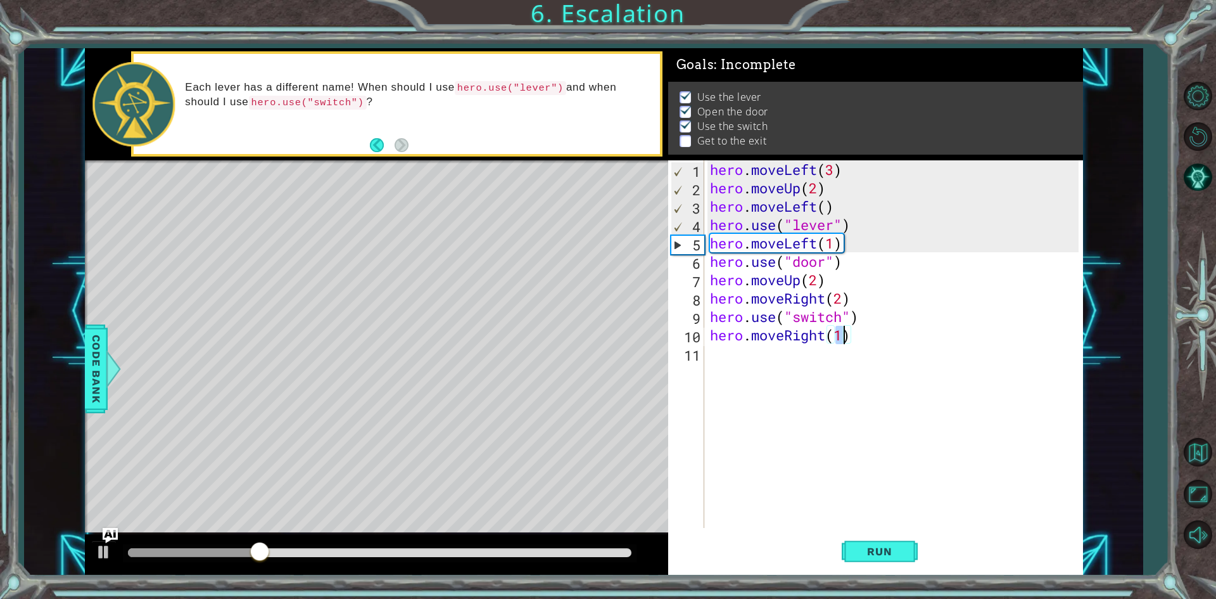
scroll to position [0, 0]
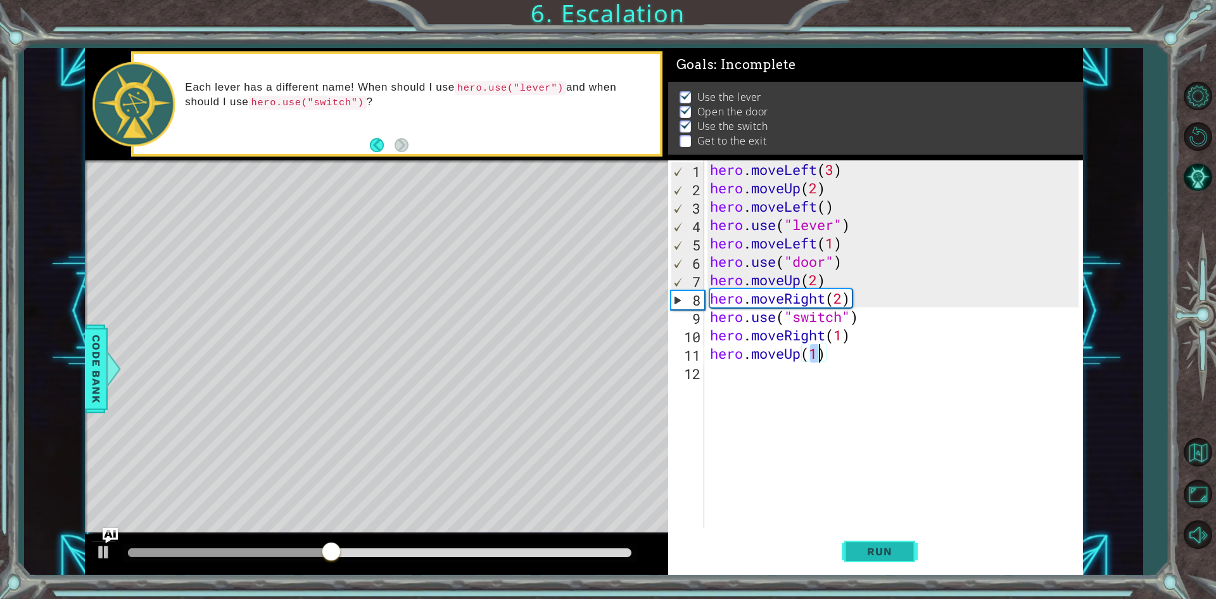
type textarea "hero.moveUp(1)"
click at [861, 551] on span "Run" at bounding box center [879, 551] width 50 height 13
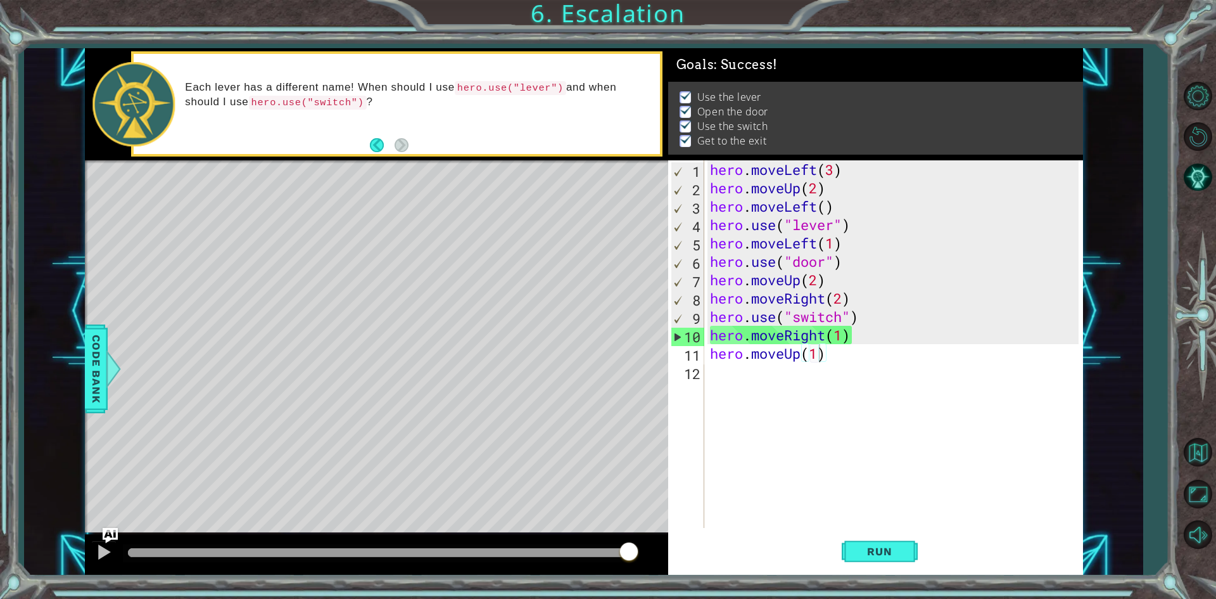
drag, startPoint x: 292, startPoint y: 553, endPoint x: 727, endPoint y: 562, distance: 435.3
click at [672, 564] on div "1 ההההההההההההההההההההההההההההההההההההההההההההההההההההההההההההההההההההההההההההה…" at bounding box center [584, 311] width 998 height 527
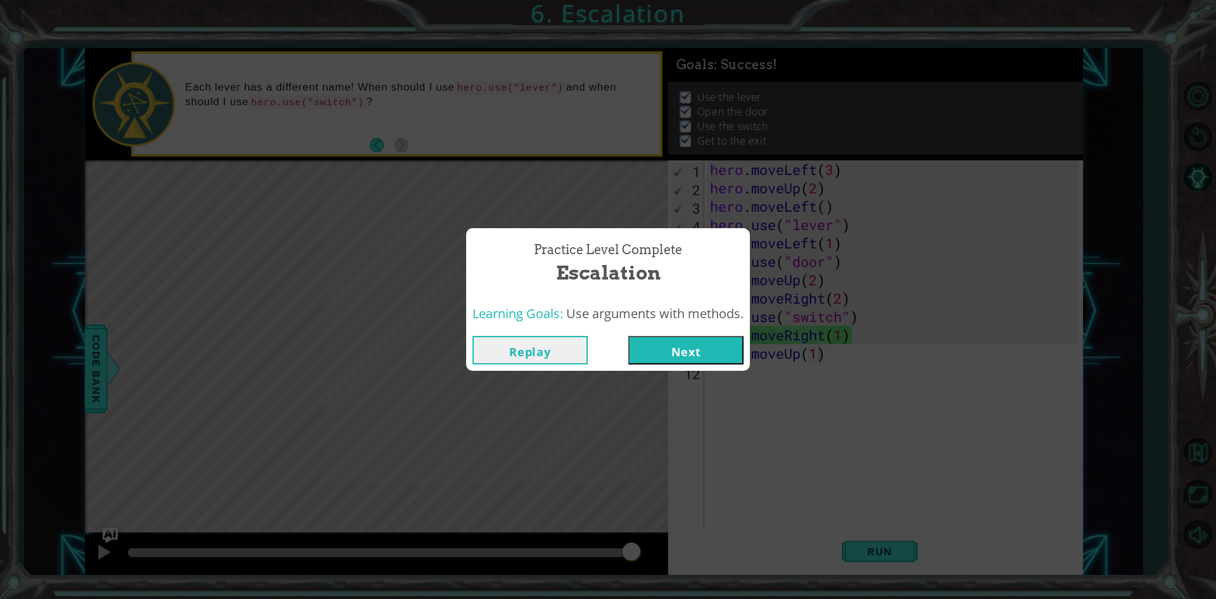
click at [688, 340] on button "Next" at bounding box center [685, 350] width 115 height 29
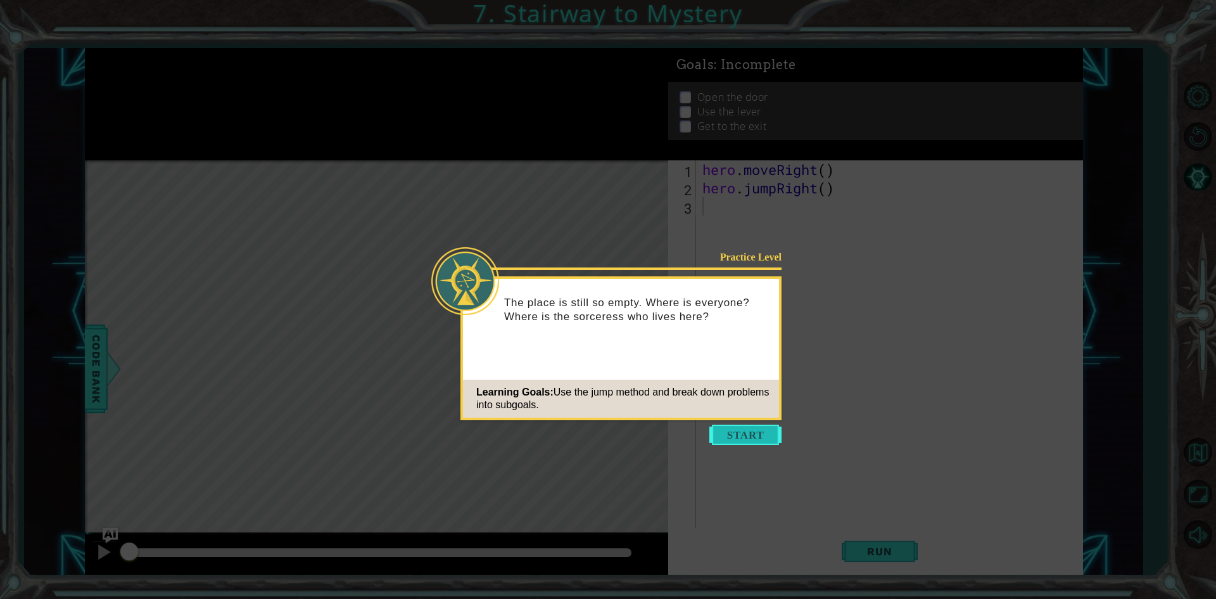
click at [774, 443] on button "Start" at bounding box center [745, 434] width 72 height 20
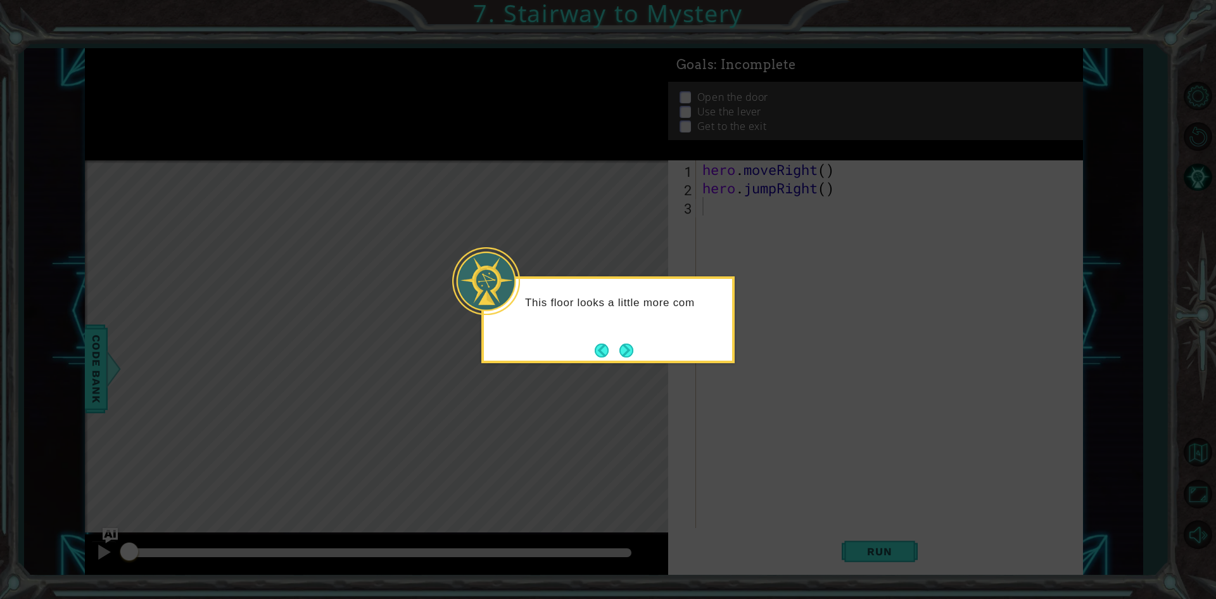
click at [640, 348] on div "This floor looks a little more com" at bounding box center [607, 319] width 253 height 87
click at [626, 352] on button "Next" at bounding box center [626, 350] width 14 height 14
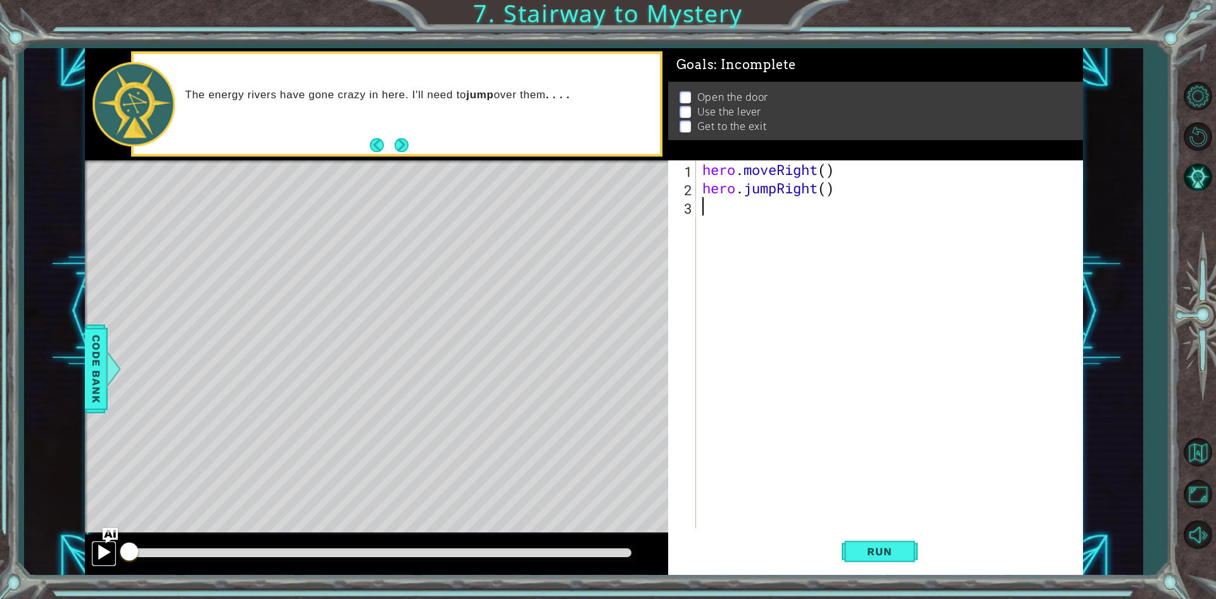
click at [104, 556] on div at bounding box center [104, 551] width 16 height 16
click at [112, 528] on img "Ask AI" at bounding box center [109, 535] width 16 height 16
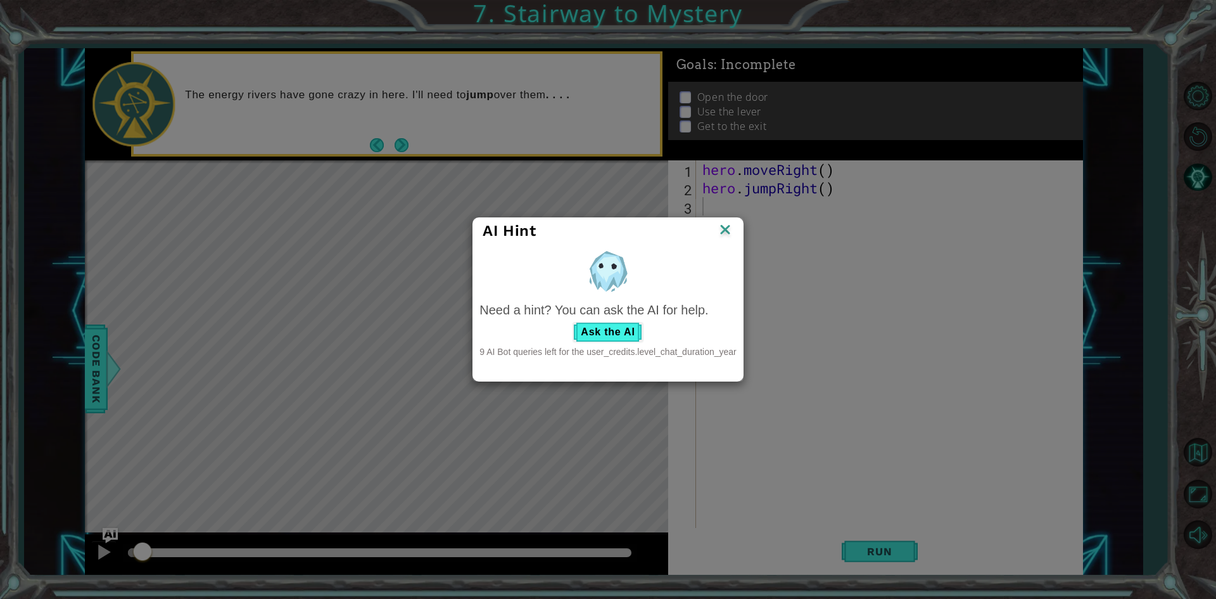
click at [725, 234] on img at bounding box center [725, 230] width 16 height 19
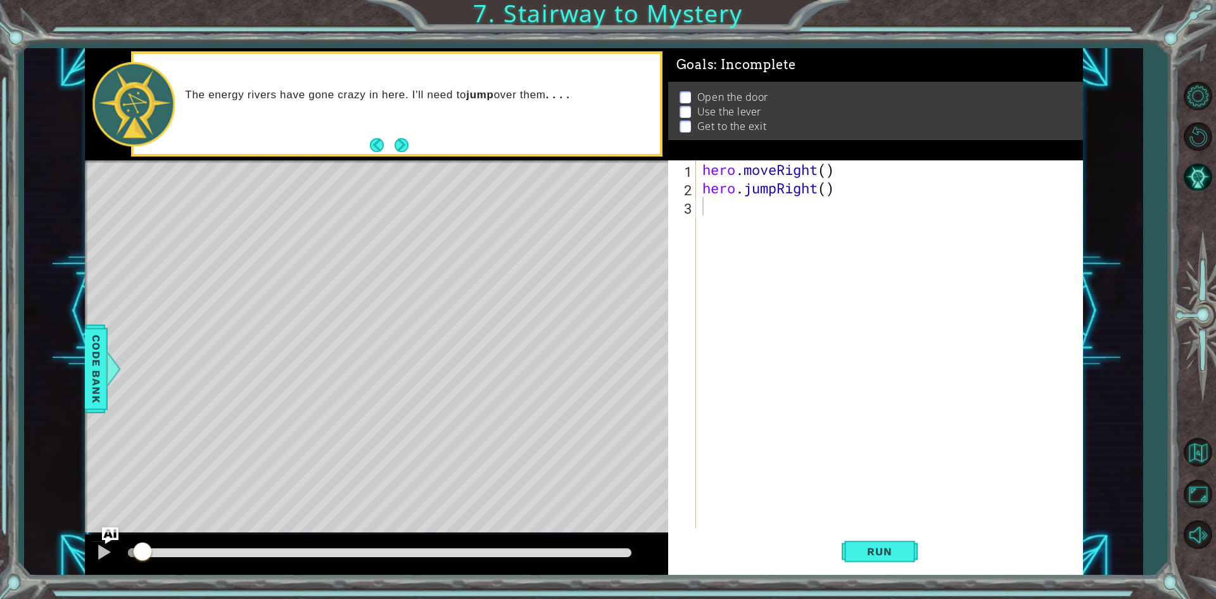
click at [110, 531] on img "Ask AI" at bounding box center [109, 535] width 16 height 16
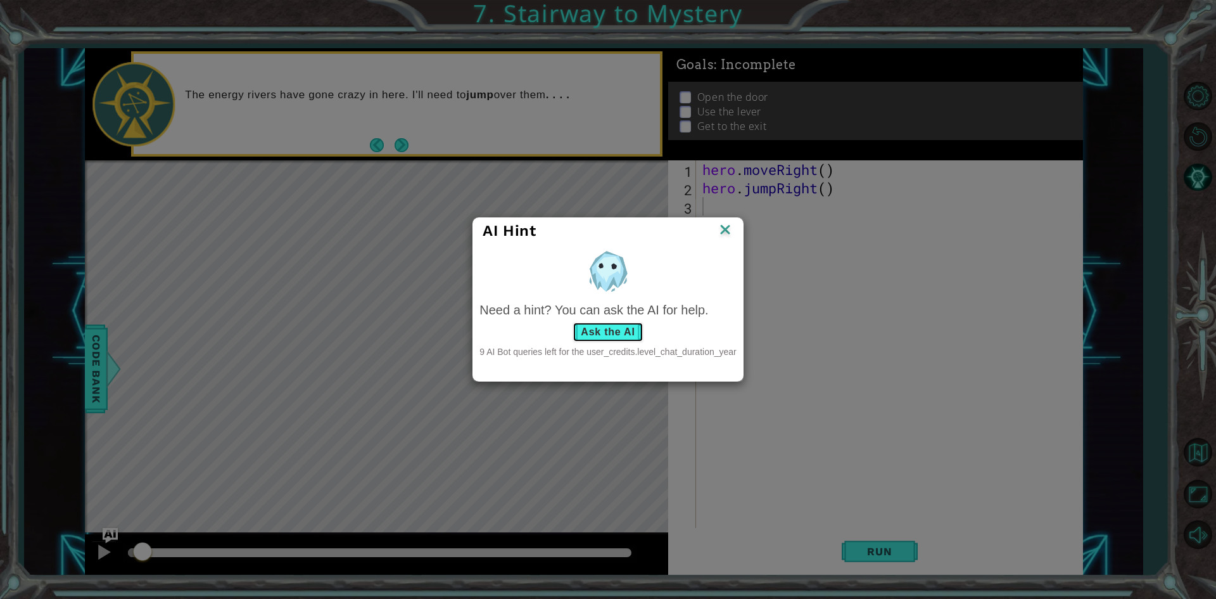
click at [590, 331] on button "Ask the AI" at bounding box center [608, 332] width 70 height 20
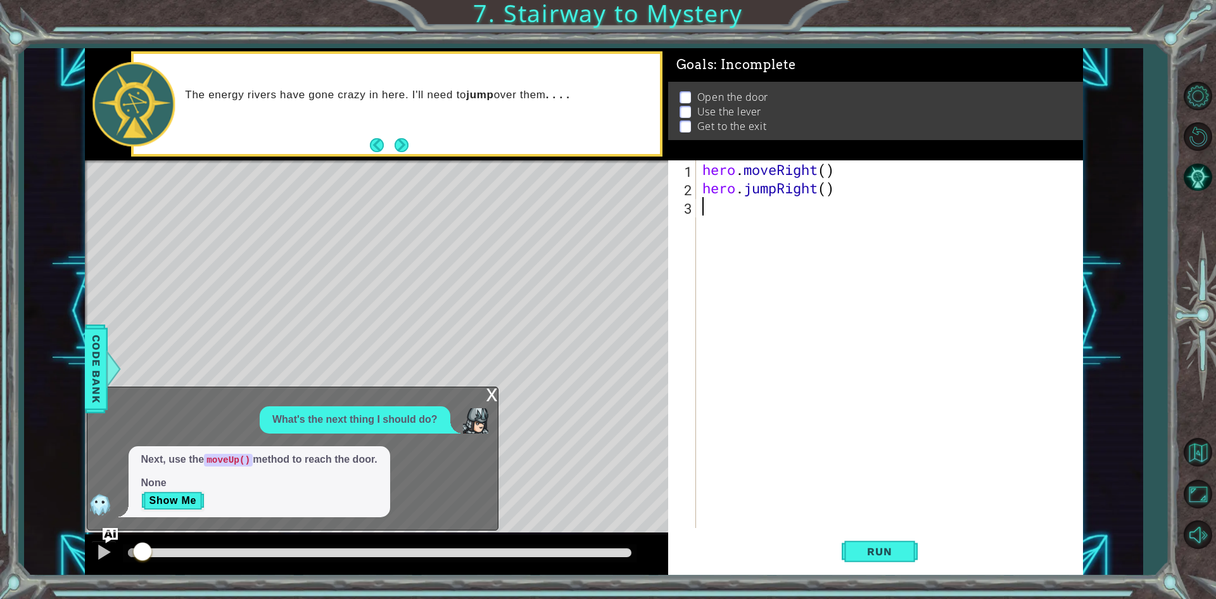
drag, startPoint x: 481, startPoint y: 397, endPoint x: 488, endPoint y: 391, distance: 9.4
click at [488, 391] on div "x What's the next thing I should do? Next, use the moveUp() method to reach the…" at bounding box center [293, 458] width 412 height 144
click at [489, 390] on div "x" at bounding box center [491, 393] width 11 height 13
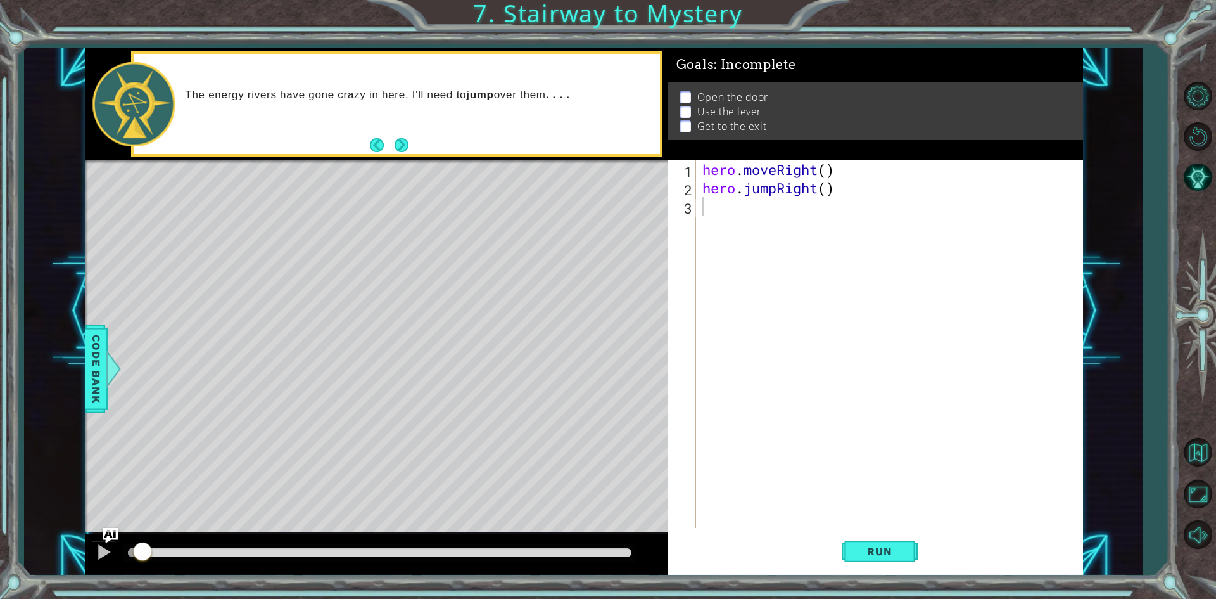
click at [723, 207] on div "hero . moveRight ( ) hero . jumpRight ( )" at bounding box center [892, 362] width 385 height 404
click at [111, 534] on img "Ask AI" at bounding box center [109, 535] width 16 height 16
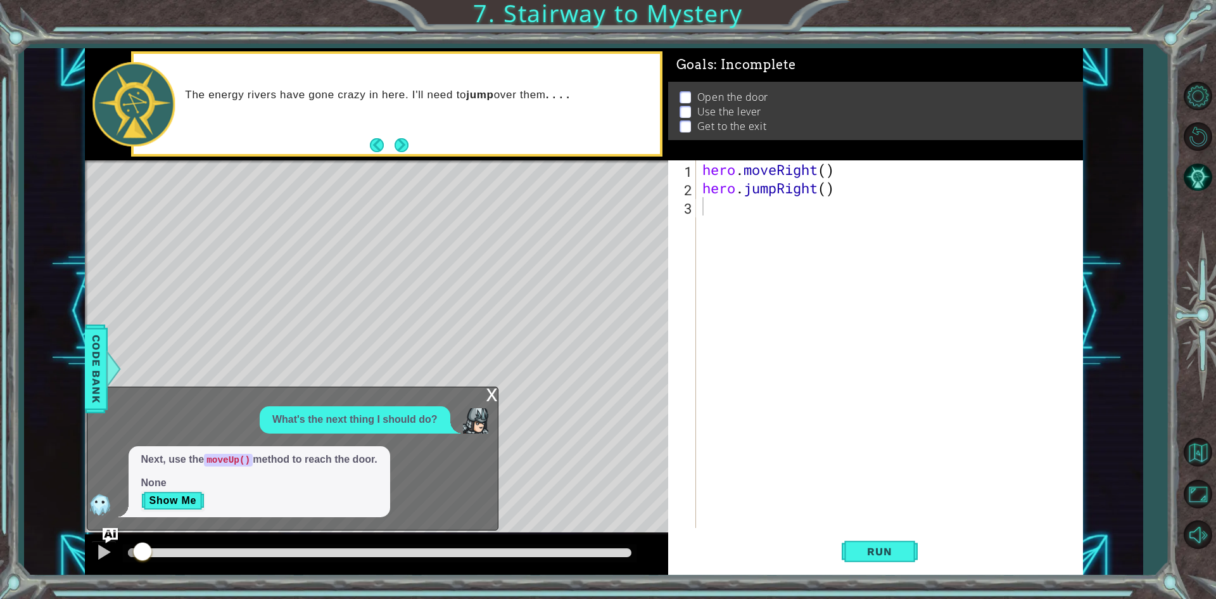
click at [491, 391] on div "x" at bounding box center [491, 393] width 11 height 13
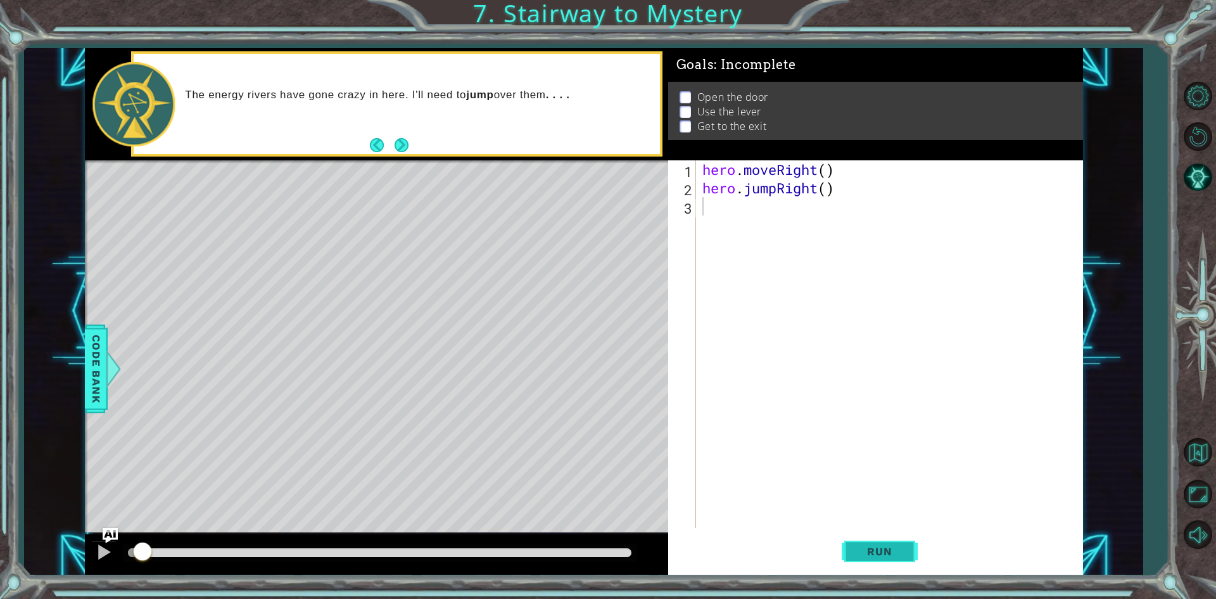
click at [875, 559] on button "Run" at bounding box center [880, 551] width 76 height 41
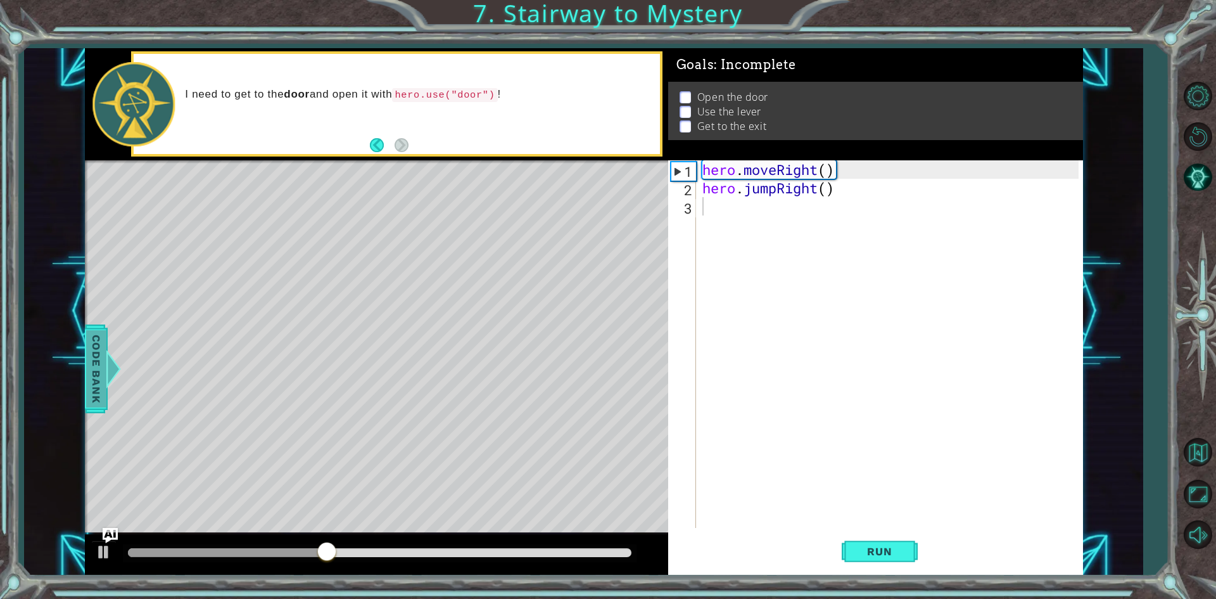
click at [102, 376] on span "Code Bank" at bounding box center [96, 367] width 20 height 77
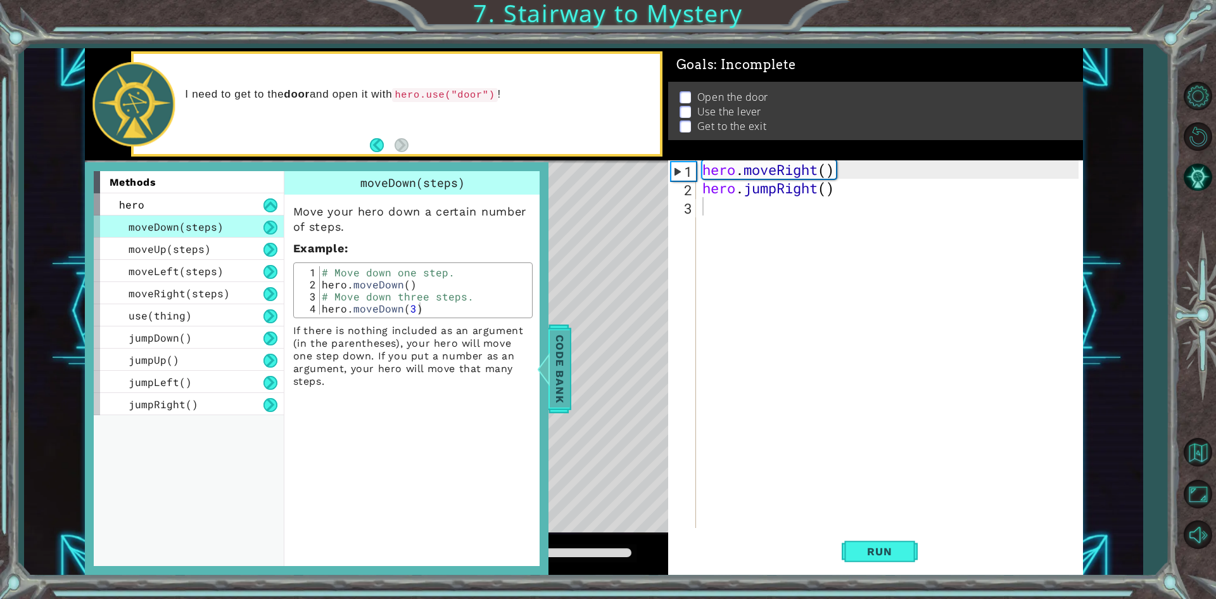
click at [568, 350] on span "Code Bank" at bounding box center [560, 367] width 20 height 77
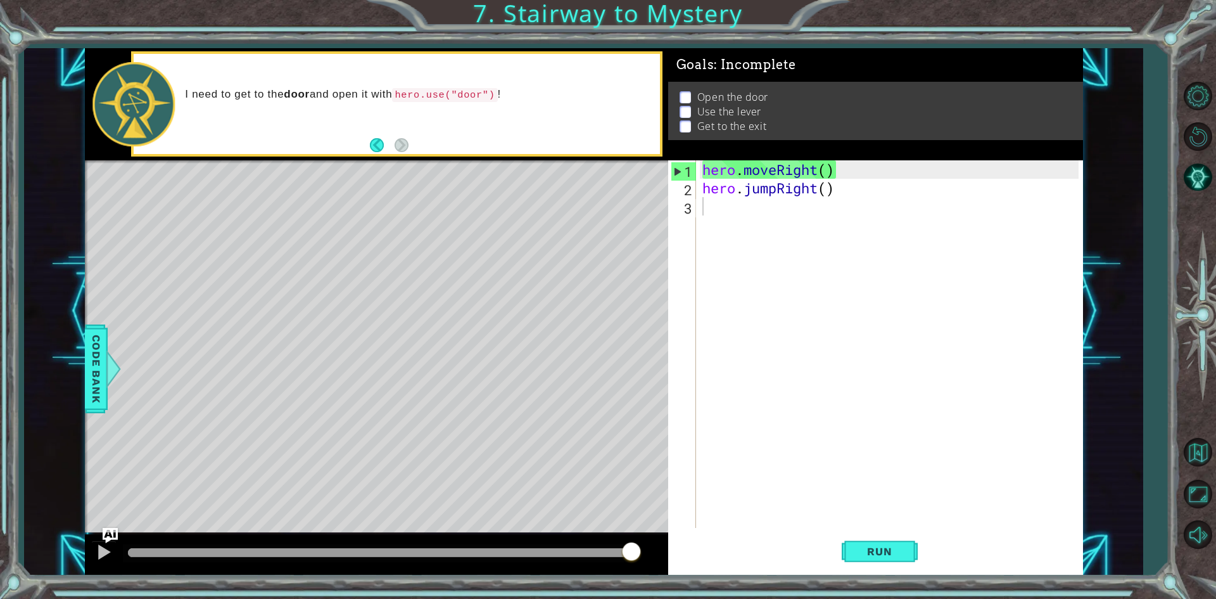
click at [708, 211] on div "hero . moveRight ( ) hero . jumpRight ( )" at bounding box center [892, 362] width 385 height 404
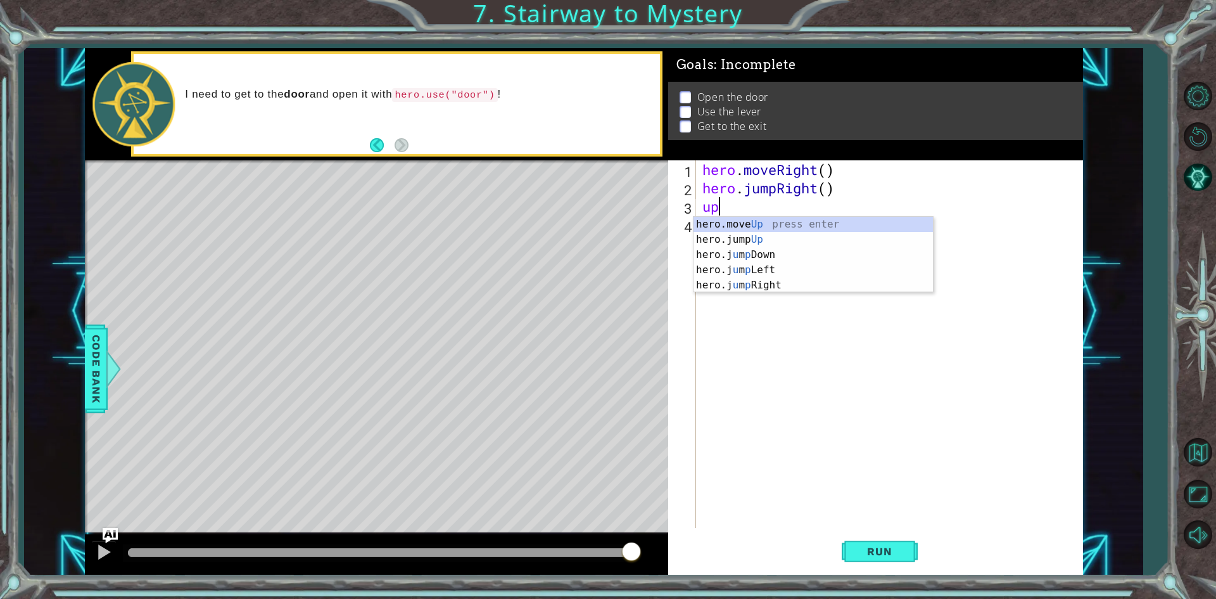
type textarea "hero.moveUp(1)"
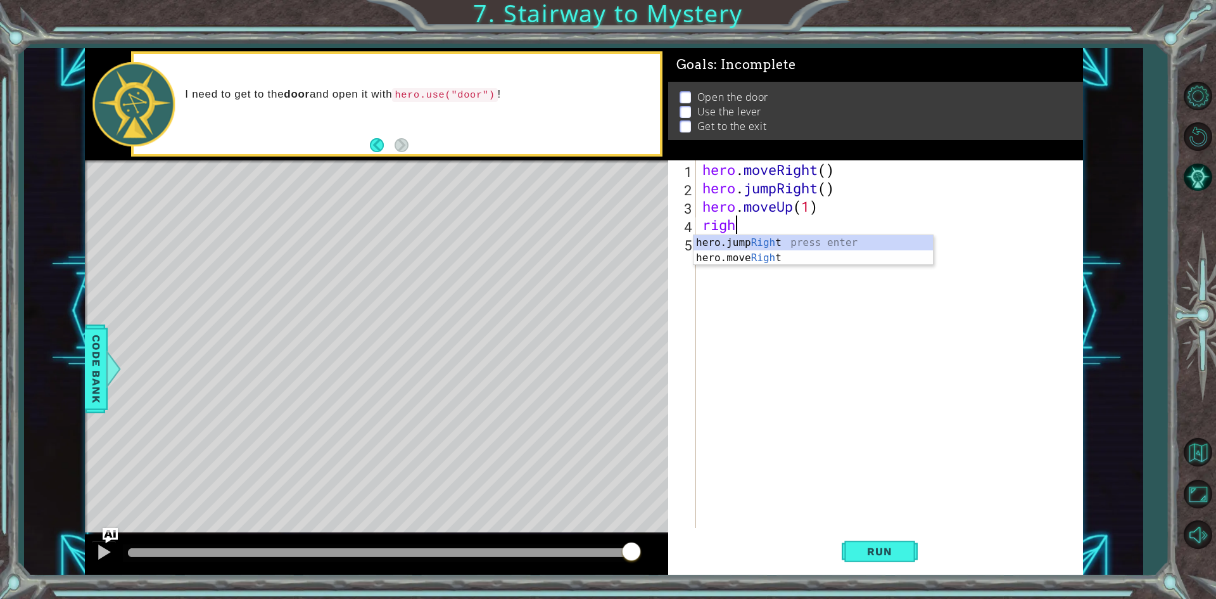
type textarea "right"
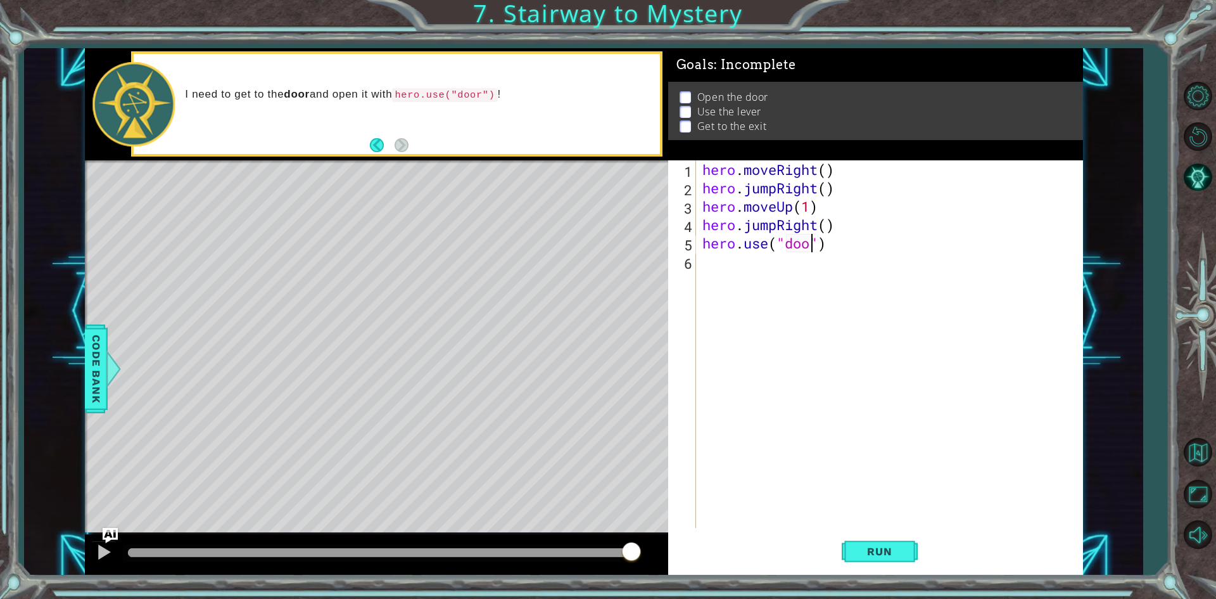
type textarea "hero.use("door")"
type textarea "hero.moveUp(2)"
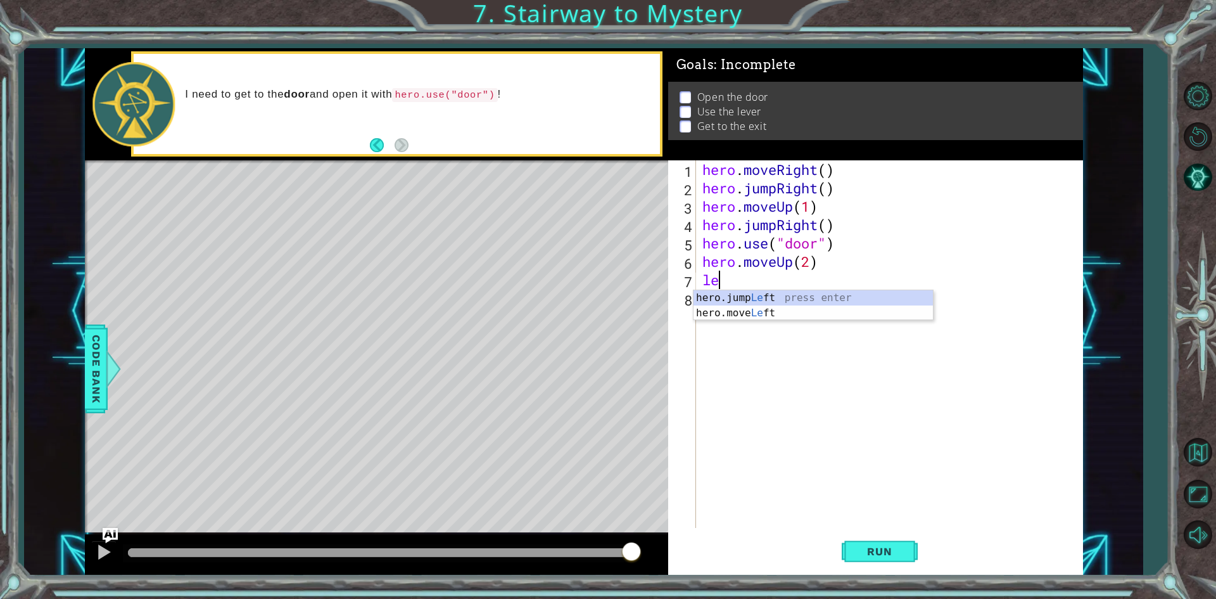
type textarea "left"
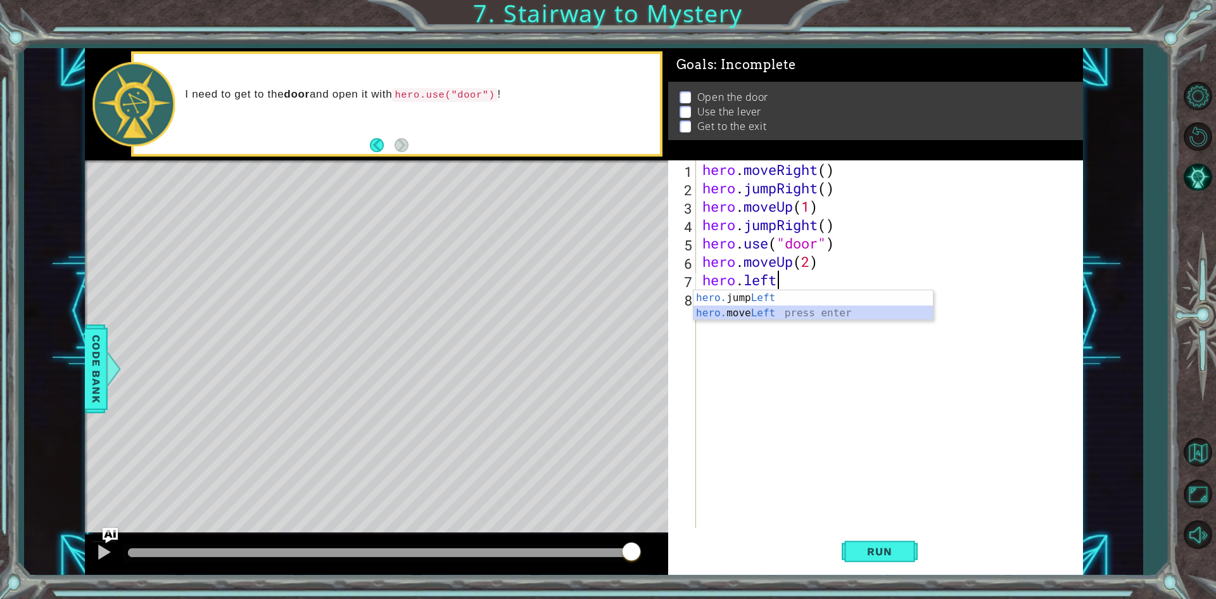
click at [754, 308] on div "hero. jump Left press enter hero. move Left press enter" at bounding box center [813, 320] width 239 height 61
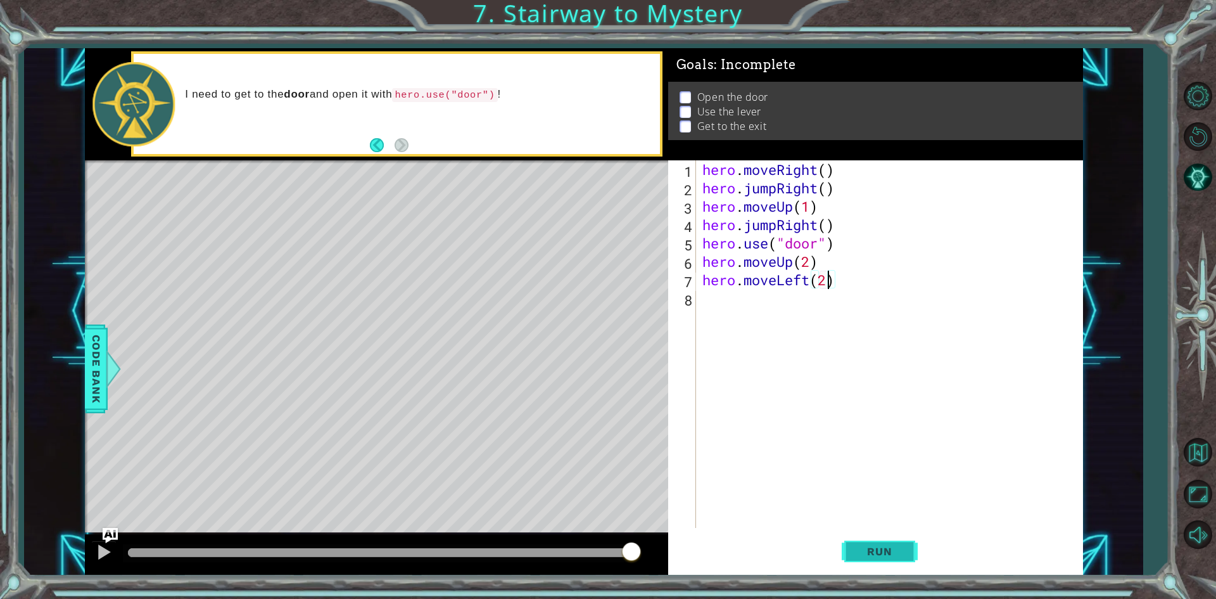
click at [909, 547] on button "Run" at bounding box center [880, 551] width 76 height 41
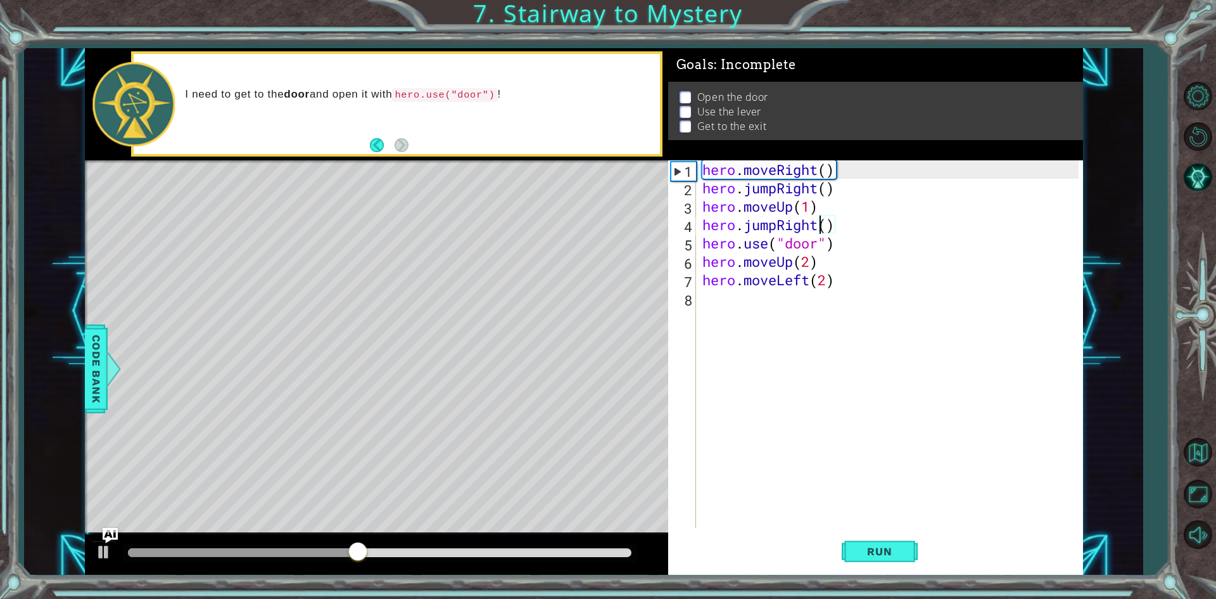
click at [820, 226] on div "hero . moveRight ( ) hero . jumpRight ( ) hero . moveUp ( 1 ) hero . jumpRight …" at bounding box center [892, 362] width 385 height 404
click at [778, 227] on div "hero . moveRight ( ) hero . jumpRight ( ) hero . moveUp ( 1 ) hero . jumpRight …" at bounding box center [892, 362] width 385 height 404
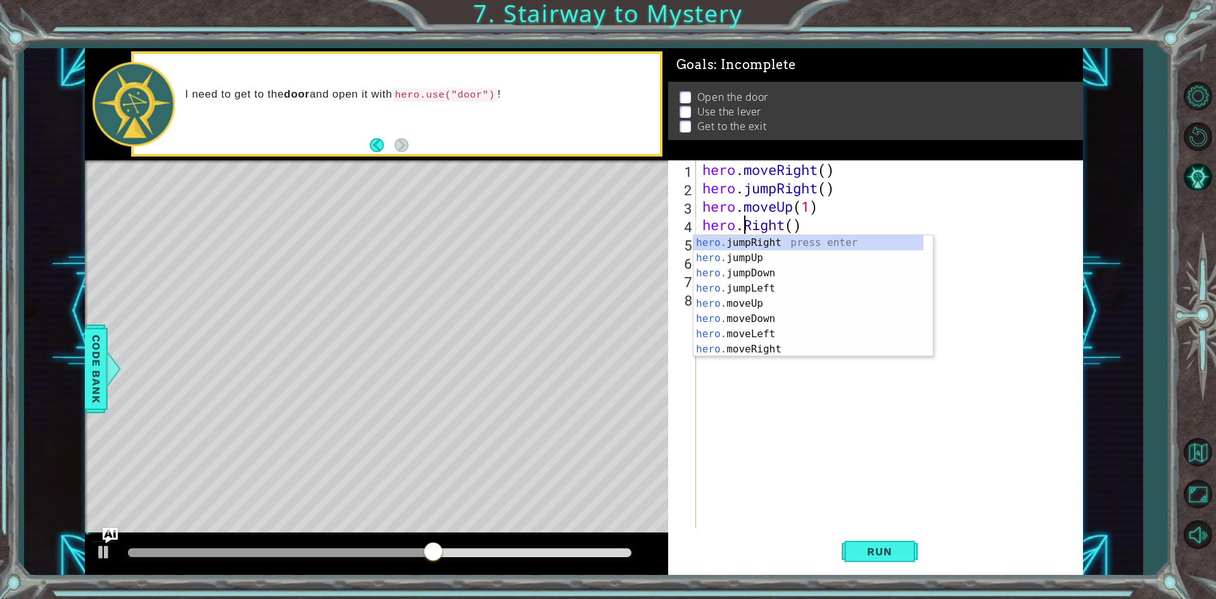
scroll to position [0, 4]
click at [743, 351] on div "hero. jumpRight press enter hero. jumpUp press enter hero. jumpDown press enter…" at bounding box center [809, 311] width 230 height 152
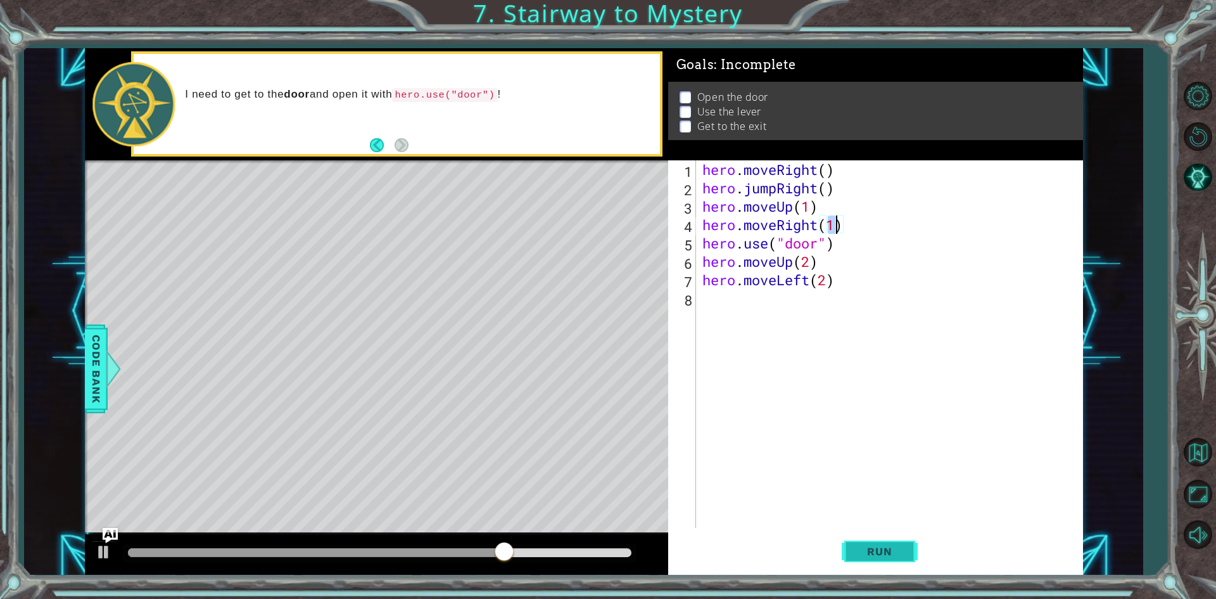
click at [887, 537] on button "Run" at bounding box center [880, 551] width 76 height 41
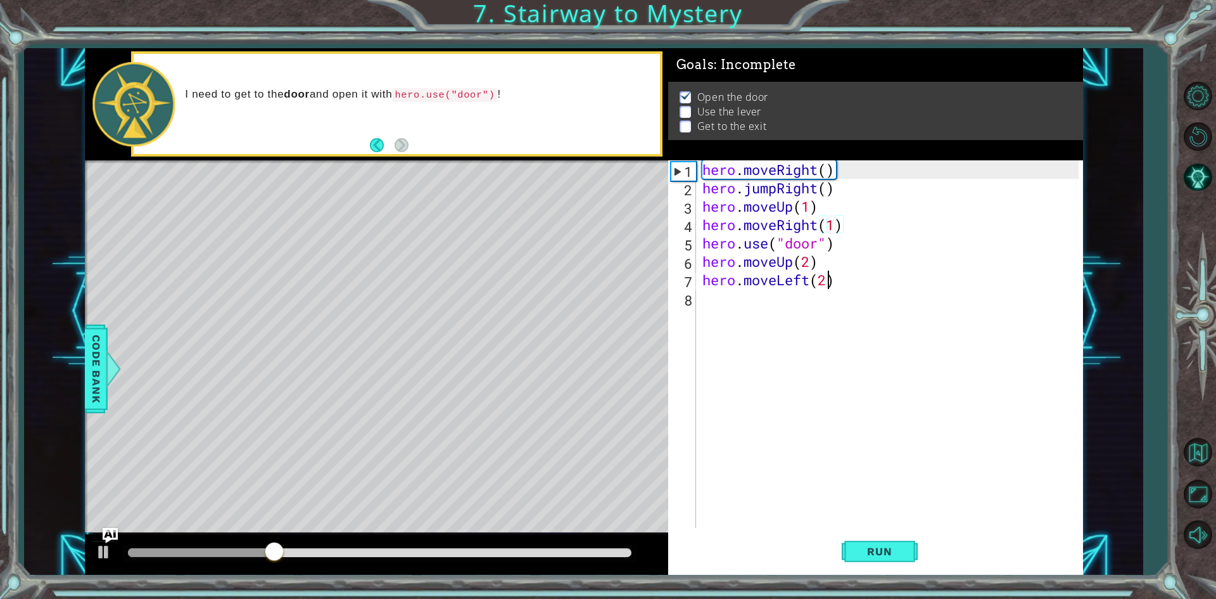
click at [826, 281] on div "hero . moveRight ( ) hero . jumpRight ( ) hero . moveUp ( 1 ) hero . moveRight …" at bounding box center [892, 362] width 385 height 404
type textarea "hero.moveLeft(1)"
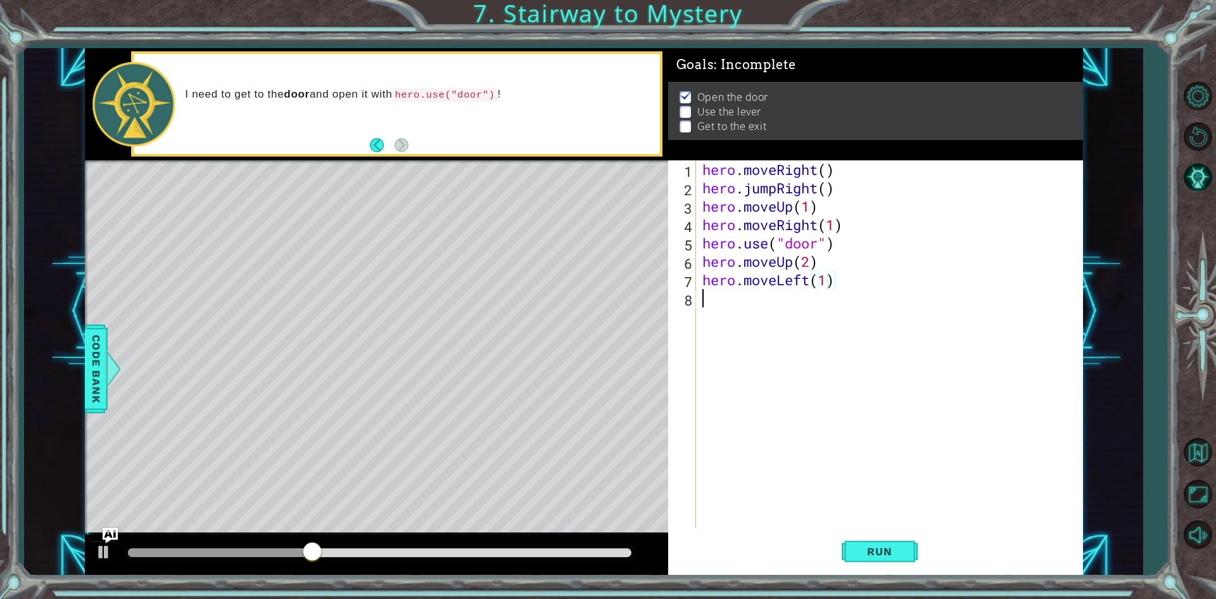
click at [782, 303] on div "hero . moveRight ( ) hero . jumpRight ( ) hero . moveUp ( 1 ) hero . moveRight …" at bounding box center [892, 362] width 385 height 404
type textarea "hero.use("lever")"
click at [858, 551] on span "Run" at bounding box center [879, 551] width 50 height 13
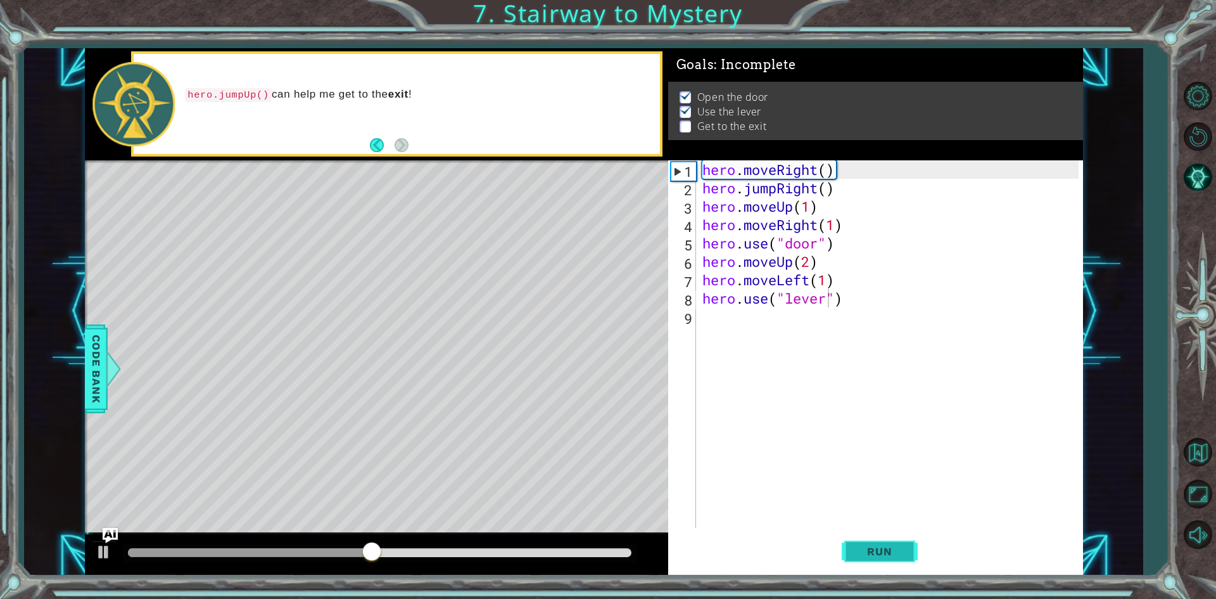
click at [856, 559] on button "Run" at bounding box center [880, 551] width 76 height 41
click at [794, 322] on div "hero . moveRight ( ) hero . jumpRight ( ) hero . moveUp ( 1 ) hero . moveRight …" at bounding box center [892, 362] width 385 height 404
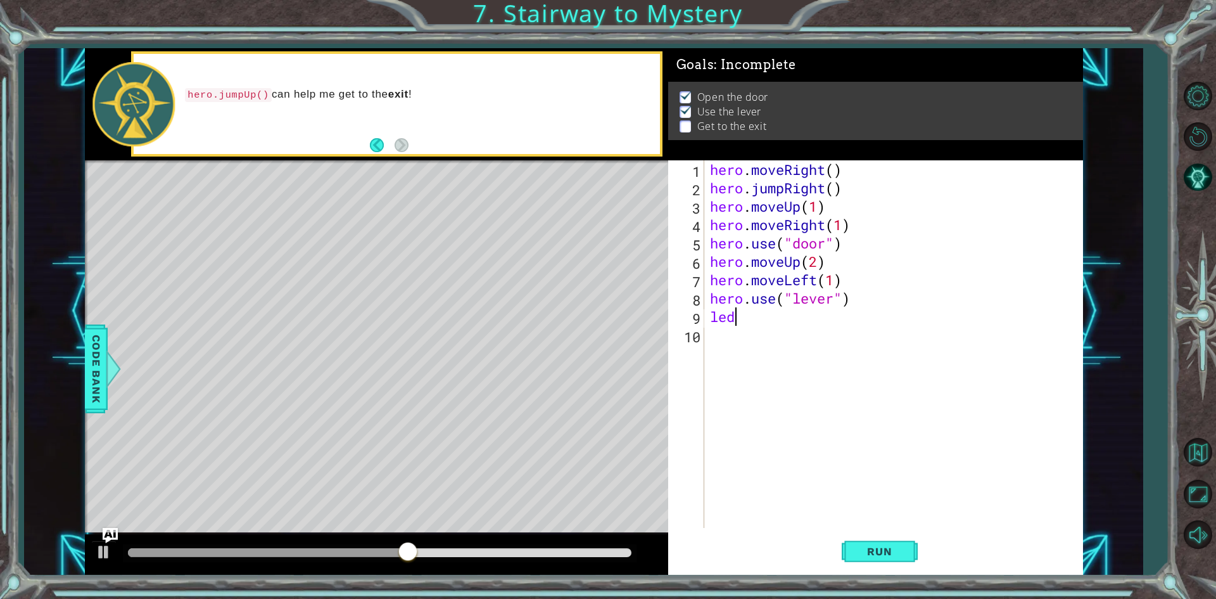
scroll to position [0, 0]
type textarea "left"
click at [784, 318] on div "hero . moveRight ( ) hero . jumpRight ( ) hero . moveUp ( 1 ) hero . moveRight …" at bounding box center [897, 362] width 378 height 404
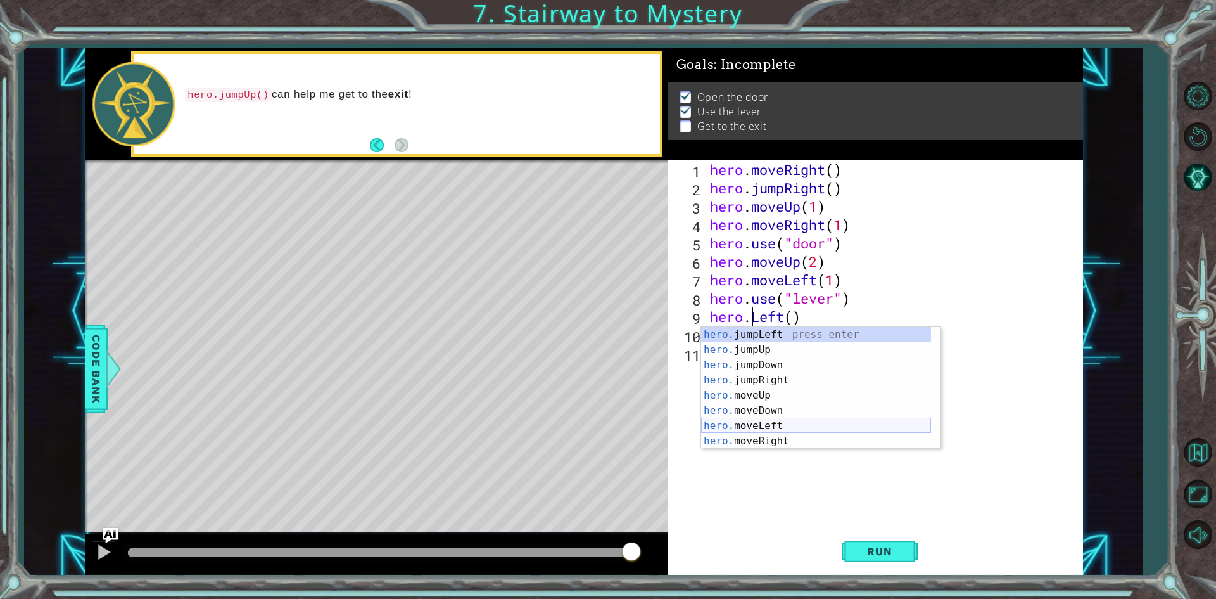
click at [780, 424] on div "hero. jumpLeft press enter hero. jumpUp press enter hero. jumpDown press enter …" at bounding box center [816, 403] width 230 height 152
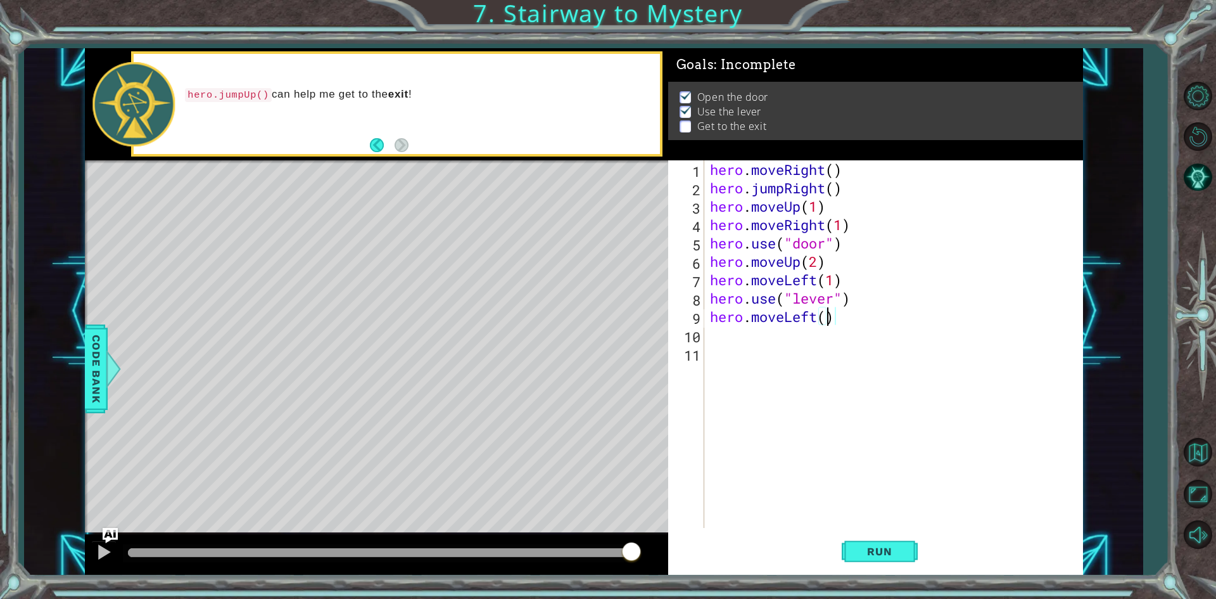
type textarea "hero.moveLeft(2)"
click at [759, 337] on div "hero . moveRight ( ) hero . jumpRight ( ) hero . moveUp ( 1 ) hero . moveRight …" at bounding box center [897, 362] width 378 height 404
click at [782, 338] on div "hero . moveRight ( ) hero . jumpRight ( ) hero . moveUp ( 1 ) hero . moveRight …" at bounding box center [897, 362] width 378 height 404
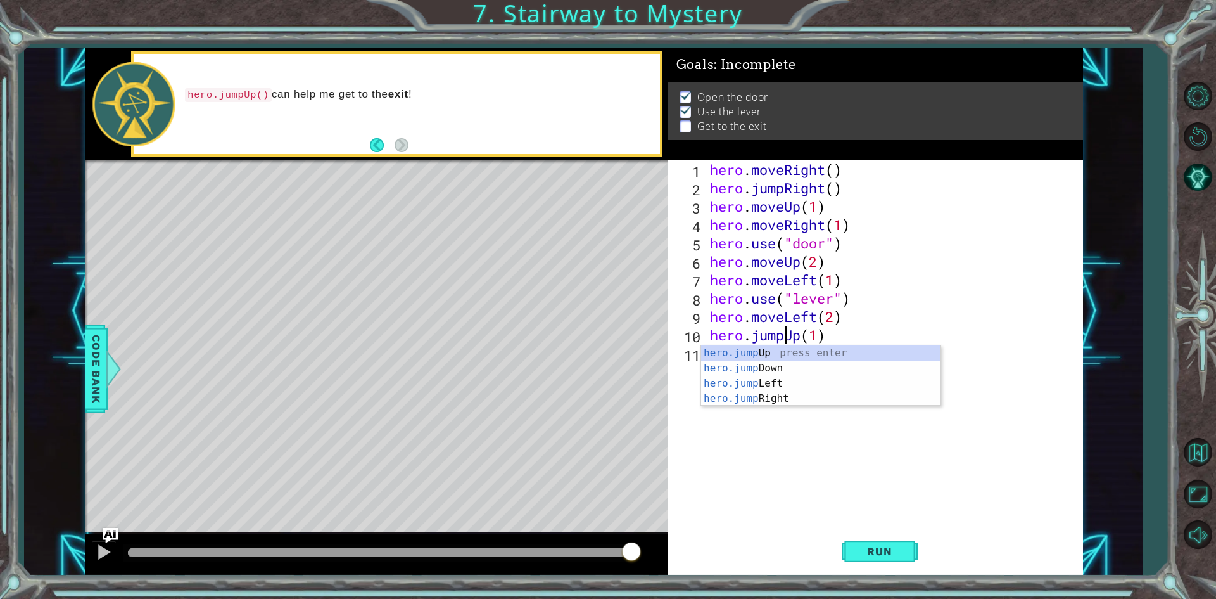
scroll to position [0, 3]
click at [782, 357] on div "hero.jump Up press enter hero.jump Down press enter hero.jump Left press enter …" at bounding box center [820, 390] width 239 height 91
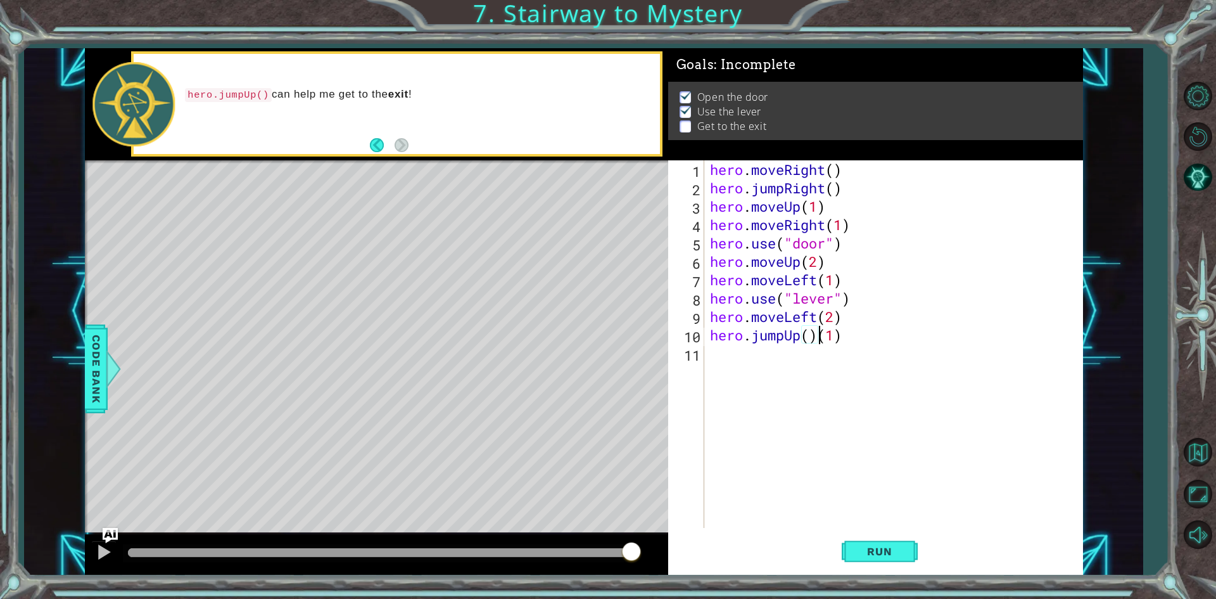
click at [870, 338] on div "hero . moveRight ( ) hero . jumpRight ( ) hero . moveUp ( 1 ) hero . moveRight …" at bounding box center [897, 362] width 378 height 404
type textarea "hero.jumpUp()"
type textarea "hero.moveRight(2)"
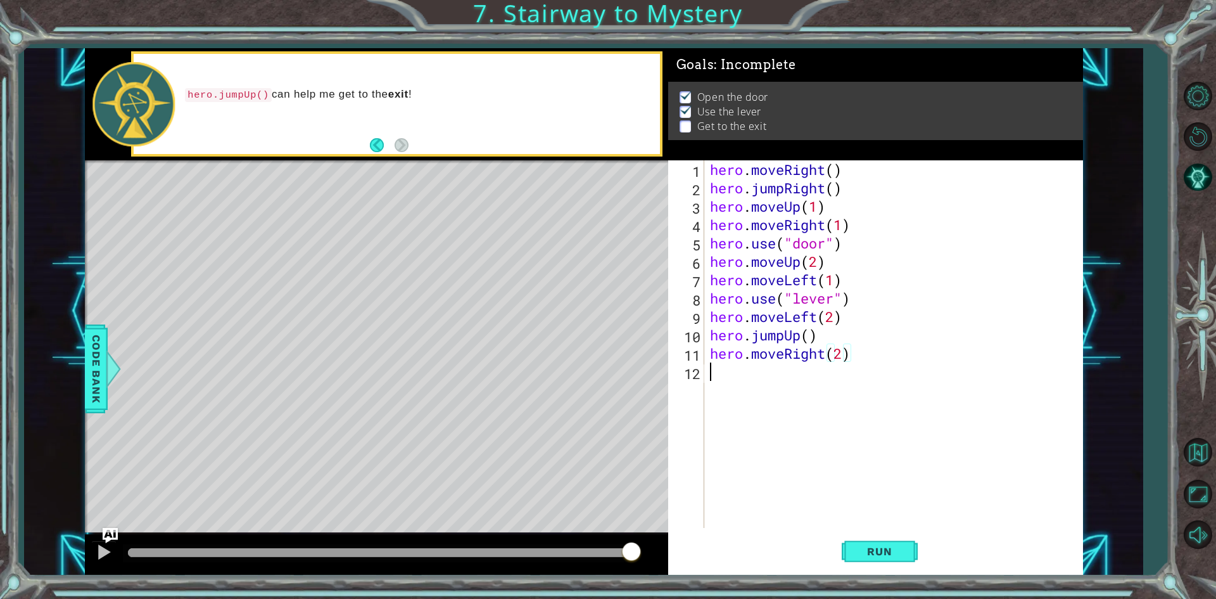
click at [785, 374] on div "hero . moveRight ( ) hero . jumpRight ( ) hero . moveUp ( 1 ) hero . moveRight …" at bounding box center [897, 362] width 378 height 404
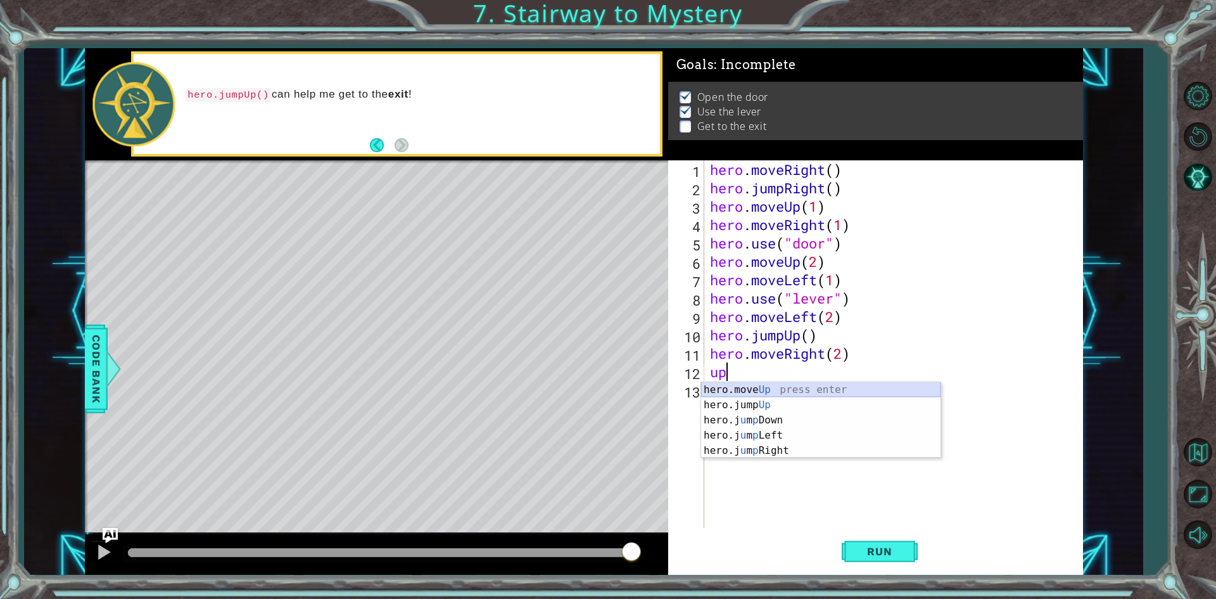
click at [768, 392] on div "hero.move Up press enter hero.jump Up press enter hero.j u m p Down press enter…" at bounding box center [820, 435] width 239 height 106
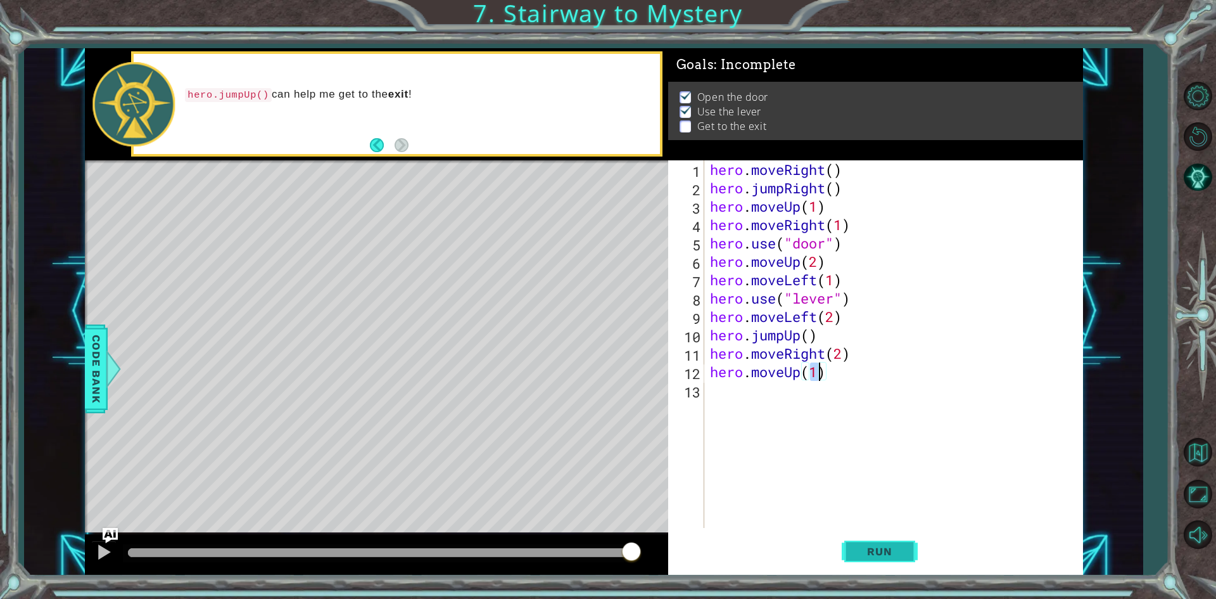
type textarea "hero.moveUp(1)"
click at [864, 546] on span "Run" at bounding box center [879, 551] width 50 height 13
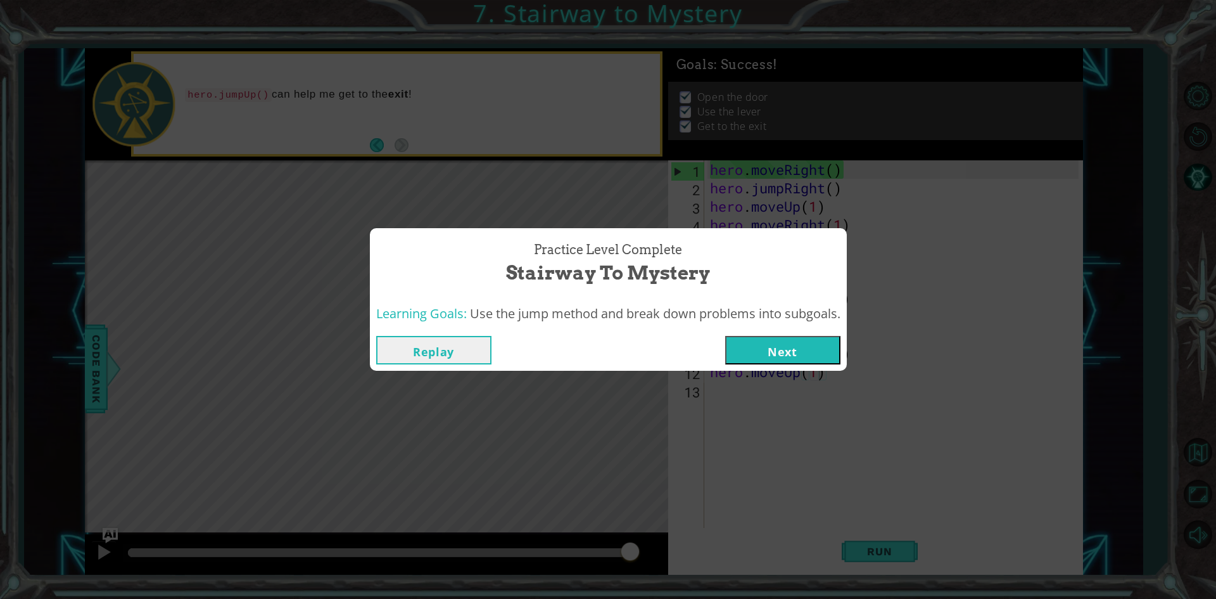
drag, startPoint x: 483, startPoint y: 545, endPoint x: 739, endPoint y: 568, distance: 256.9
click at [704, 574] on body "1 2 3 4 5 hero . moveRight ( ) hero . jumpRight ( ) hero . moveUp ( ) ההההההההה…" at bounding box center [608, 299] width 1216 height 599
click at [768, 362] on button "Next" at bounding box center [782, 350] width 115 height 29
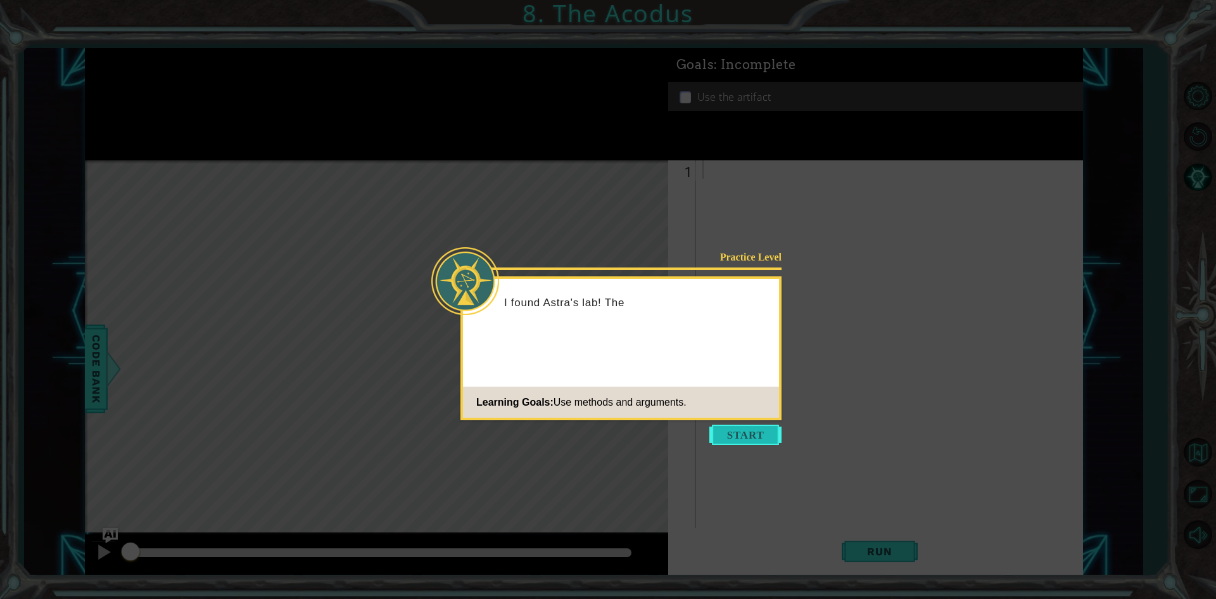
click at [737, 433] on button "Start" at bounding box center [745, 434] width 72 height 20
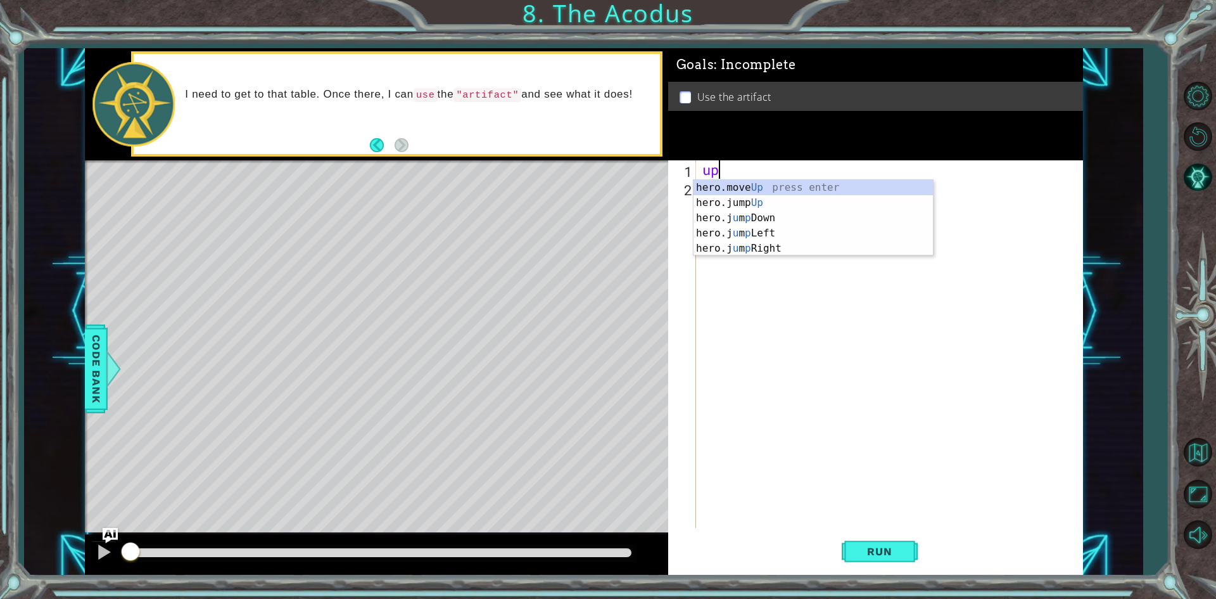
click at [738, 192] on div "hero.move Up press enter hero.jump Up press enter hero.j u m p Down press enter…" at bounding box center [813, 233] width 239 height 106
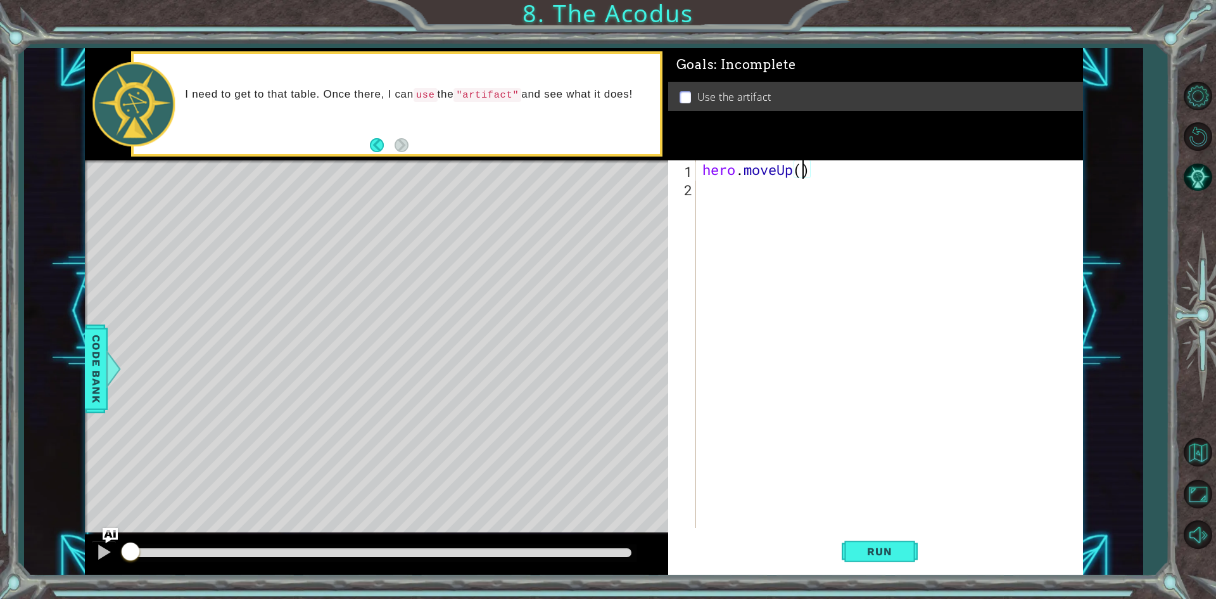
type textarea "hero.moveUp(2)"
click at [727, 186] on div "hero . moveUp ( 2 )" at bounding box center [892, 362] width 385 height 404
type textarea "left"
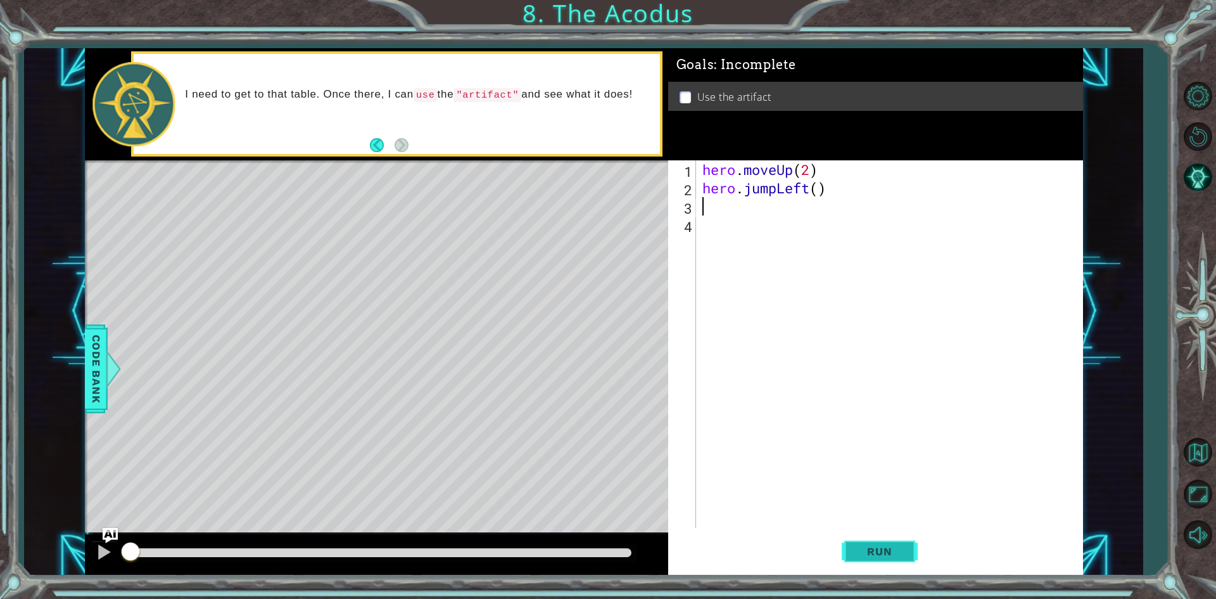
click at [886, 549] on span "Run" at bounding box center [879, 551] width 50 height 13
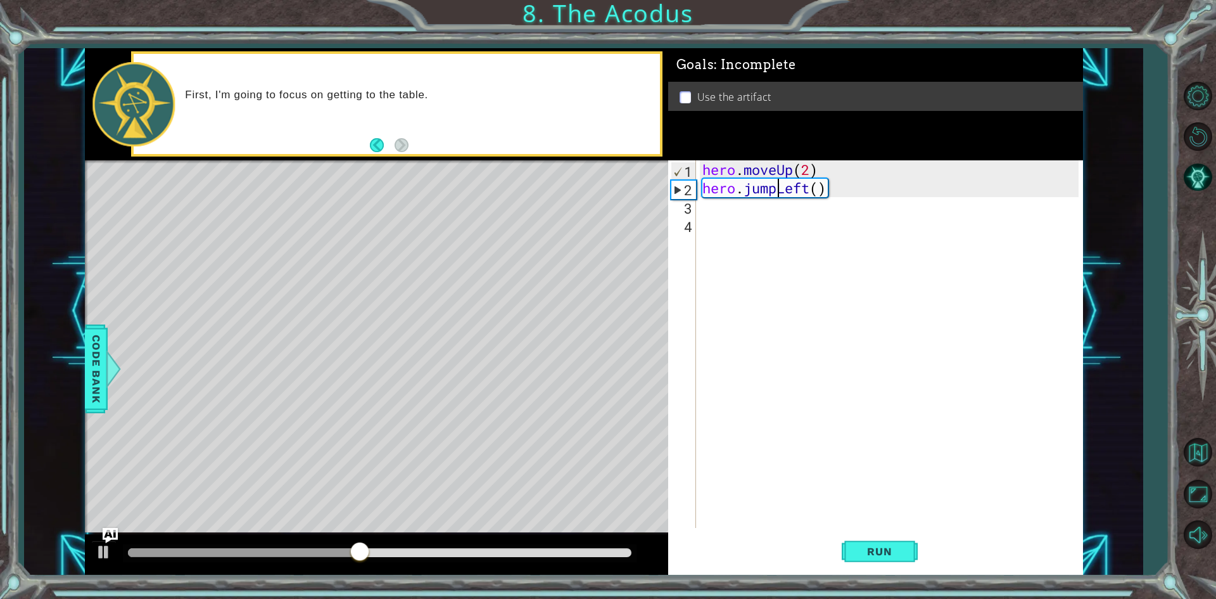
click at [777, 185] on div "hero . moveUp ( 2 ) hero . jumpLeft ( )" at bounding box center [892, 362] width 385 height 404
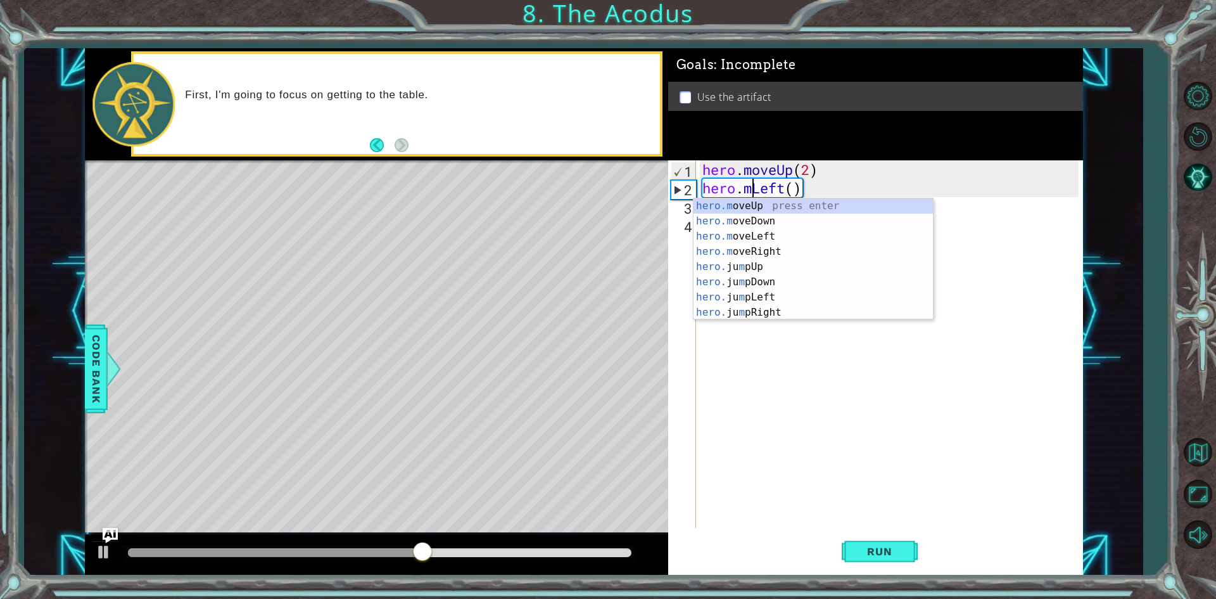
scroll to position [0, 3]
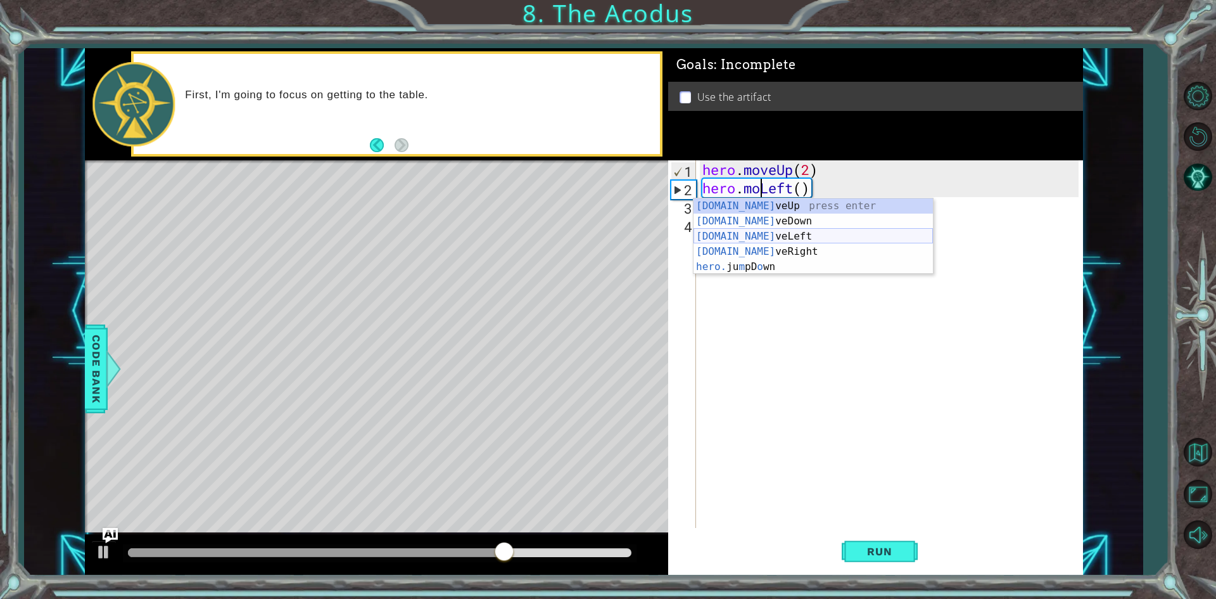
click at [782, 235] on div "[DOMAIN_NAME] veUp press enter [DOMAIN_NAME] veDown press enter [DOMAIN_NAME] v…" at bounding box center [813, 251] width 239 height 106
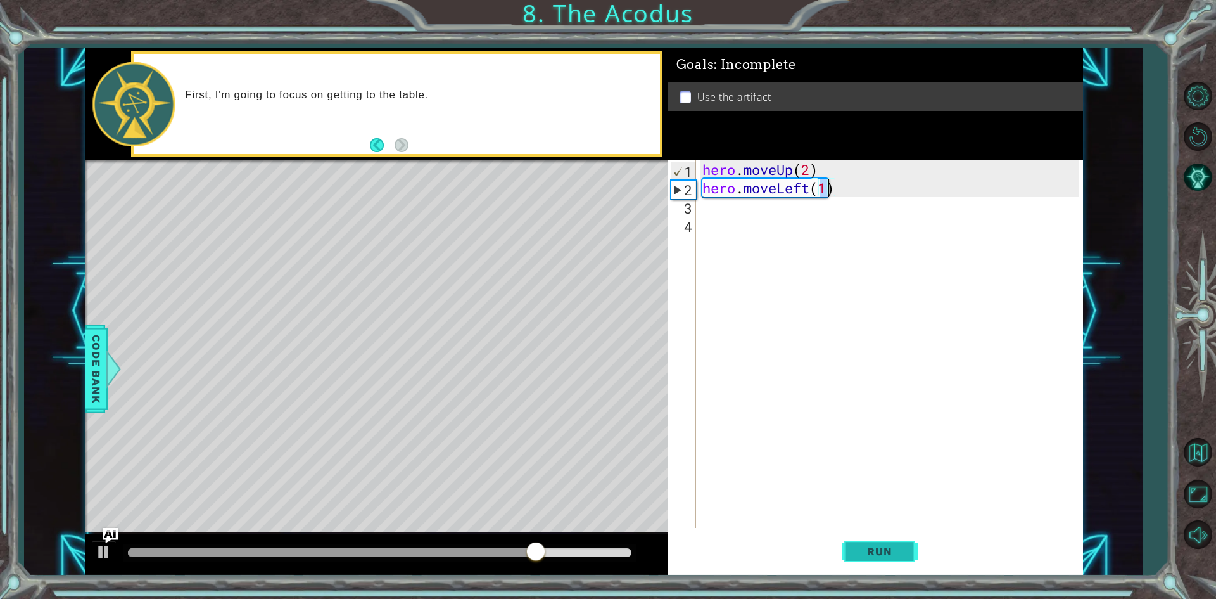
type textarea "hero.moveLeft(1)"
click at [892, 552] on span "Run" at bounding box center [879, 551] width 50 height 13
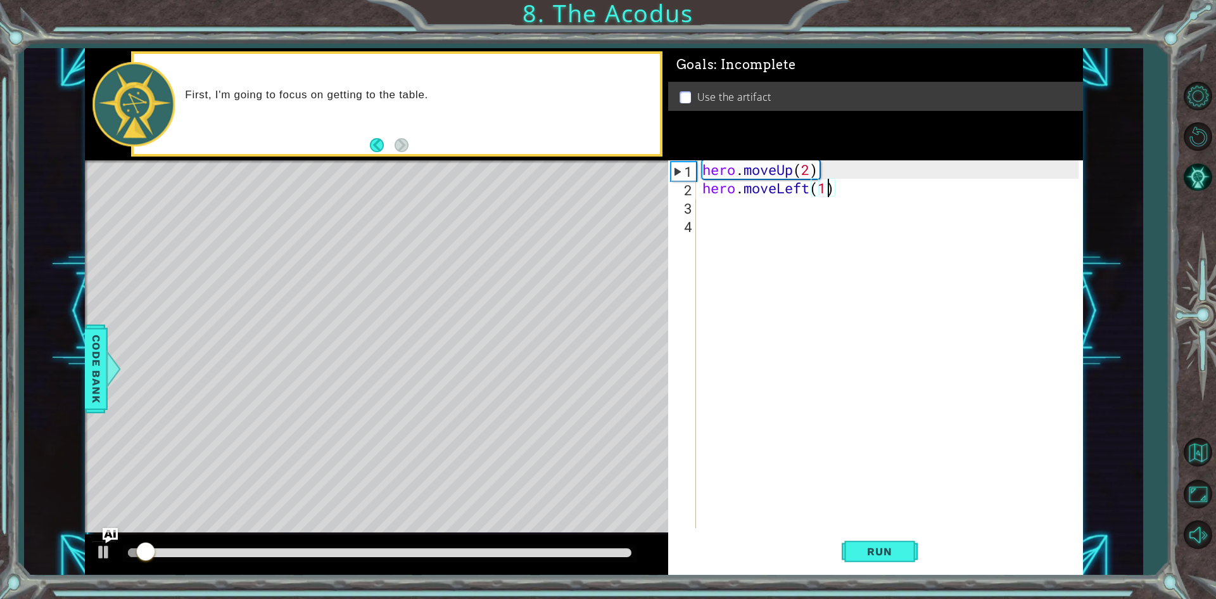
drag, startPoint x: 892, startPoint y: 552, endPoint x: 789, endPoint y: 463, distance: 136.1
click at [789, 463] on div "hero . moveUp ( 2 ) hero . moveLeft ( 1 )" at bounding box center [892, 362] width 385 height 404
click at [727, 201] on div "hero . moveUp ( 2 ) hero . moveLeft ( 1 )" at bounding box center [892, 362] width 385 height 404
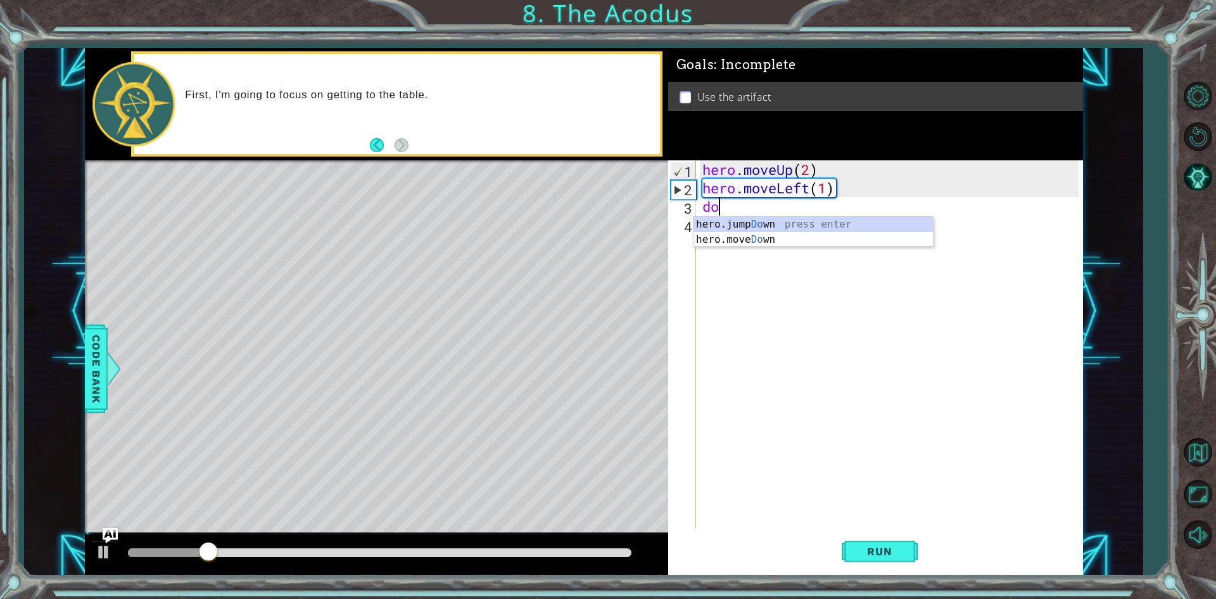
type textarea "down"
click at [753, 217] on div "hero.jump Down press enter hero.move Down press enter" at bounding box center [813, 247] width 239 height 61
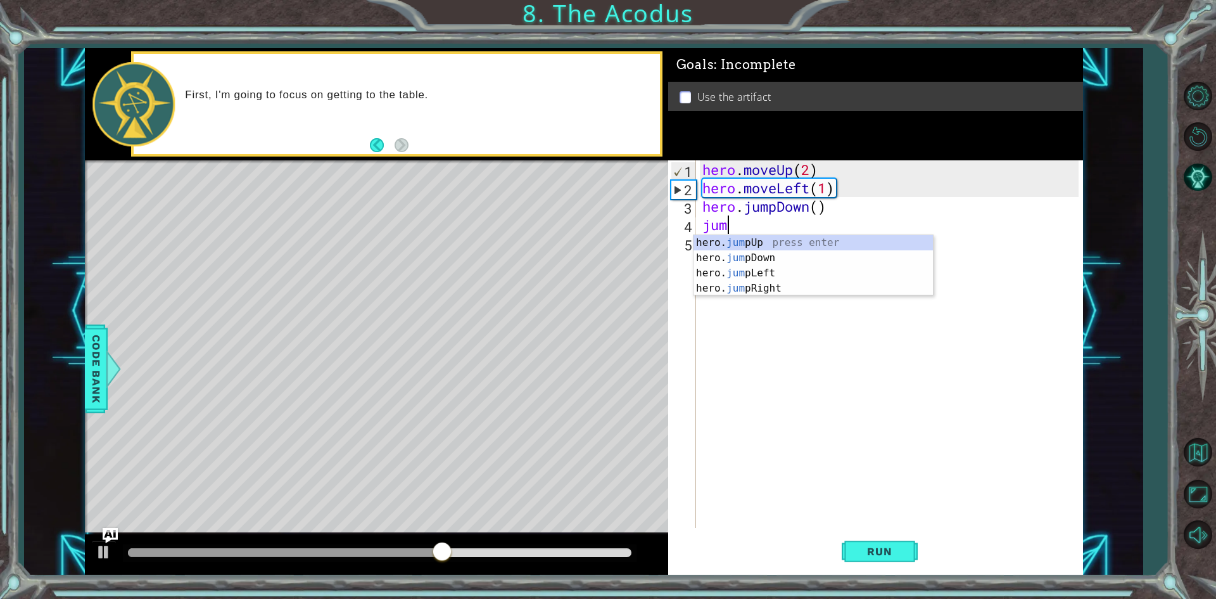
type textarea "jump"
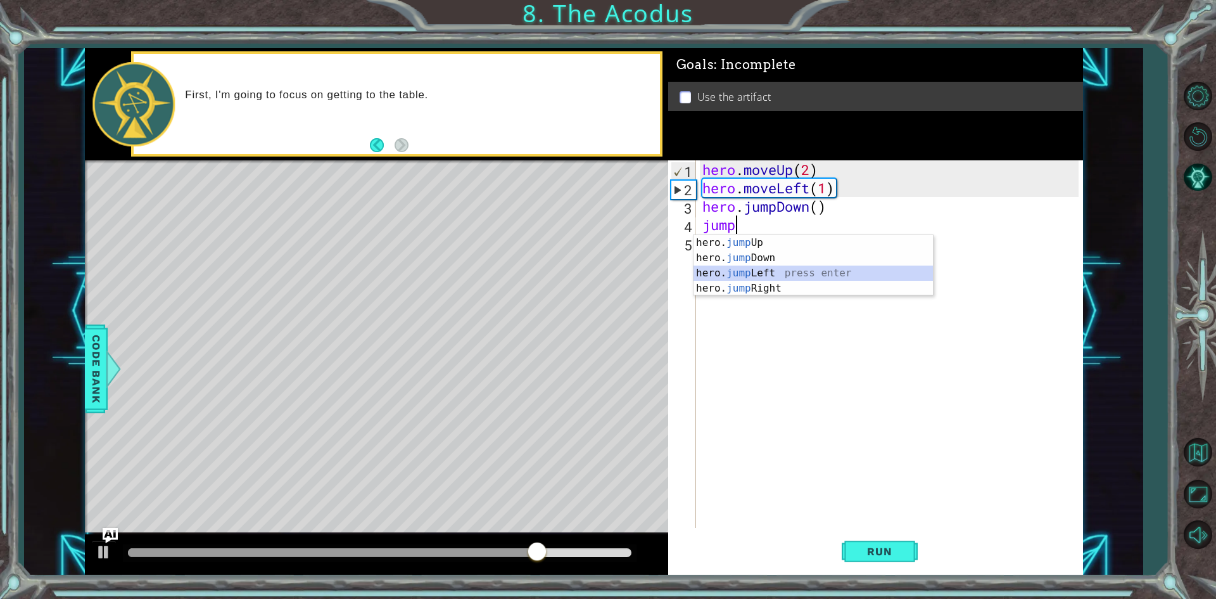
click at [768, 270] on div "hero. jump Up press enter hero. jump Down press enter hero. jump Left press ent…" at bounding box center [813, 280] width 239 height 91
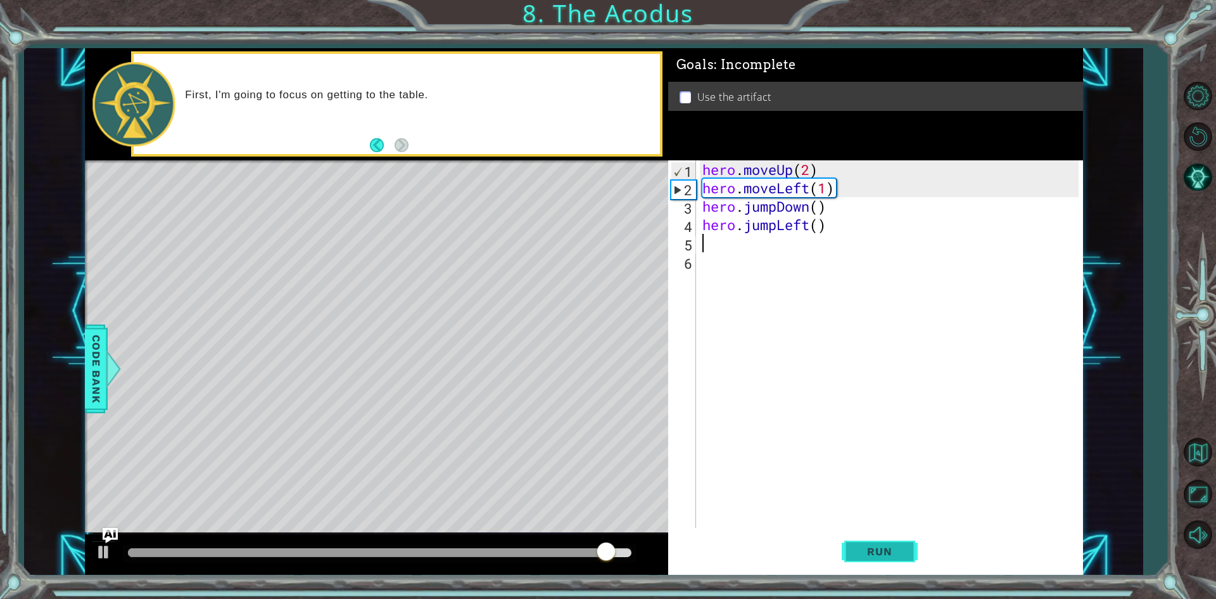
click at [865, 553] on span "Run" at bounding box center [879, 551] width 50 height 13
click at [765, 252] on div "hero . moveUp ( 2 ) hero . moveLeft ( 1 ) hero . jumpDown ( ) hero . jumpLeft (…" at bounding box center [892, 362] width 385 height 404
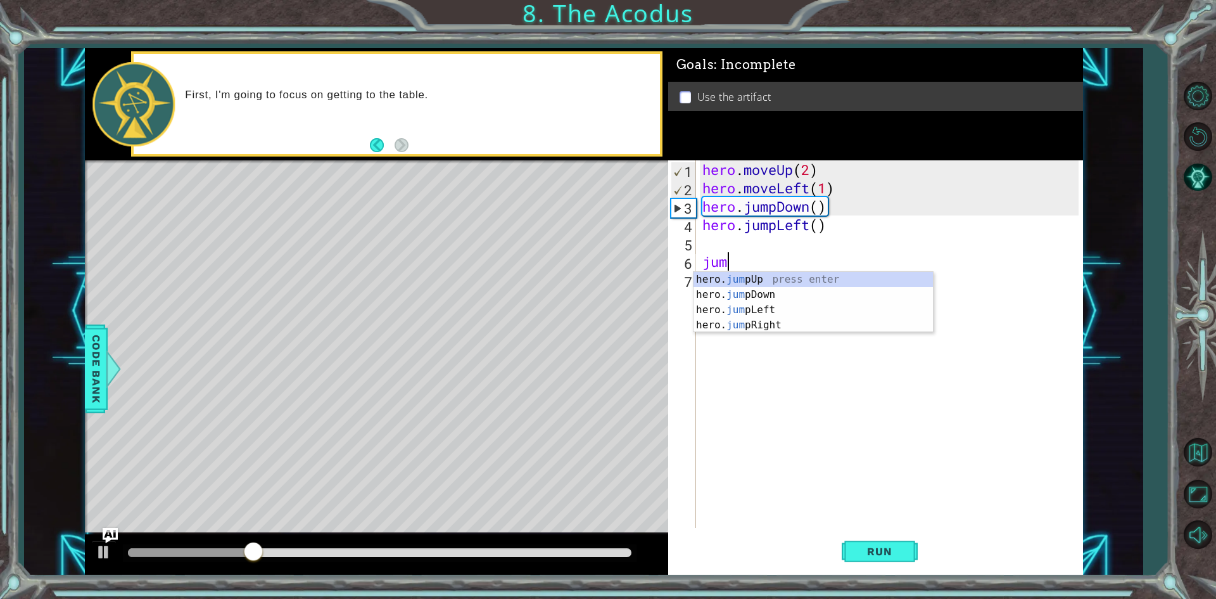
type textarea "jump"
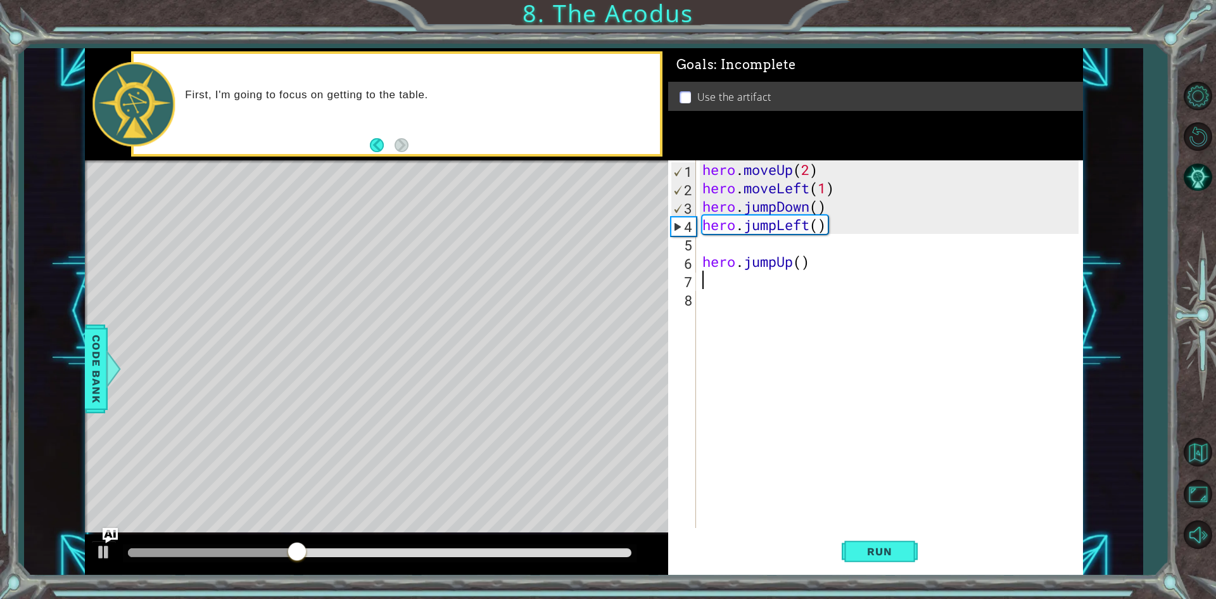
click at [765, 252] on div "hero . moveUp ( 2 ) hero . moveLeft ( 1 ) hero . jumpDown ( ) hero . jumpLeft (…" at bounding box center [892, 362] width 385 height 404
type textarea "hero.jumpUp()"
click at [706, 253] on div "hero . moveUp ( 2 ) hero . moveLeft ( 1 ) hero . jumpDown ( ) hero . jumpLeft (…" at bounding box center [892, 362] width 385 height 404
click at [720, 244] on div "hero . moveUp ( 2 ) hero . moveLeft ( 1 ) hero . jumpDown ( ) hero . jumpLeft (…" at bounding box center [892, 362] width 385 height 404
type textarea "hero.jumpLeft()"
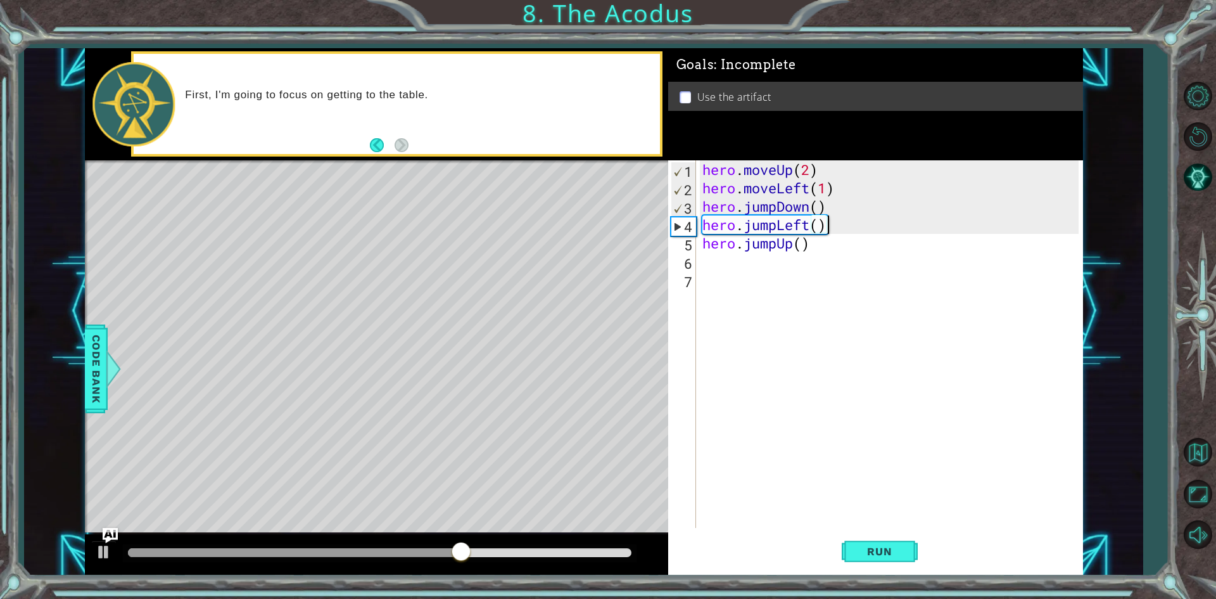
click at [726, 267] on div "hero . moveUp ( 2 ) hero . moveLeft ( 1 ) hero . jumpDown ( ) hero . jumpLeft (…" at bounding box center [892, 362] width 385 height 404
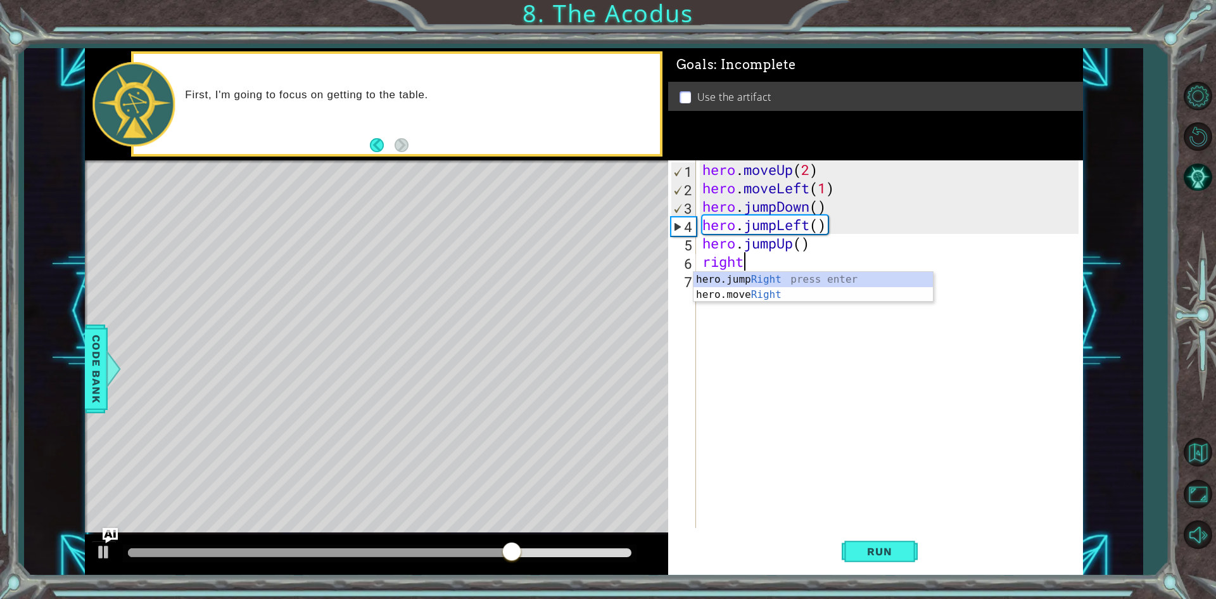
scroll to position [0, 1]
click at [714, 293] on div "hero.jump Right press enter hero.move Right press enter" at bounding box center [813, 302] width 239 height 61
type textarea "hero.moveRight(1)"
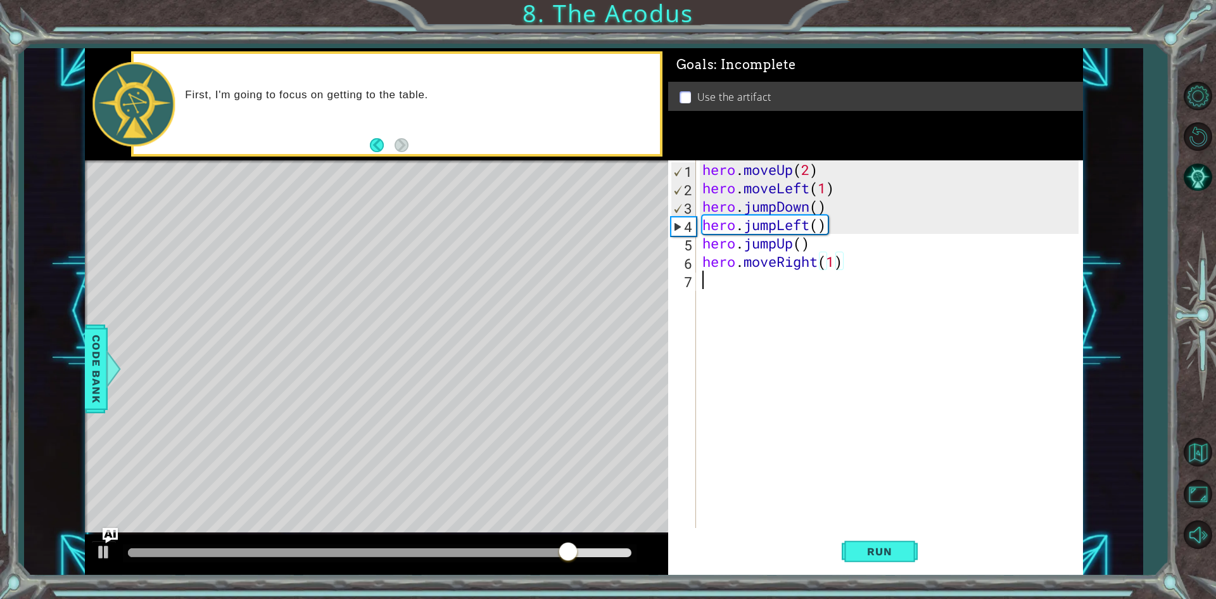
click at [740, 275] on div "hero . moveUp ( 2 ) hero . moveLeft ( 1 ) hero . jumpDown ( ) hero . jumpLeft (…" at bounding box center [892, 362] width 385 height 404
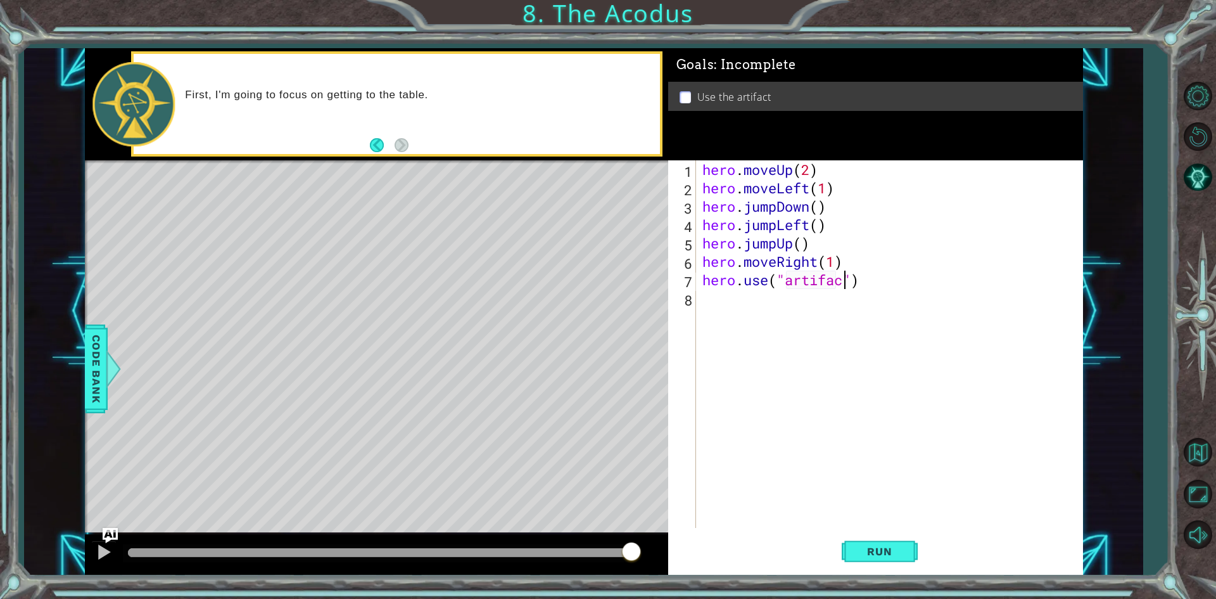
scroll to position [0, 6]
type textarea "hero.use("artifact")"
click at [865, 533] on button "Run" at bounding box center [880, 551] width 76 height 41
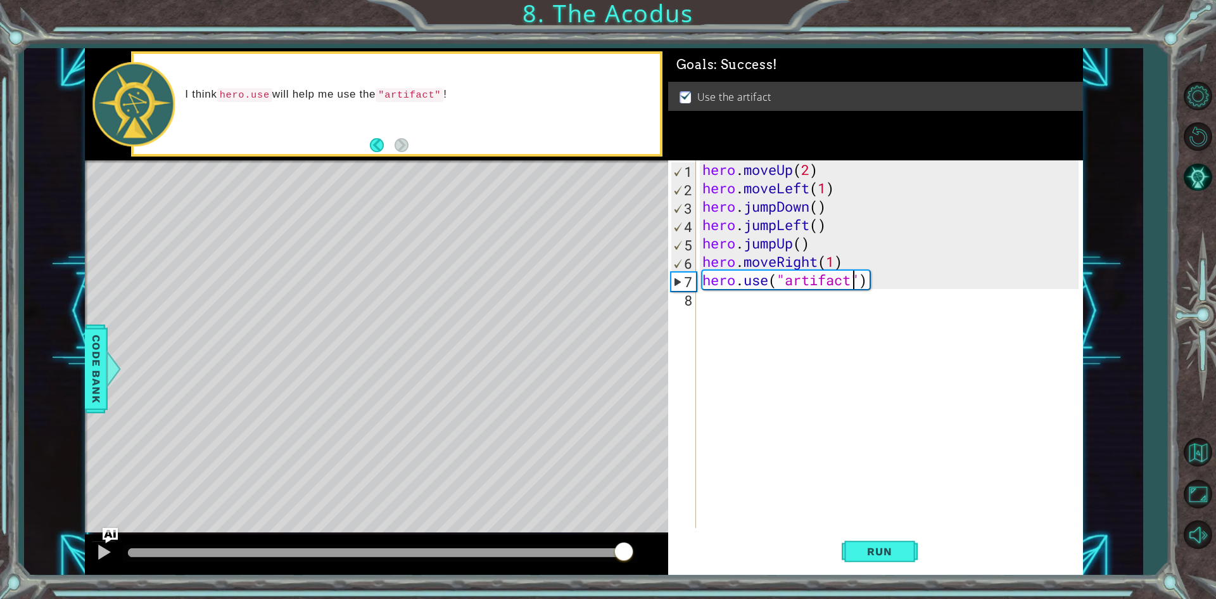
drag, startPoint x: 334, startPoint y: 549, endPoint x: 623, endPoint y: 561, distance: 289.7
click at [623, 561] on div at bounding box center [624, 552] width 23 height 23
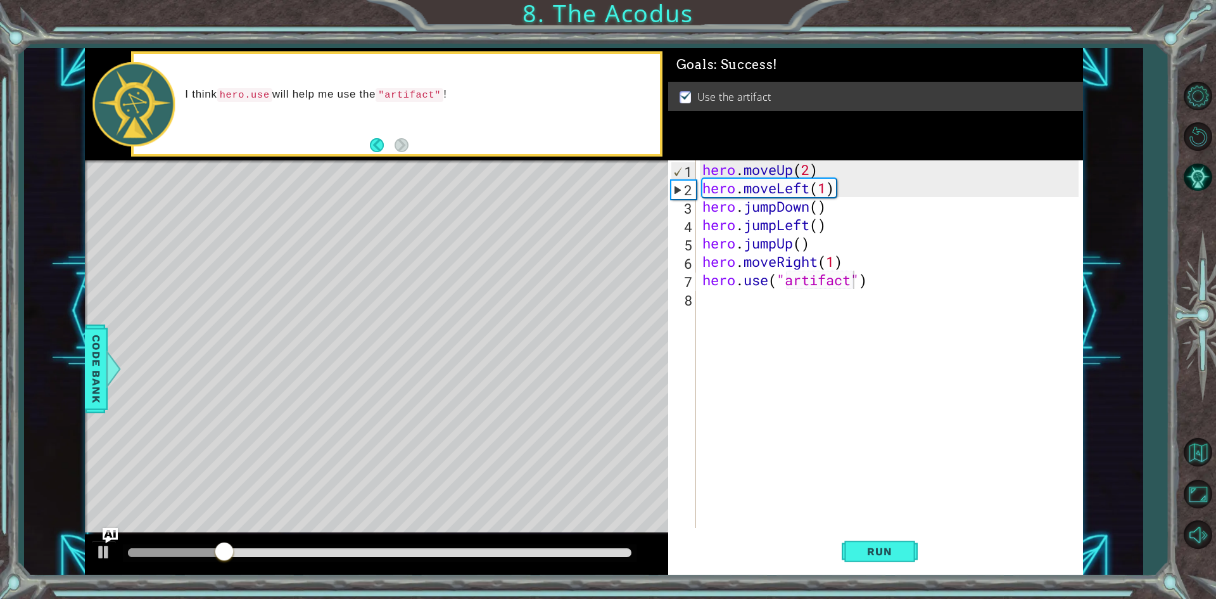
drag, startPoint x: 555, startPoint y: 538, endPoint x: 623, endPoint y: 544, distance: 68.1
click at [695, 547] on div "1 ההההההההההההההההההההההההההההההההההההההההההההההההההההההההההההההההההההההההההההה…" at bounding box center [584, 311] width 998 height 527
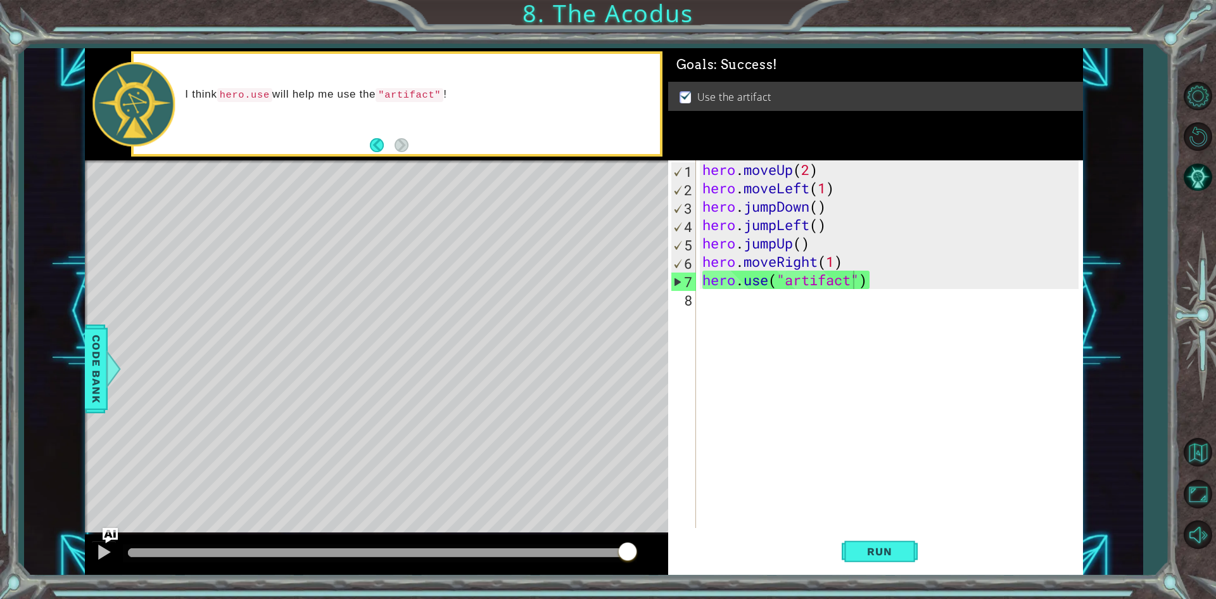
drag, startPoint x: 250, startPoint y: 545, endPoint x: 649, endPoint y: 513, distance: 400.9
click at [637, 514] on div "methods hero moveDown(steps) moveUp(steps) moveLeft(steps) moveRight(steps) use…" at bounding box center [584, 311] width 998 height 527
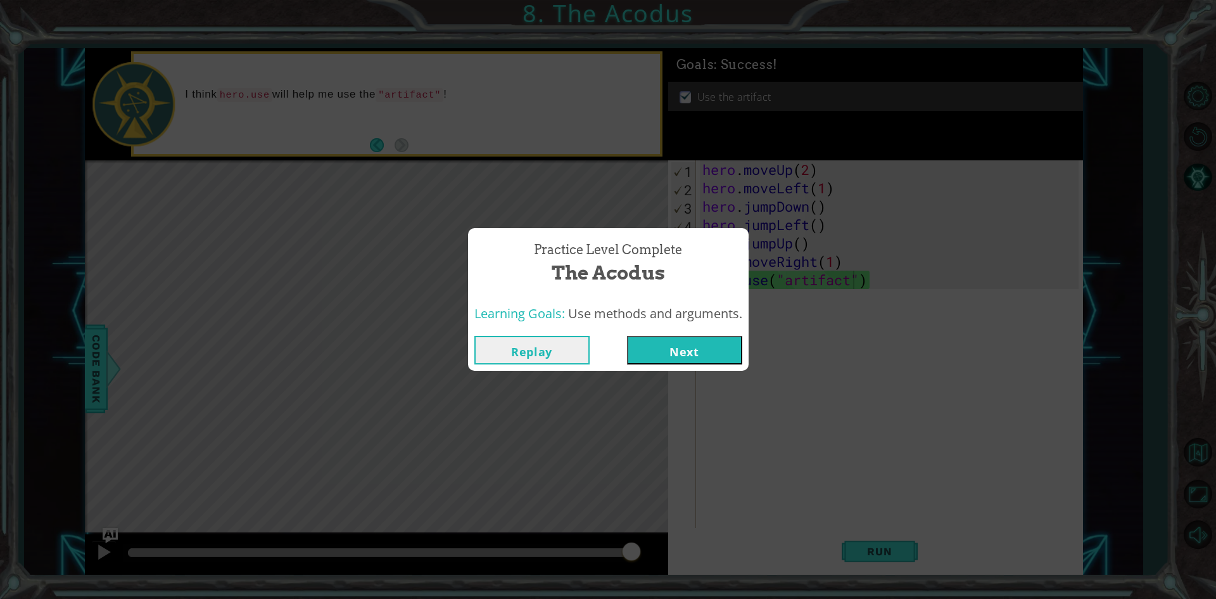
click at [680, 343] on button "Next" at bounding box center [684, 350] width 115 height 29
